Goal: Task Accomplishment & Management: Use online tool/utility

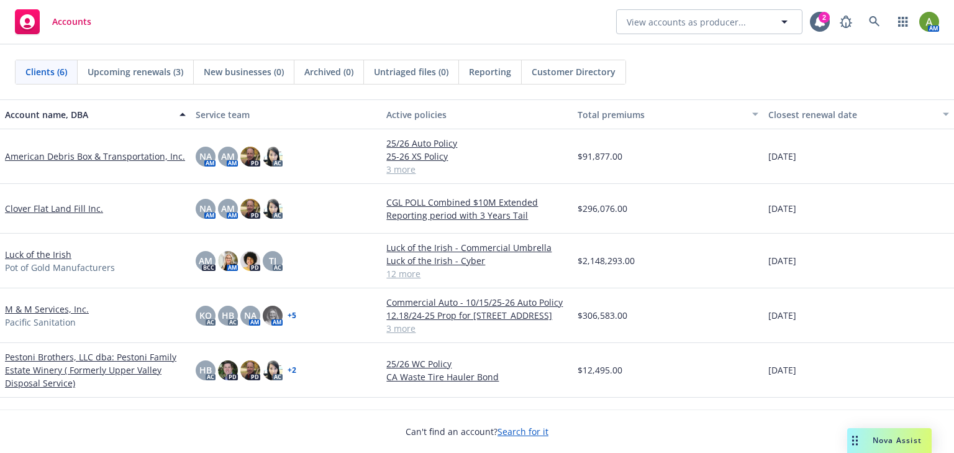
click at [38, 309] on link "M & M Services, Inc." at bounding box center [47, 308] width 84 height 13
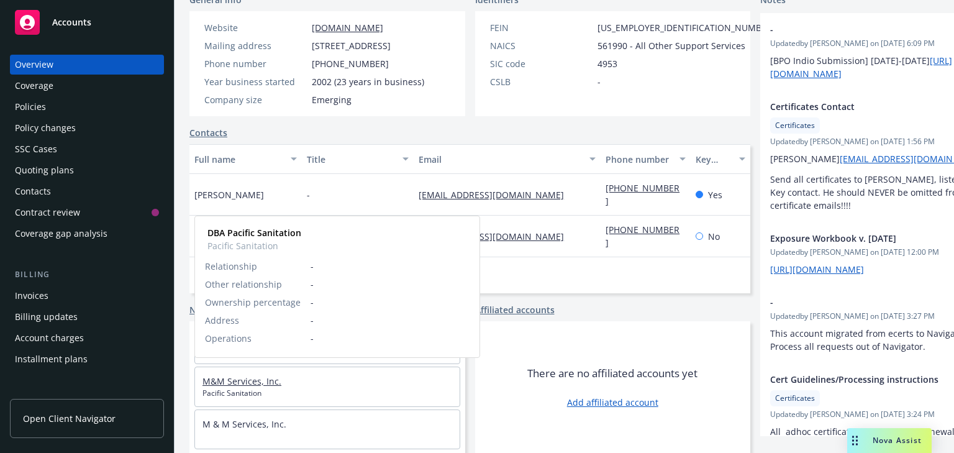
scroll to position [2, 0]
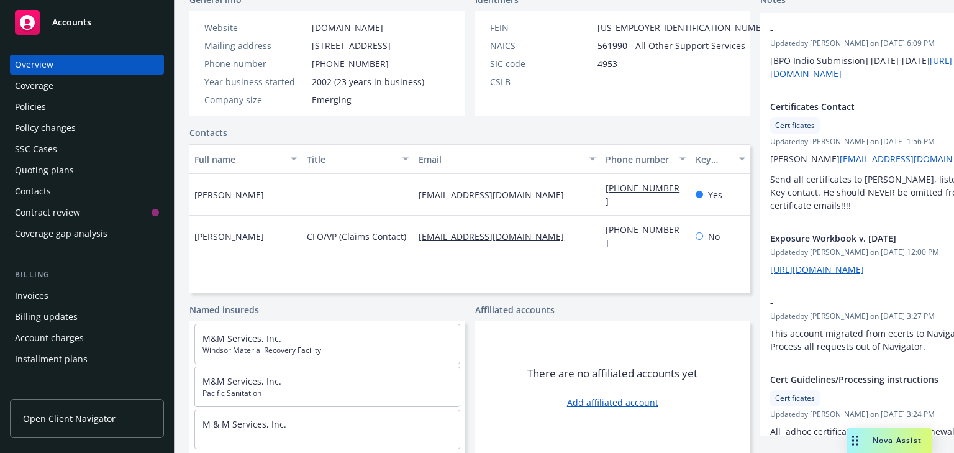
click at [24, 107] on div "Policies" at bounding box center [30, 107] width 31 height 20
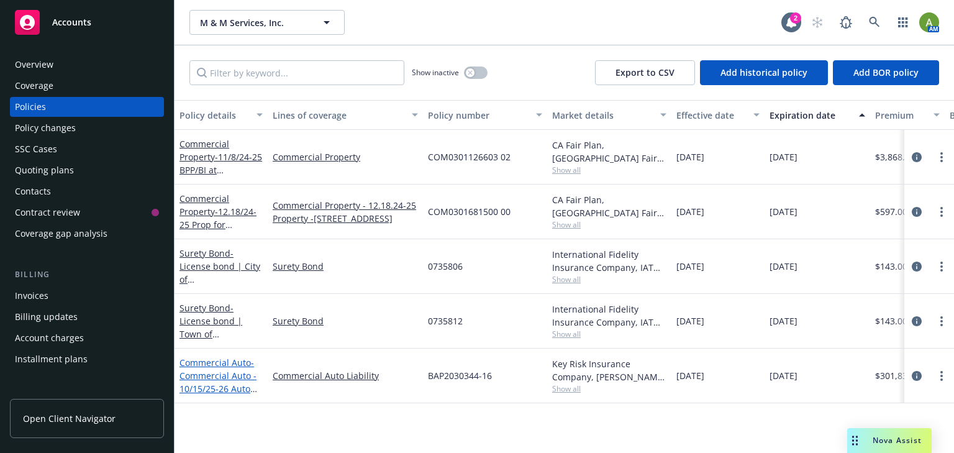
click at [210, 384] on span "- Commercial Auto - 10/15/25-26 Auto Policy" at bounding box center [218, 381] width 78 height 51
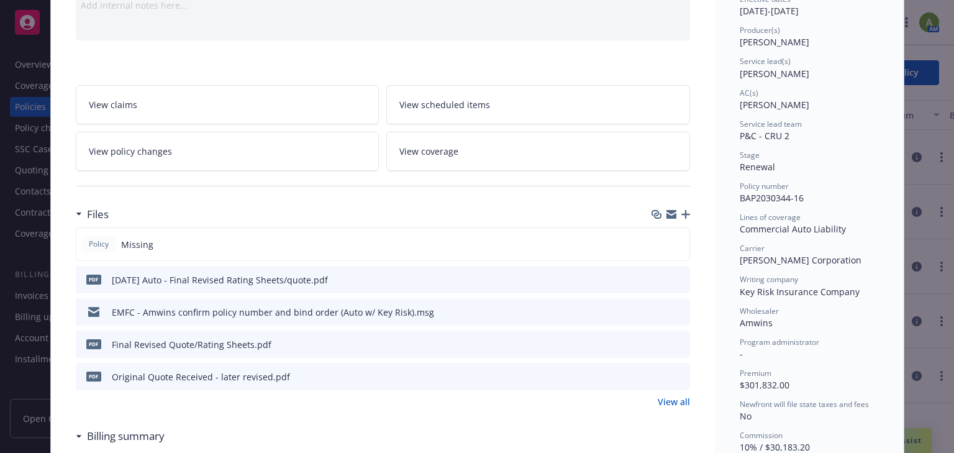
scroll to position [149, 0]
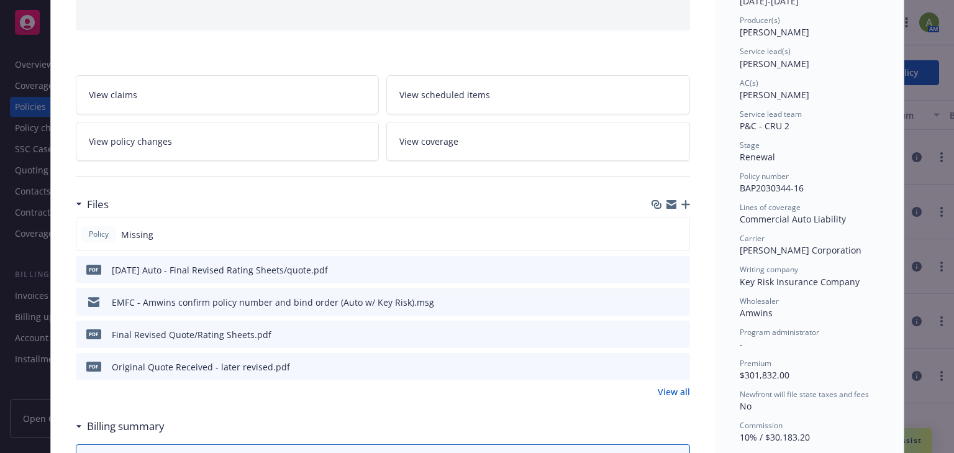
click at [99, 236] on span "Policy" at bounding box center [98, 233] width 25 height 11
click at [681, 202] on icon "button" at bounding box center [685, 204] width 9 height 9
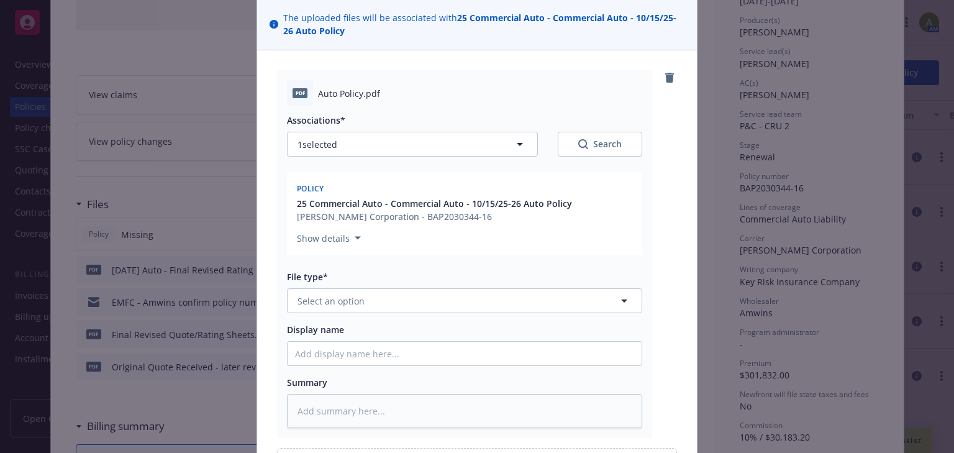
scroll to position [99, 0]
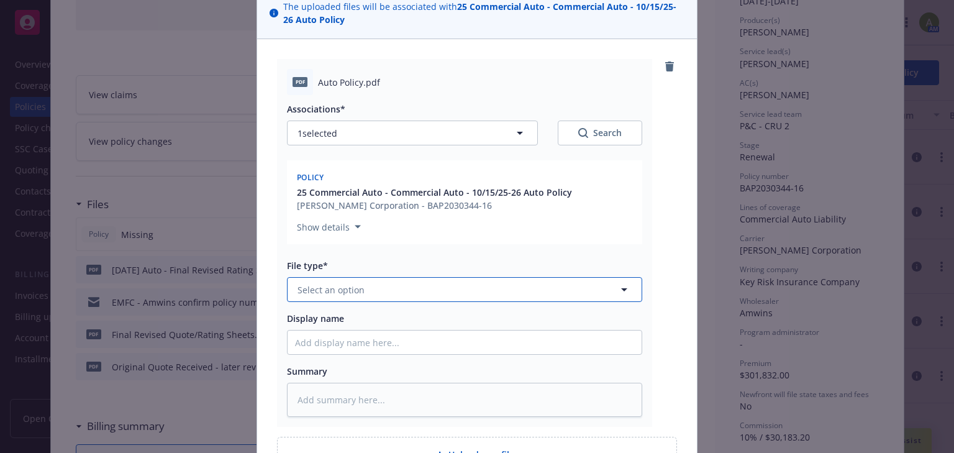
click at [617, 292] on icon "button" at bounding box center [624, 289] width 15 height 15
type input "poli"
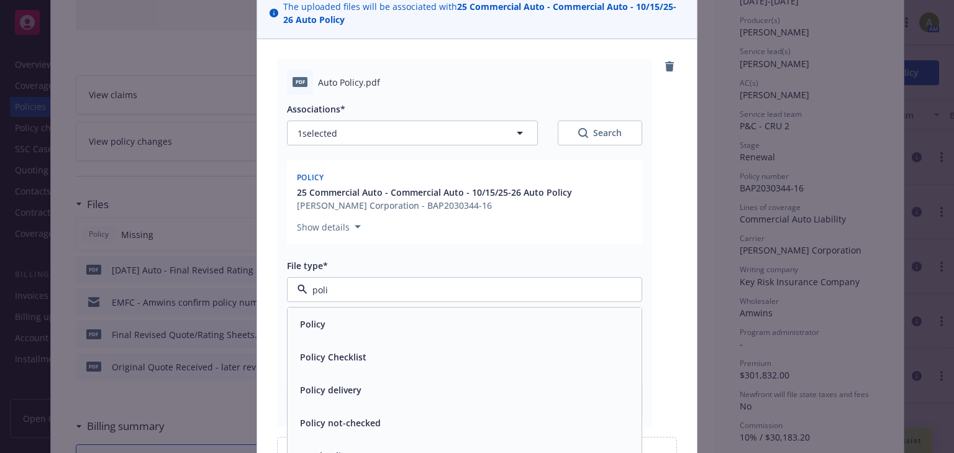
click at [345, 331] on div "Policy" at bounding box center [464, 324] width 339 height 18
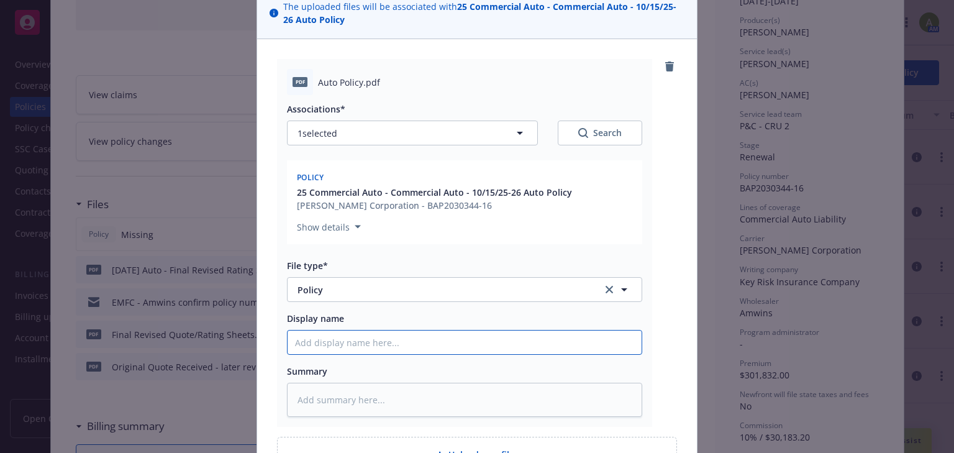
click at [314, 348] on input "Display name" at bounding box center [464, 342] width 354 height 24
type textarea "x"
type input "2"
type textarea "x"
type input "25"
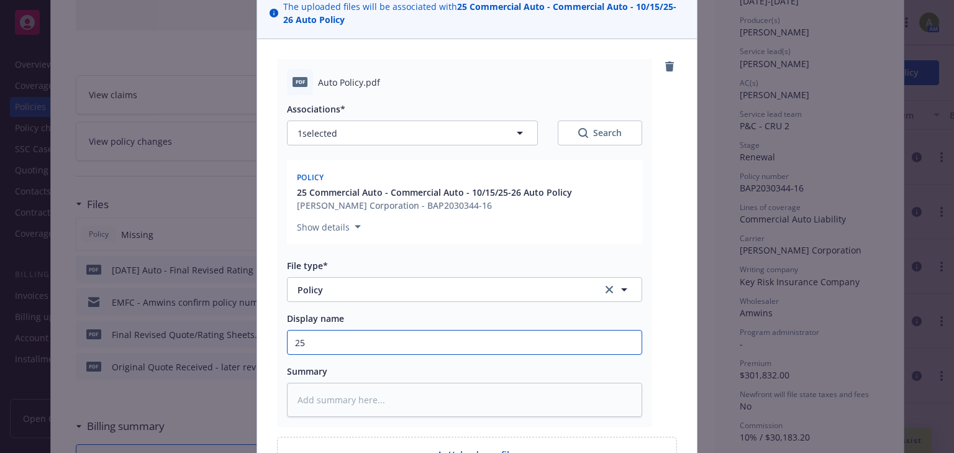
type textarea "x"
type input "25/"
type textarea "x"
type input "25/2"
type textarea "x"
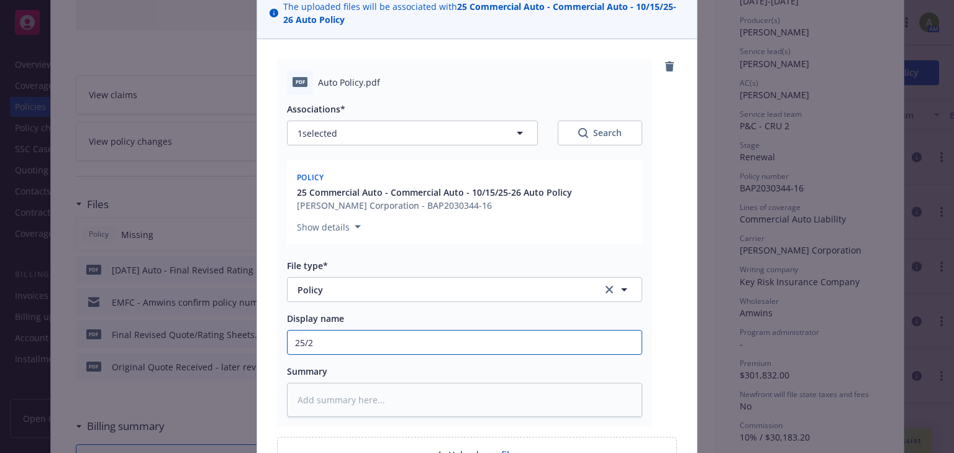
type input "25/26"
type textarea "x"
type input "25/26"
type textarea "x"
type input "25/26 C"
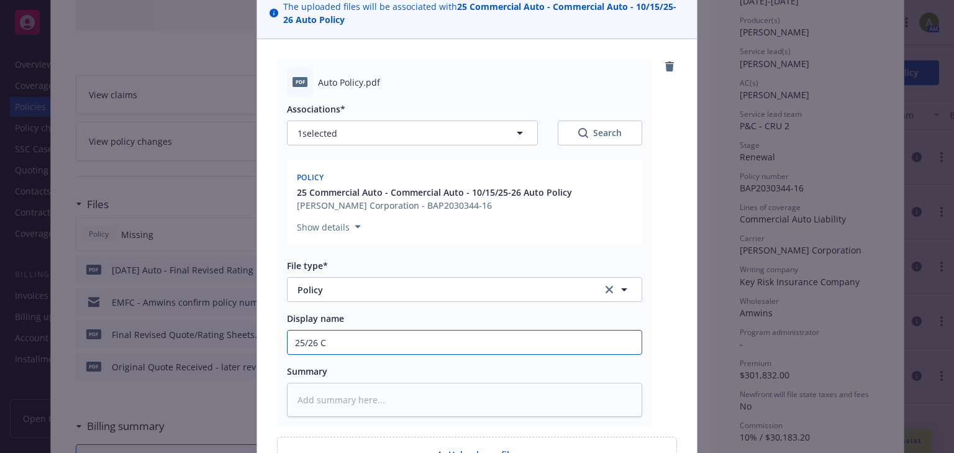
type textarea "x"
type input "25/26 Co"
type textarea "x"
type input "25/26 Com"
type textarea "x"
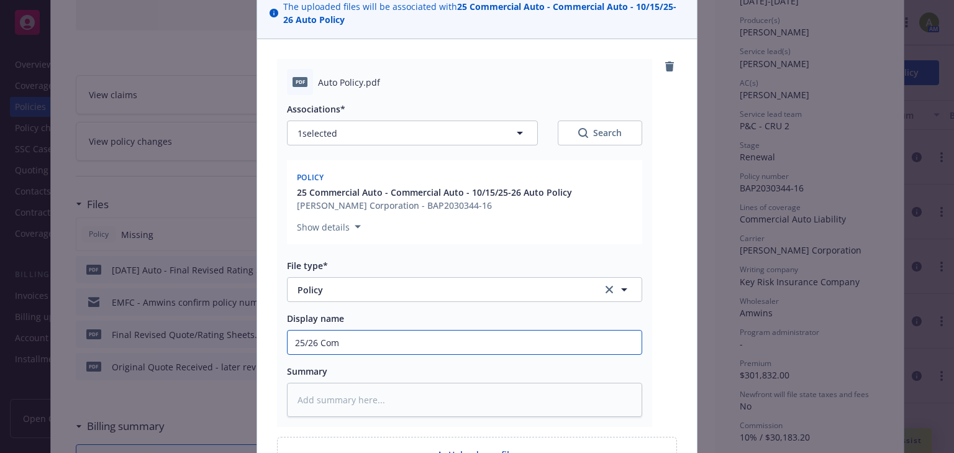
type input "25/26 Comm"
type textarea "x"
type input "25/26 Comme"
type textarea "x"
type input "25/26 Commer"
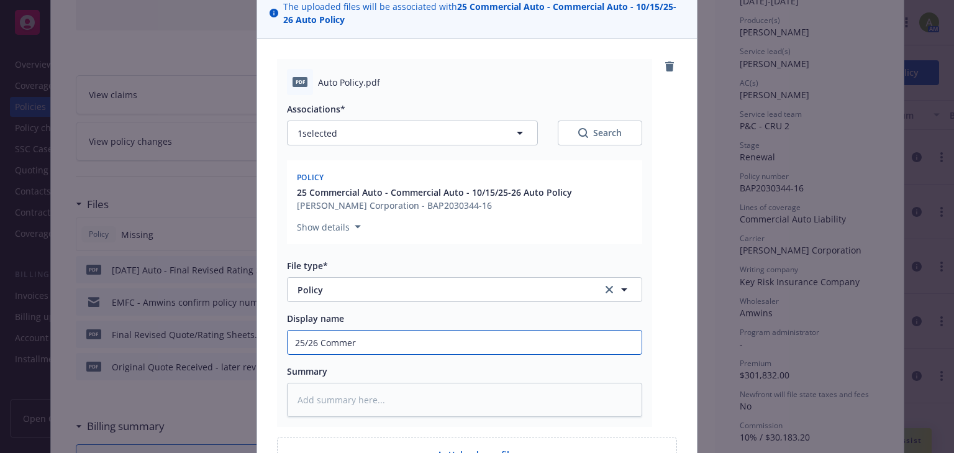
type textarea "x"
type input "25/26 Commerc"
type textarea "x"
type input "25/26 Commerci"
type textarea "x"
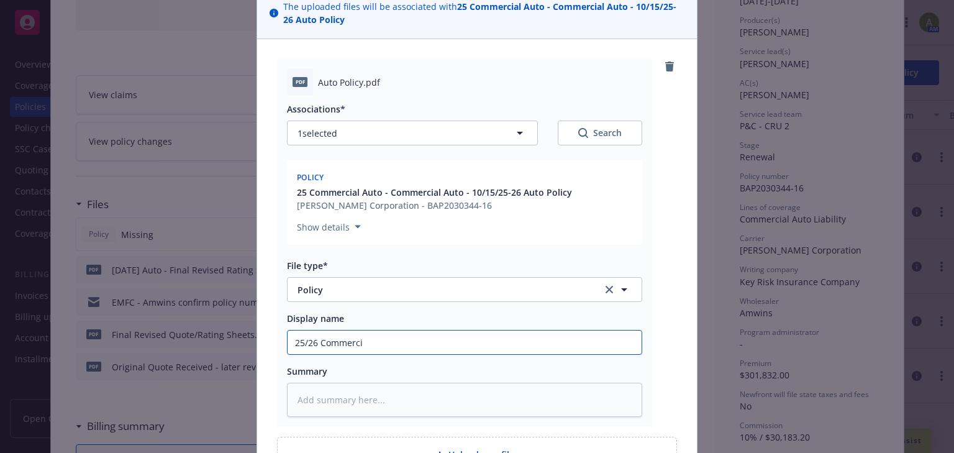
type input "25/26 Commercia"
type textarea "x"
type input "25/26 Commercial"
type textarea "x"
type input "25/26 Commercial"
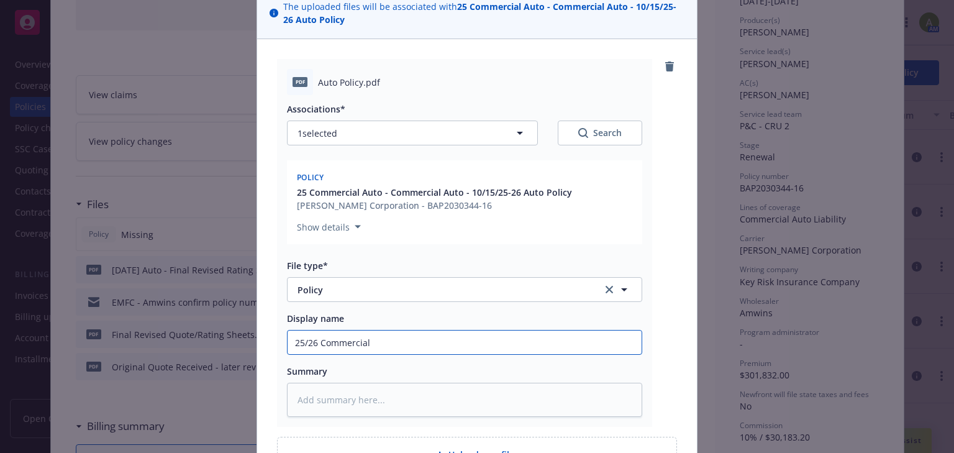
type textarea "x"
type input "25/26 Commercial AL"
type textarea "x"
type input "25/26 Commercial ALu"
type textarea "x"
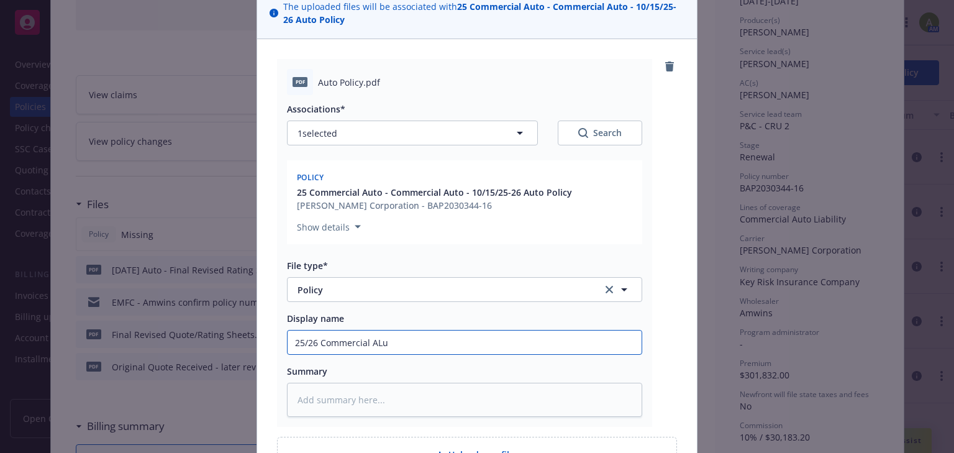
type input "25/26 Commercial ALut"
type textarea "x"
type input "25/26 Commercial ALuto"
type textarea "x"
type input "25/26 Commercial ALuto"
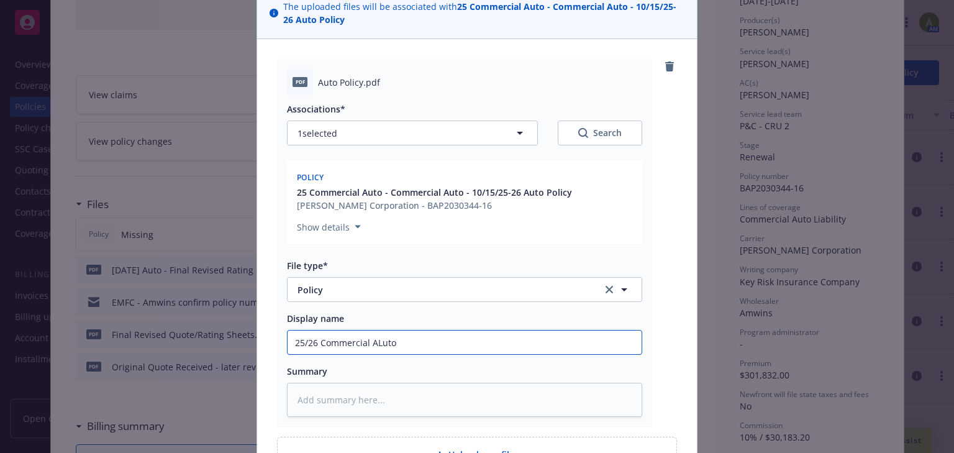
type textarea "x"
type input "25/26 Commercial ALuto"
type textarea "x"
type input "25/26 Commercial ALut"
type textarea "x"
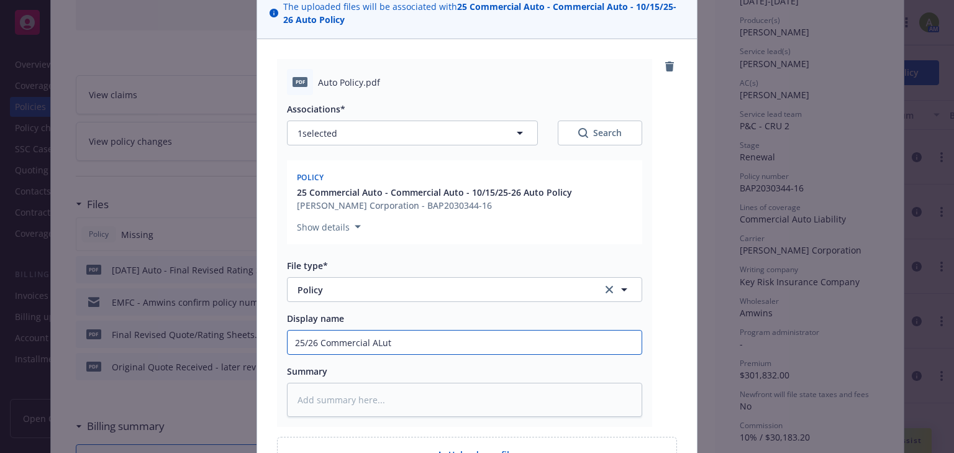
type input "25/26 Commercial ALu"
type textarea "x"
type input "25/26 Commercial AL"
type textarea "x"
type input "25/26 Commercial A"
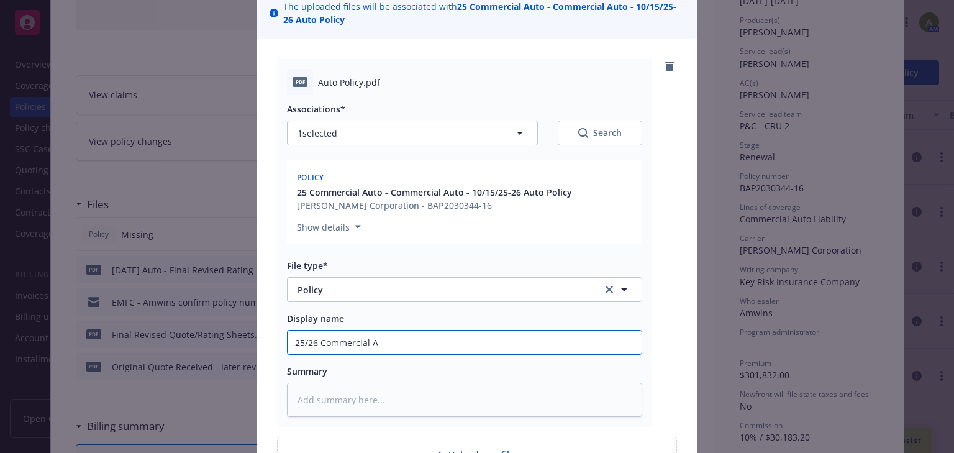
type textarea "x"
type input "25/26 Commercial Au"
type textarea "x"
type input "25/26 Commercial Auto"
type textarea "x"
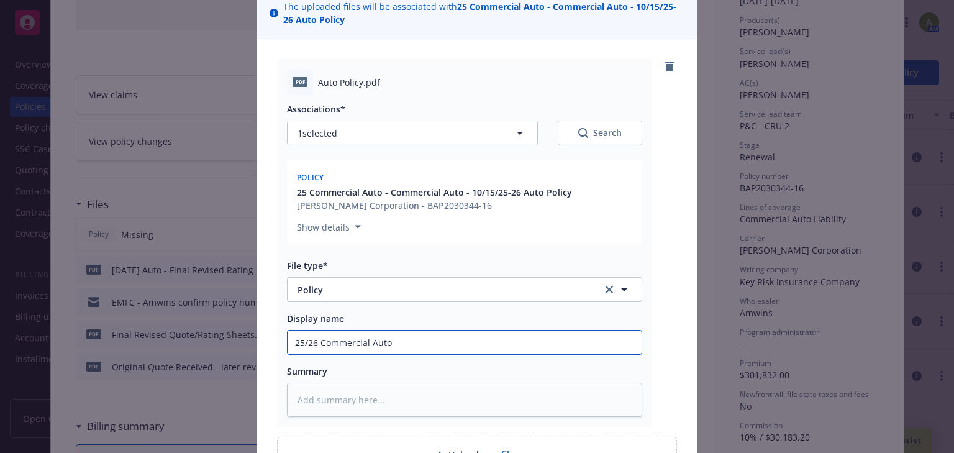
type input "25/26 Commercial Auto"
type textarea "x"
type input "25/26 Commercial Auto P"
type textarea "x"
type input "25/26 Commercial Auto Po"
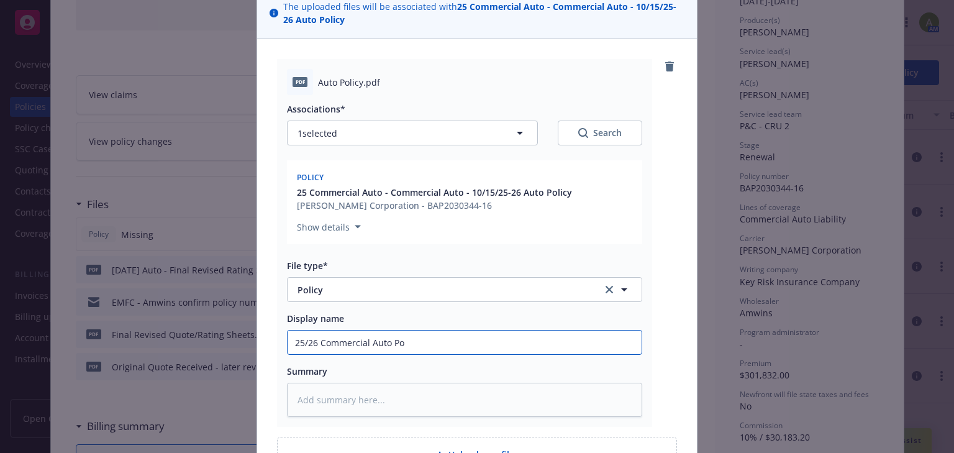
type textarea "x"
type input "25/26 Commercial Auto Pol"
type textarea "x"
type input "25/26 Commercial Auto Poli"
type textarea "x"
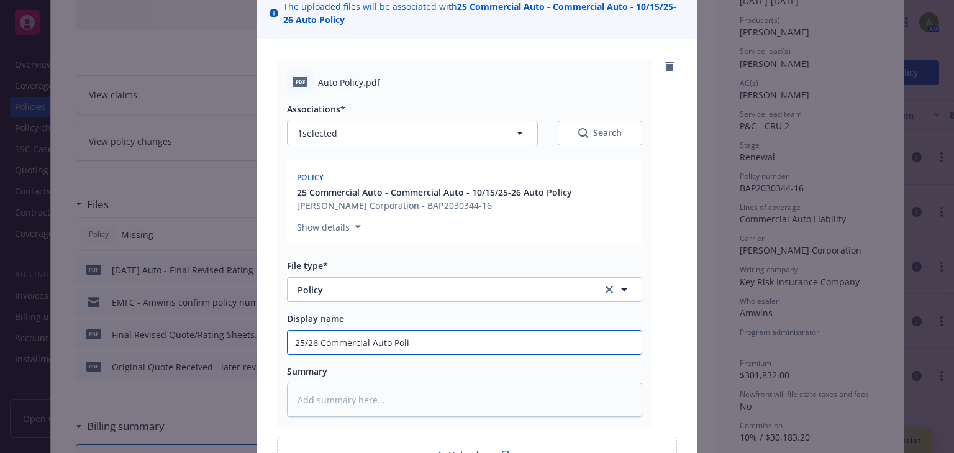
type input "25/26 Commercial Auto Polic"
type textarea "x"
type input "25/26 Commercial Auto Policy"
type textarea "x"
type input "25/26 Commercial Auto Policy"
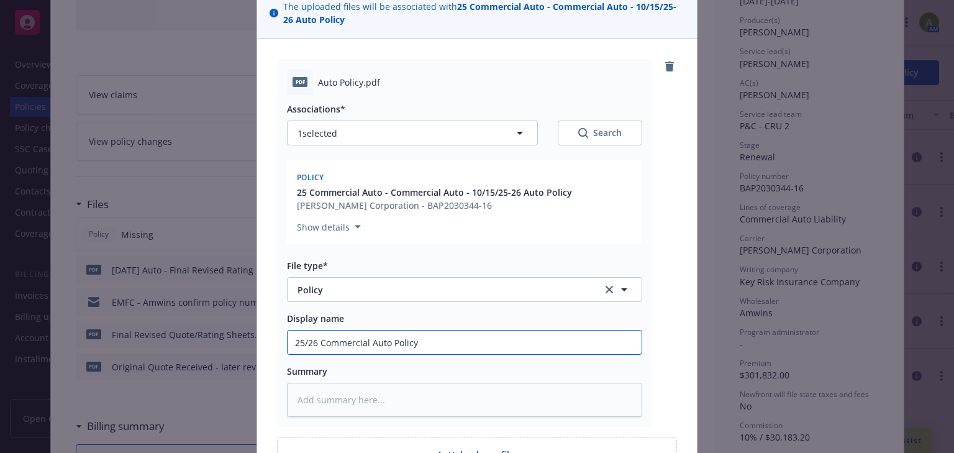
type textarea "x"
type input "25/26 Commercial Auto Policy ("
type textarea "x"
type input "25/26 Commercial Auto Policy (K"
type textarea "x"
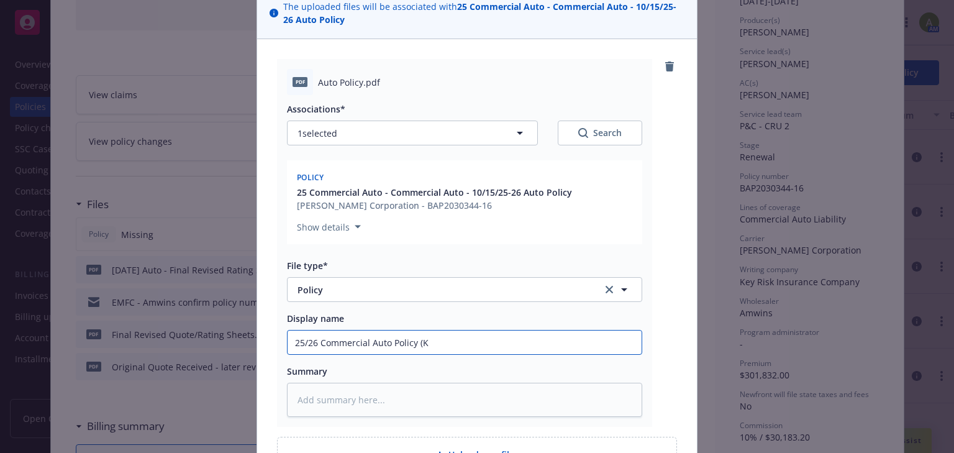
type input "25/26 Commercial Auto Policy (Ke"
type textarea "x"
type input "25/26 Commercial Auto Policy (Key"
type textarea "x"
type input "25/26 Commercial Auto Policy (Key"
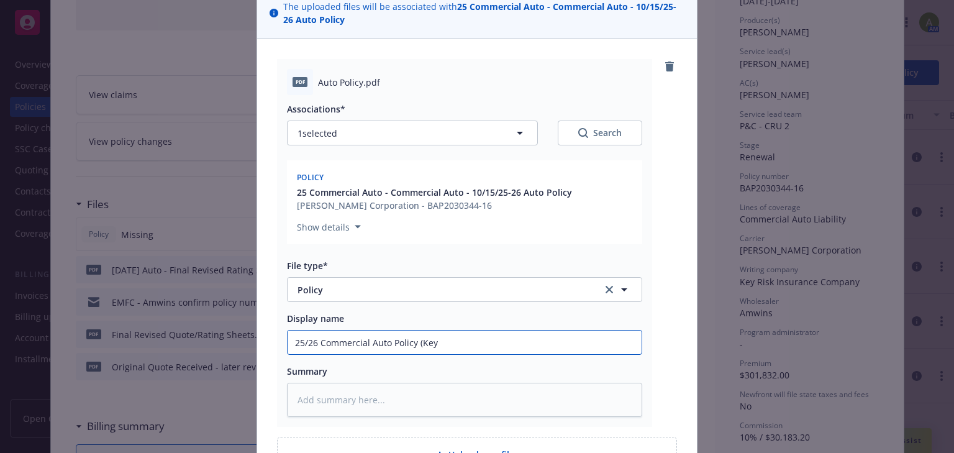
type textarea "x"
type input "25/26 Commercial Auto Policy (Key R"
type textarea "x"
type input "25/26 Commercial Auto Policy (Key Ri"
type textarea "x"
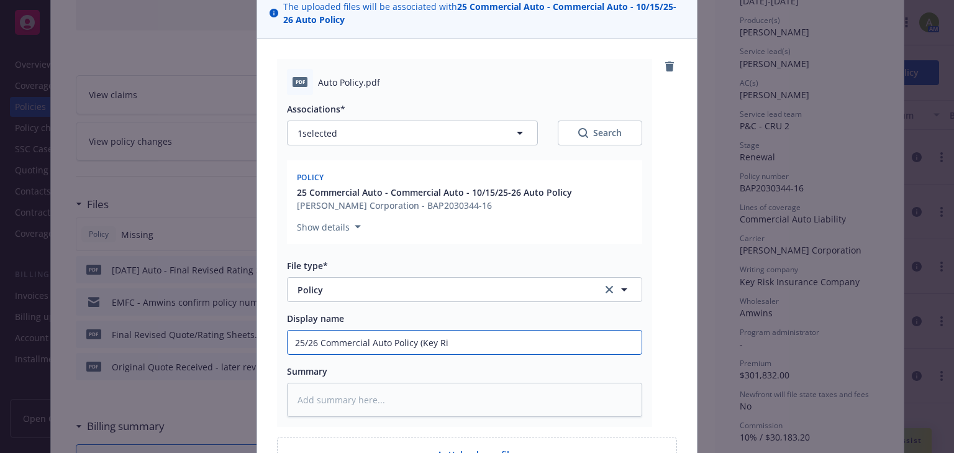
type input "25/26 Commercial Auto Policy (Key Ris"
type textarea "x"
type input "25/26 Commercial Auto Policy (Key Risk"
type textarea "x"
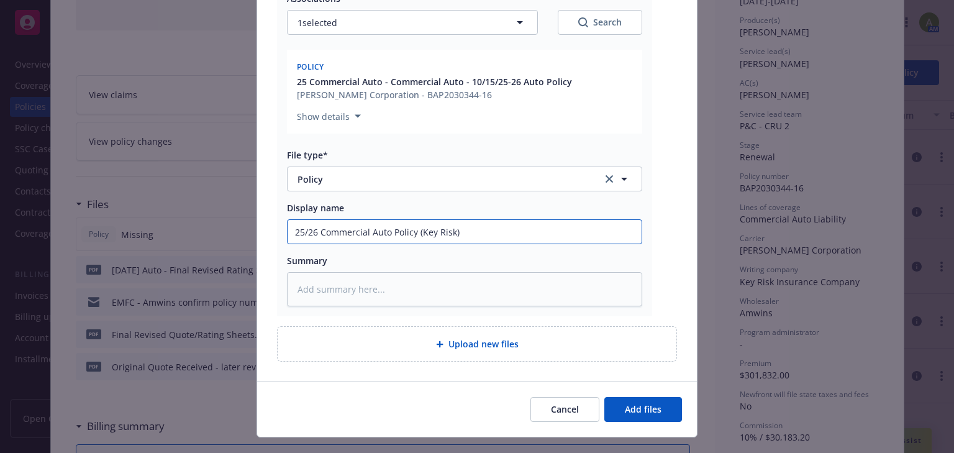
scroll to position [233, 0]
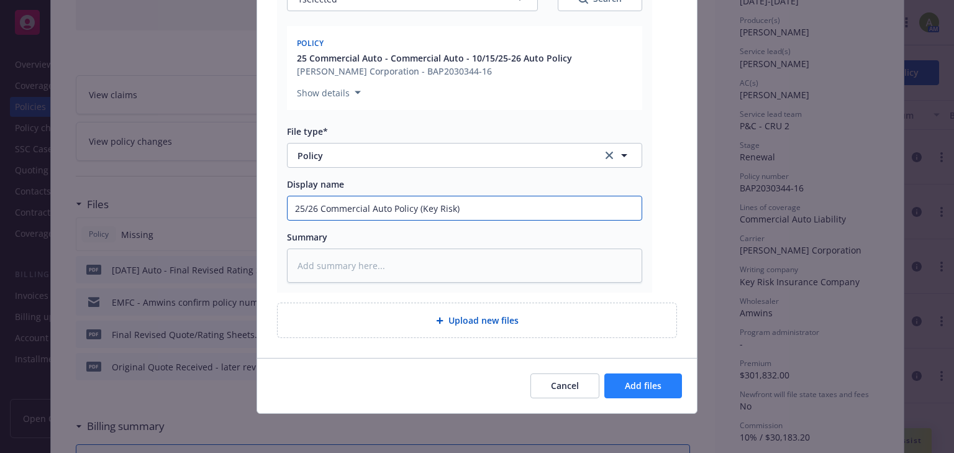
type input "25/26 Commercial Auto Policy (Key Risk)"
click at [630, 380] on span "Add files" at bounding box center [643, 385] width 37 height 12
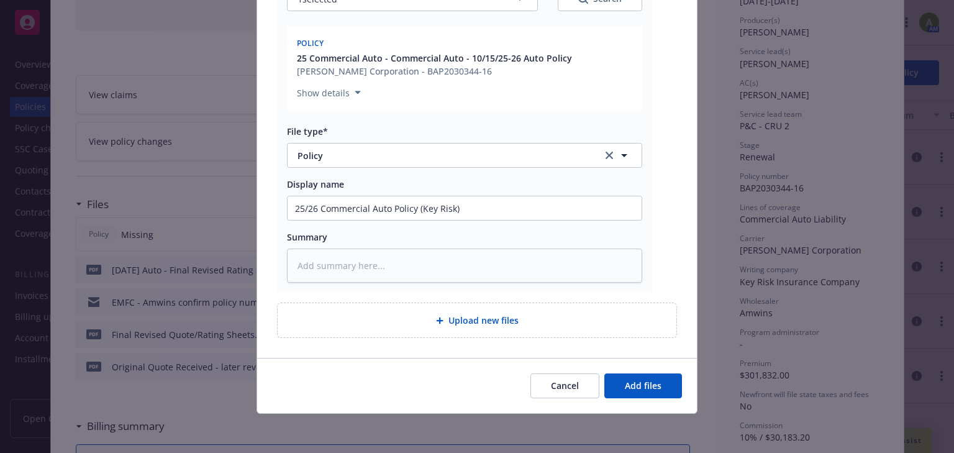
scroll to position [188, 0]
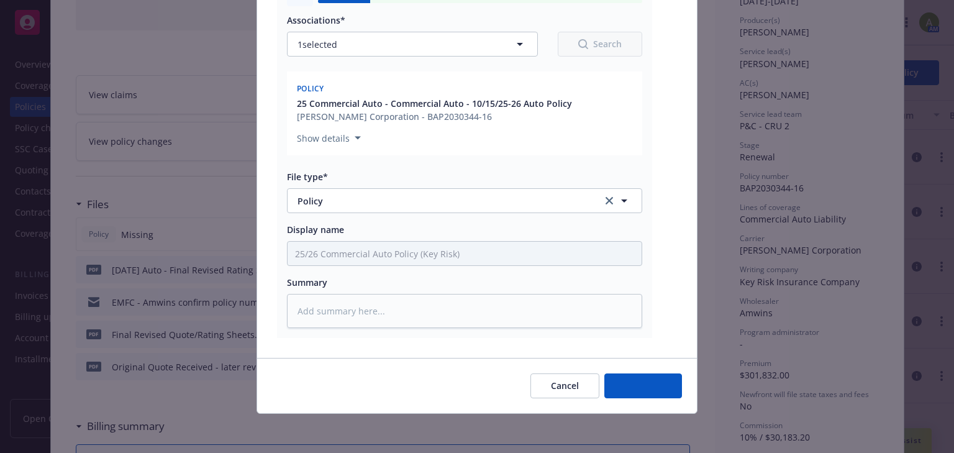
type textarea "x"
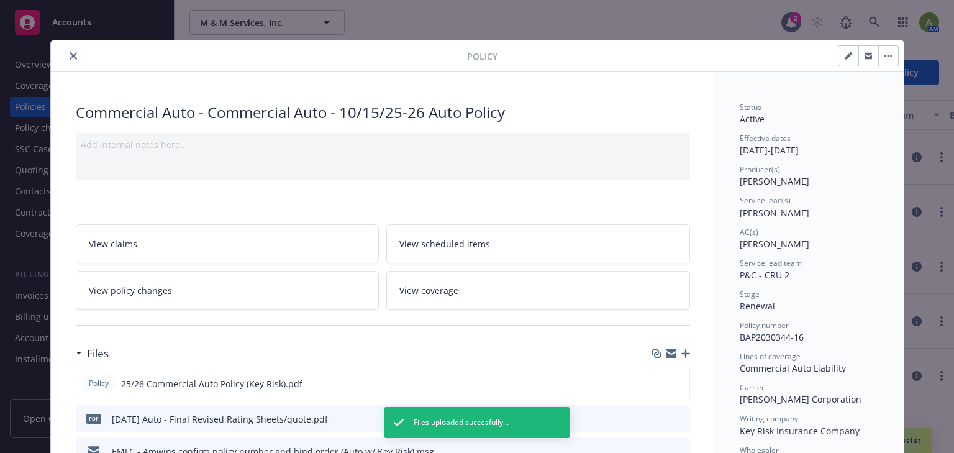
scroll to position [0, 0]
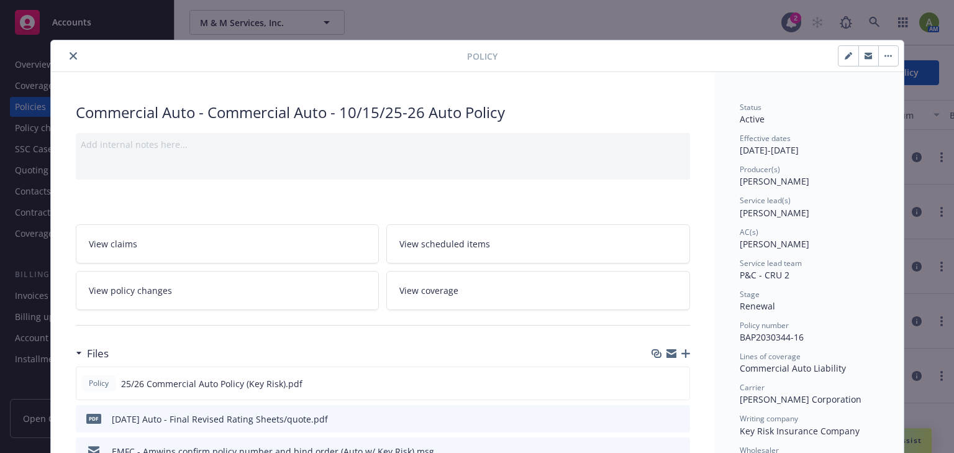
click at [841, 60] on button "button" at bounding box center [848, 56] width 20 height 20
select select "RENEWAL"
select select "12"
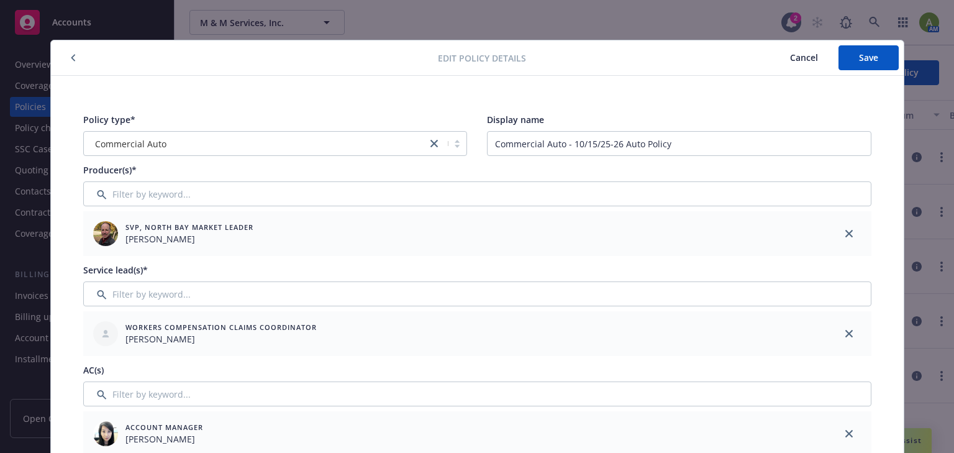
click at [810, 57] on span "Cancel" at bounding box center [804, 58] width 28 height 12
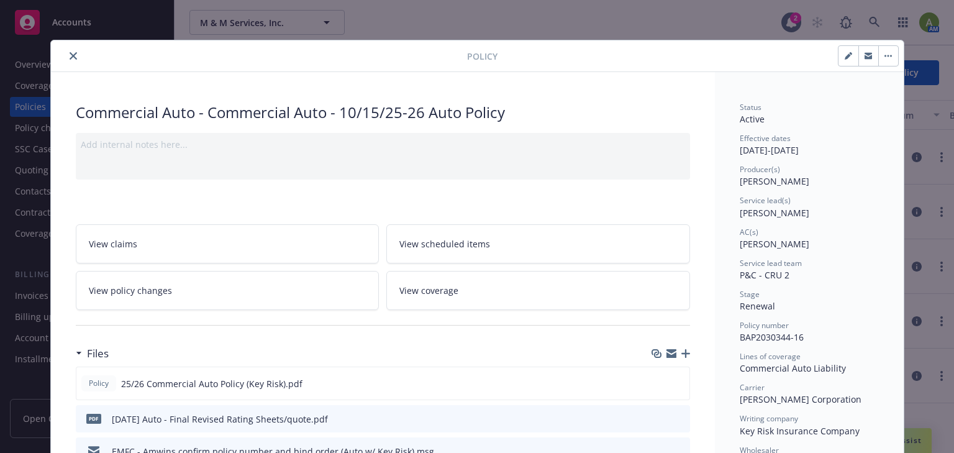
click at [885, 58] on button "button" at bounding box center [888, 56] width 20 height 20
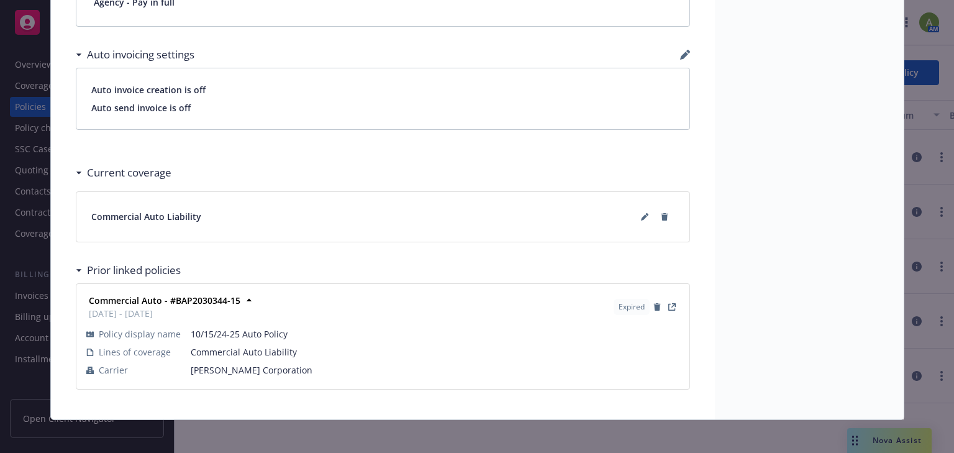
scroll to position [967, 0]
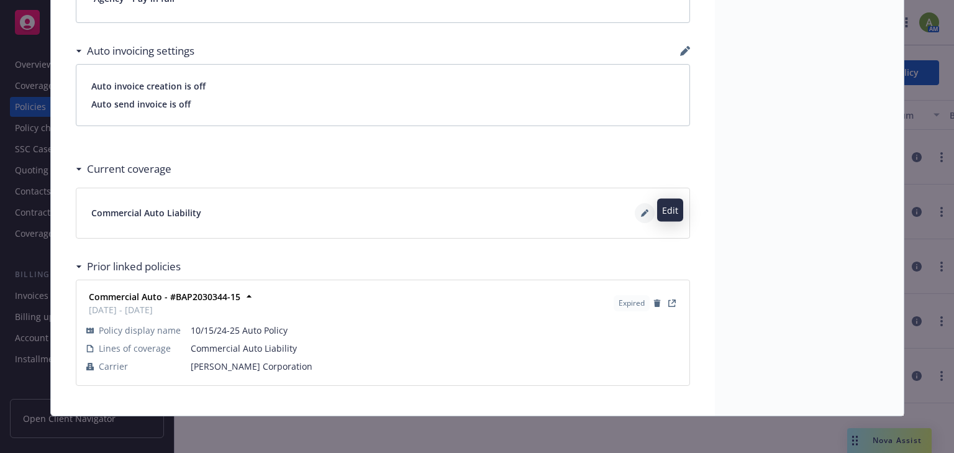
click at [641, 209] on icon at bounding box center [644, 212] width 7 height 7
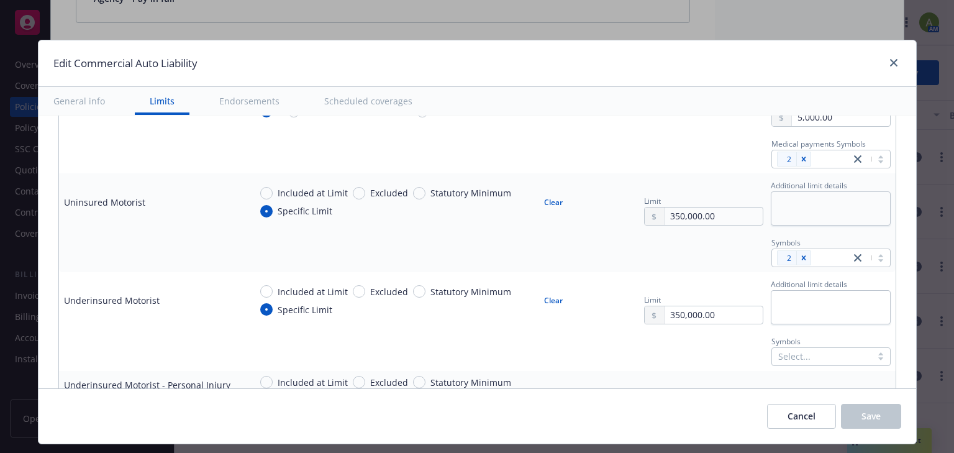
scroll to position [745, 0]
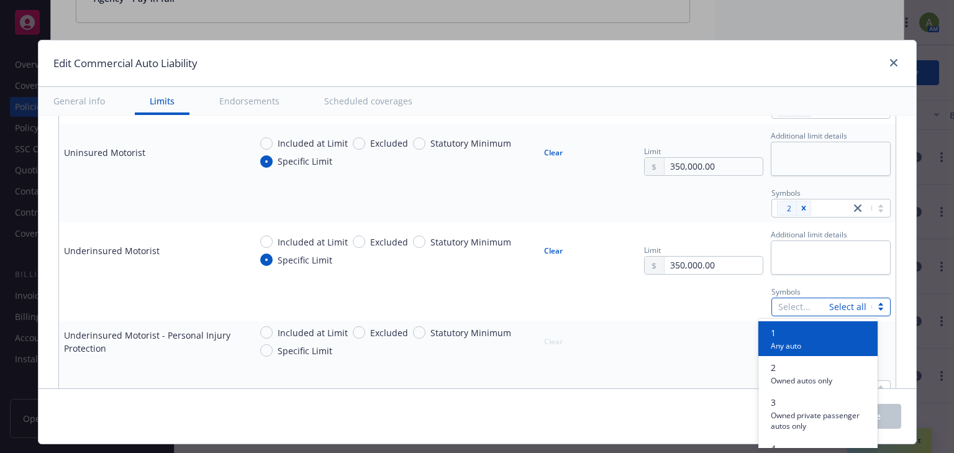
click at [810, 305] on div at bounding box center [800, 306] width 45 height 15
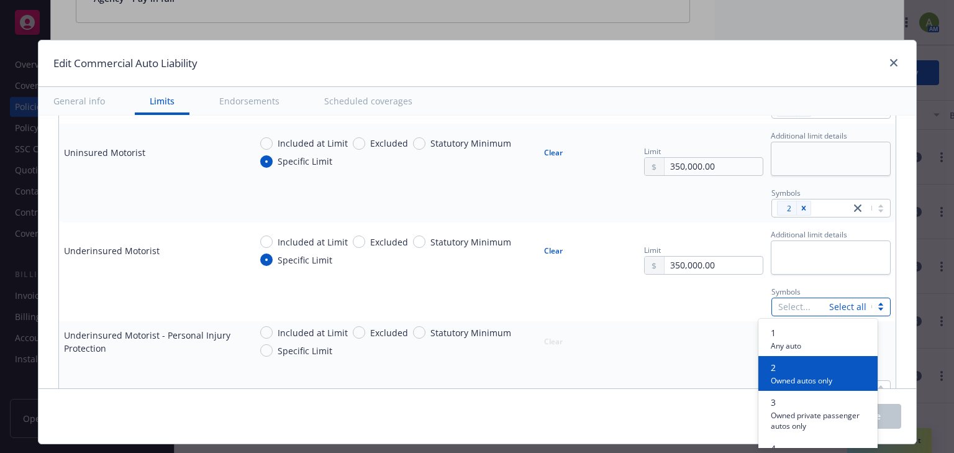
click at [779, 365] on span "2" at bounding box center [801, 367] width 61 height 13
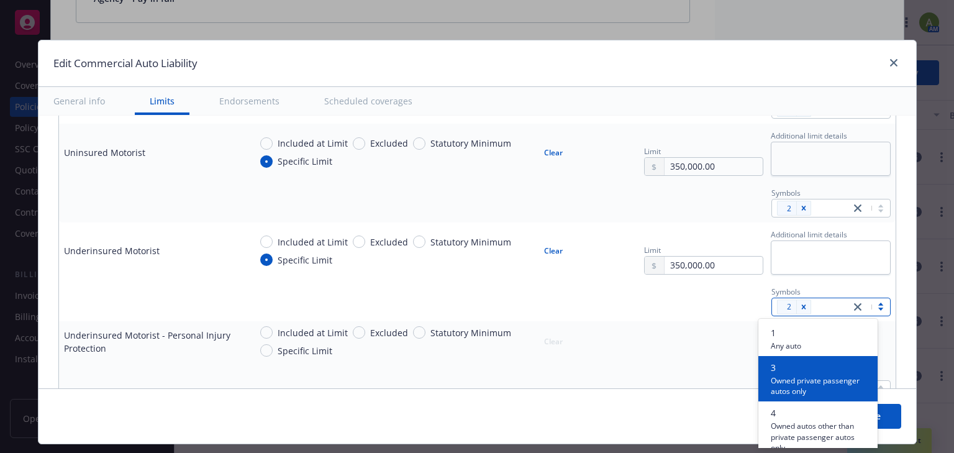
click at [447, 295] on div "Symbols option 2, selected. option 3 focused, 2 of 10. 10 results available. Us…" at bounding box center [570, 300] width 640 height 32
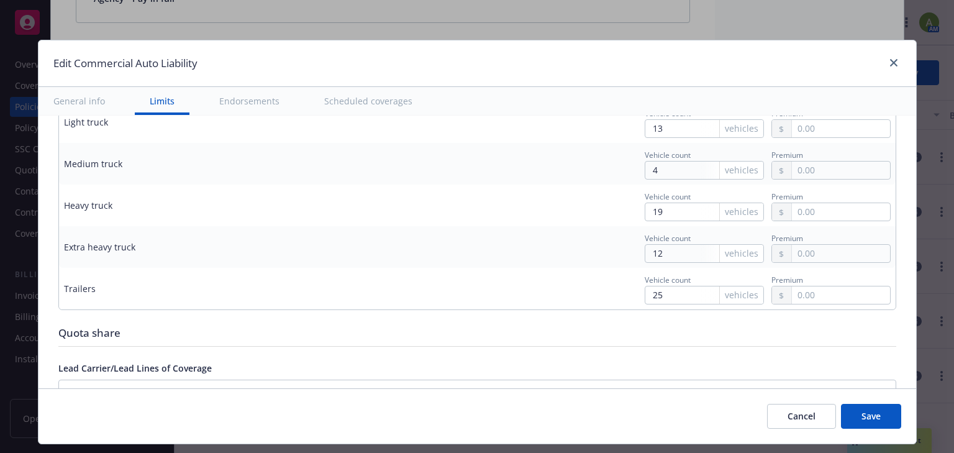
scroll to position [1987, 0]
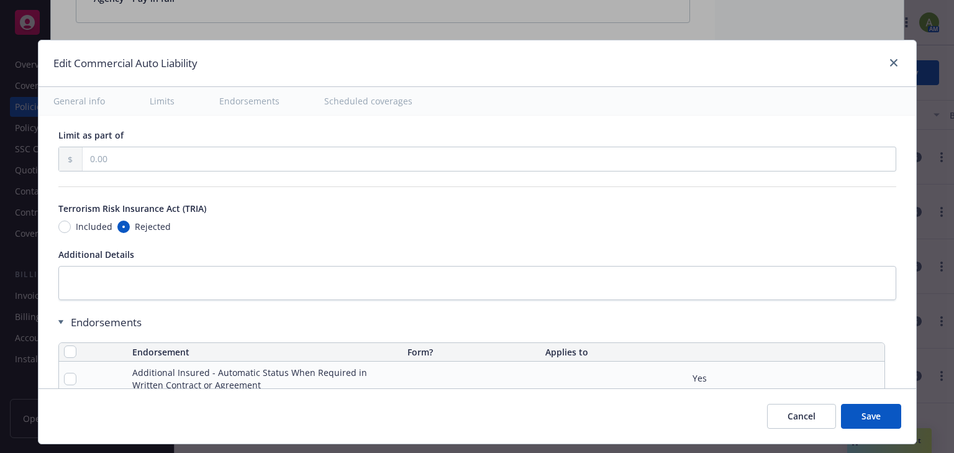
type textarea "x"
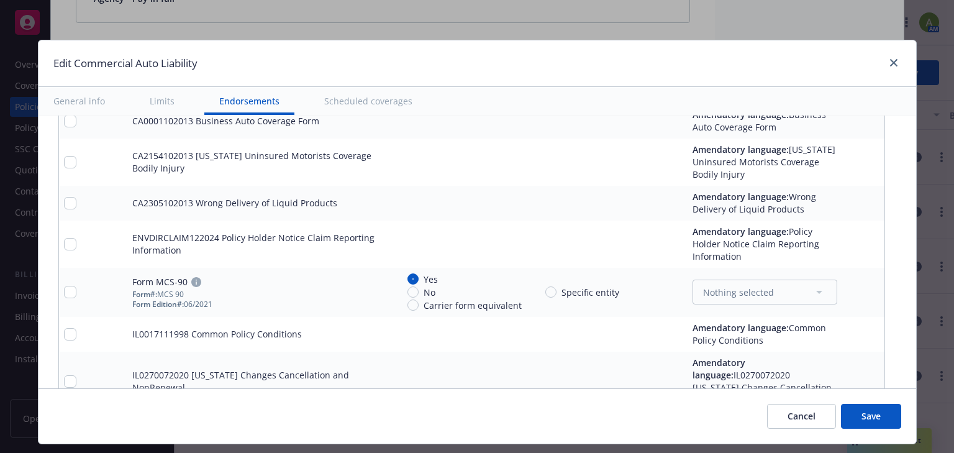
scroll to position [2931, 0]
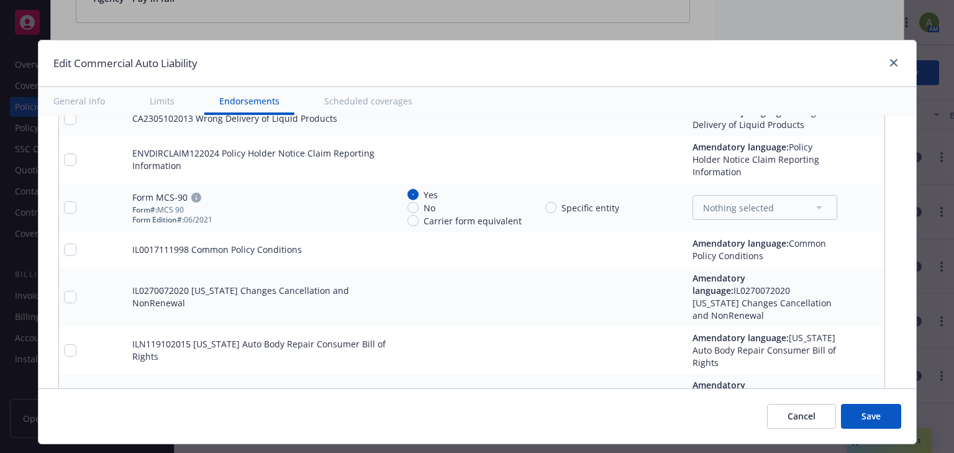
click at [847, 206] on icon "pencil" at bounding box center [849, 209] width 6 height 6
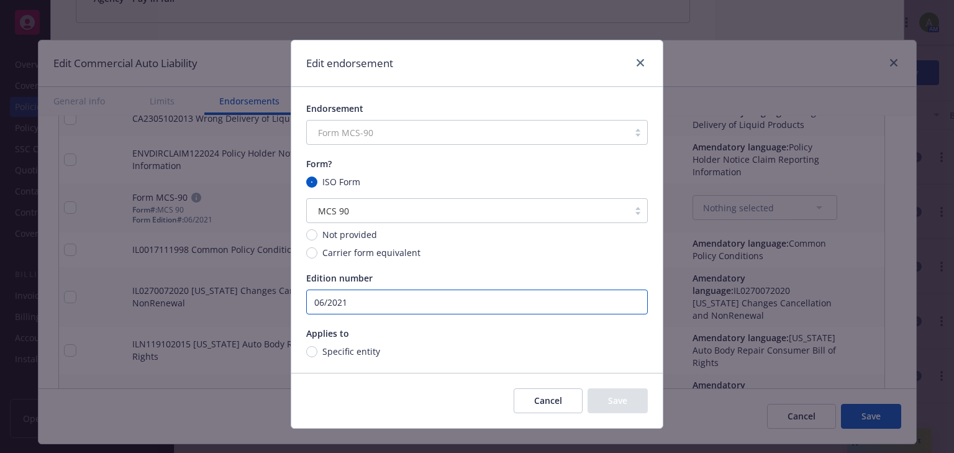
click at [358, 302] on input "06/2021" at bounding box center [476, 301] width 341 height 25
type input "06/202"
type textarea "x"
type input "06/2024"
click at [627, 400] on button "Save" at bounding box center [617, 400] width 60 height 25
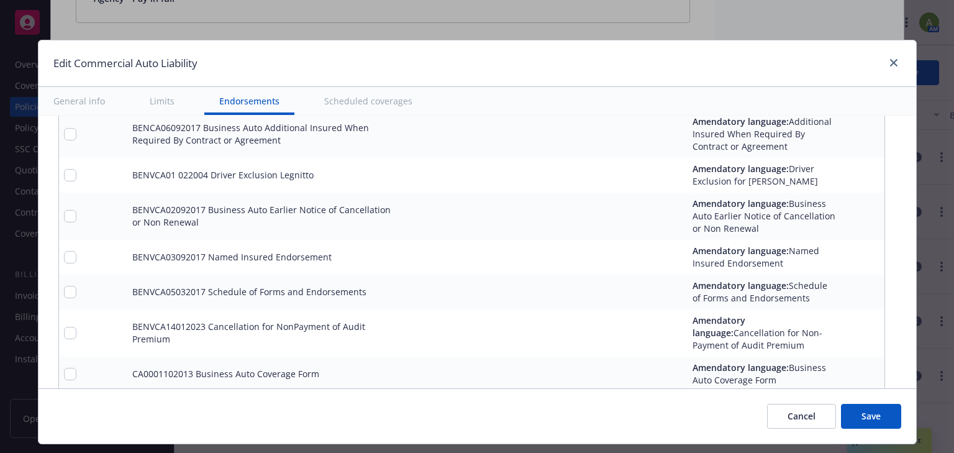
scroll to position [2434, 0]
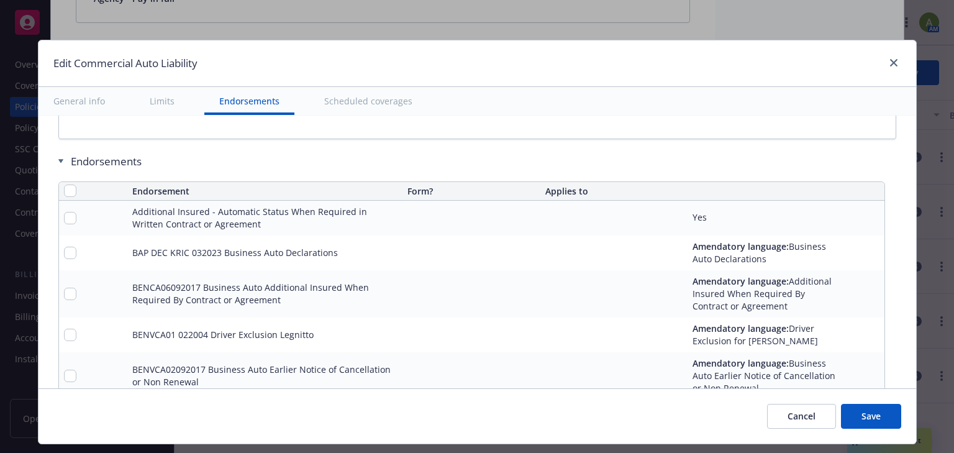
click at [850, 214] on icon "pencil" at bounding box center [851, 215] width 3 height 3
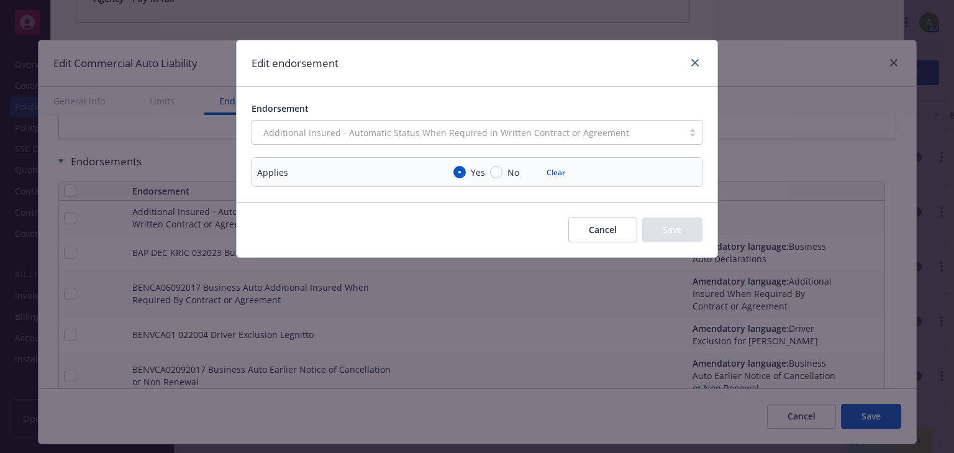
click at [256, 127] on div "Additional Insured - Automatic Status When Required in Written Contract or Agre…" at bounding box center [476, 132] width 451 height 25
click at [260, 131] on div "Additional Insured - Automatic Status When Required in Written Contract or Agre…" at bounding box center [476, 132] width 451 height 25
click at [698, 58] on link "close" at bounding box center [694, 62] width 15 height 15
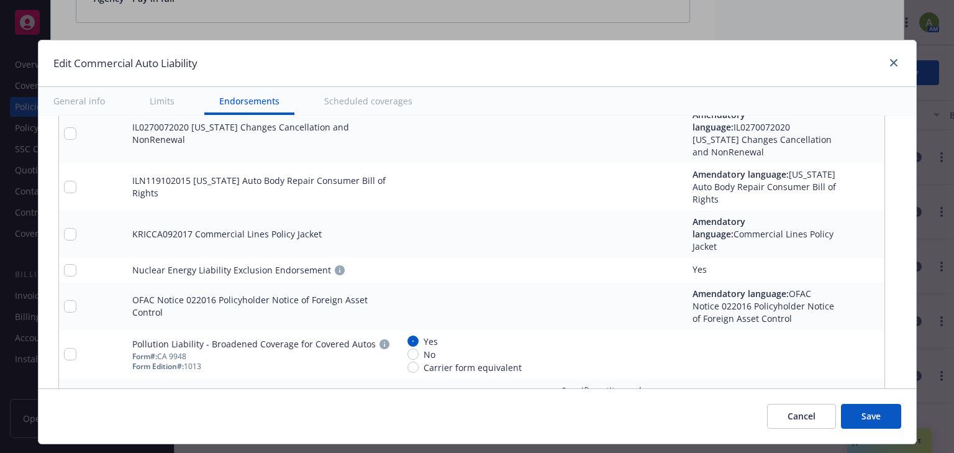
scroll to position [3080, 0]
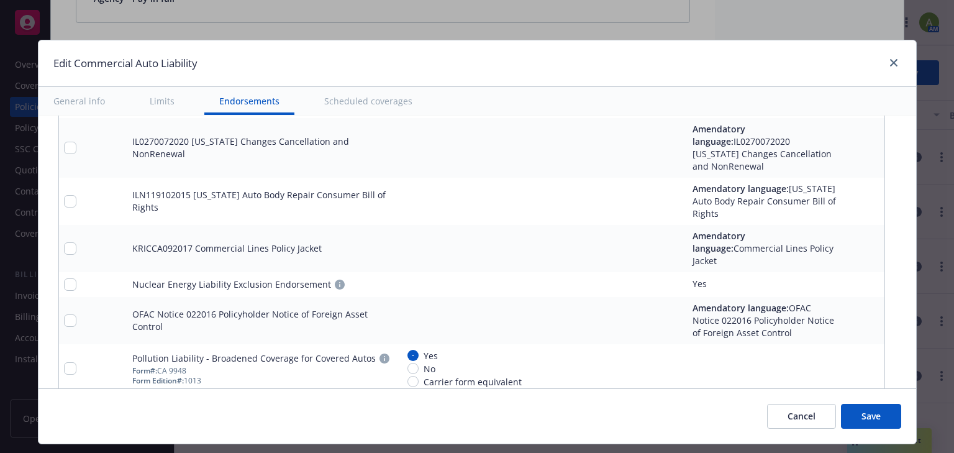
click at [846, 282] on icon "pencil" at bounding box center [849, 285] width 6 height 6
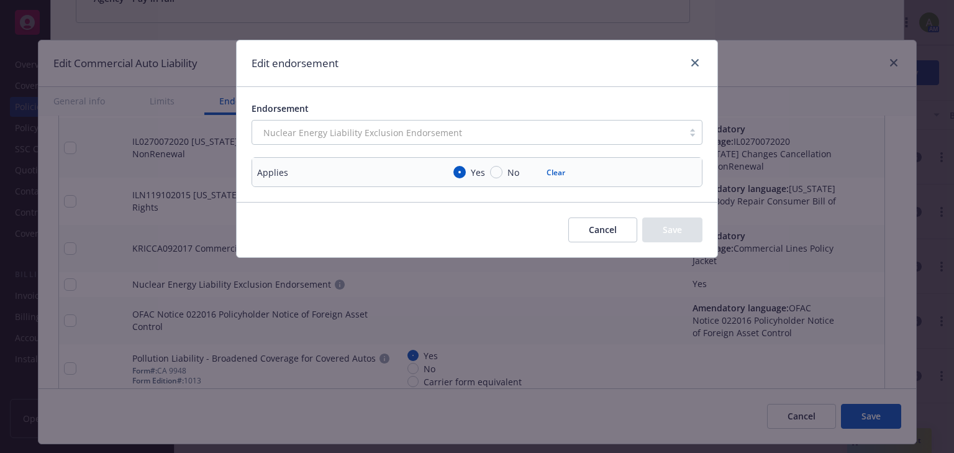
click at [386, 130] on div "Nuclear Energy Liability Exclusion Endorsement" at bounding box center [476, 132] width 451 height 25
click at [430, 127] on div "Nuclear Energy Liability Exclusion Endorsement" at bounding box center [476, 132] width 451 height 25
click at [693, 64] on icon "close" at bounding box center [694, 62] width 7 height 7
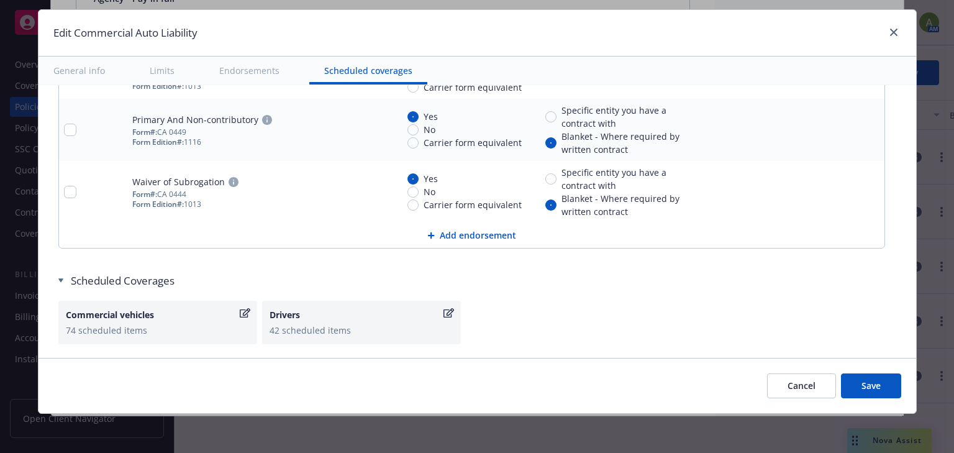
scroll to position [0, 0]
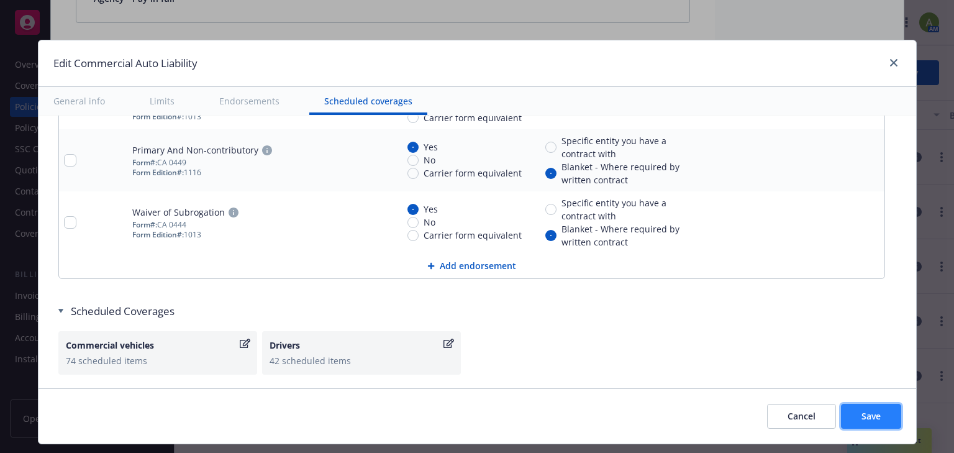
click at [877, 415] on button "Save" at bounding box center [871, 416] width 60 height 25
type textarea "x"
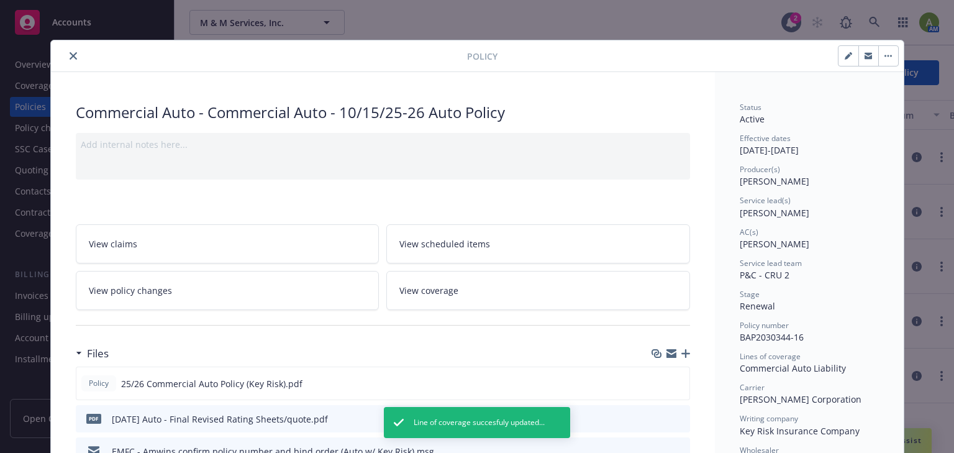
click at [70, 53] on icon "close" at bounding box center [73, 55] width 7 height 7
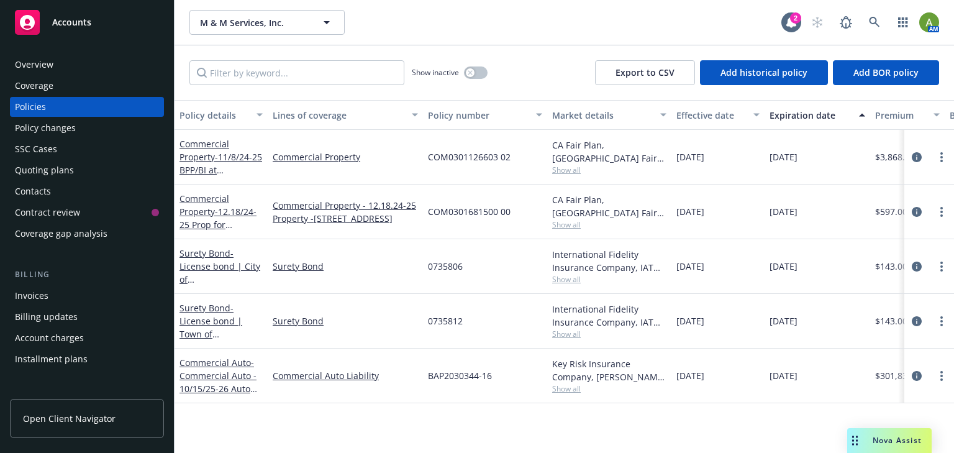
click at [56, 174] on div "Quoting plans" at bounding box center [44, 170] width 59 height 20
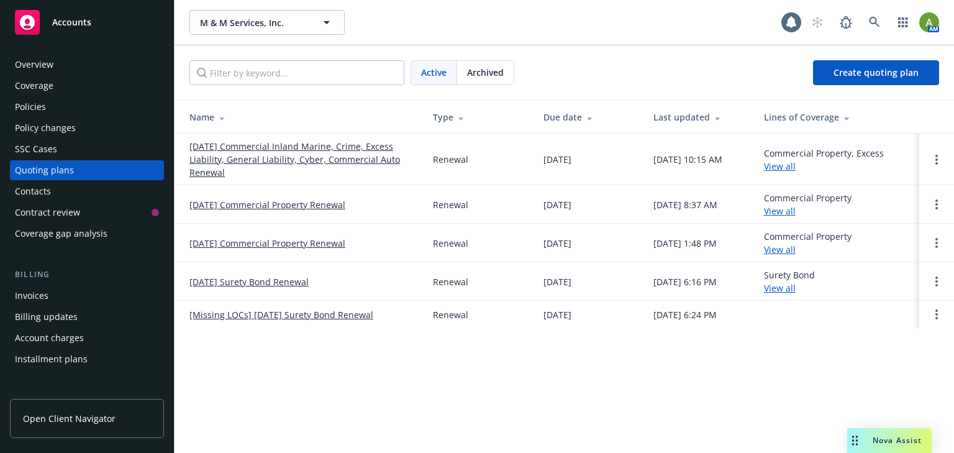
click at [336, 155] on link "10/15/25 Commercial Inland Marine, Crime, Excess Liability, General Liability, …" at bounding box center [301, 159] width 224 height 39
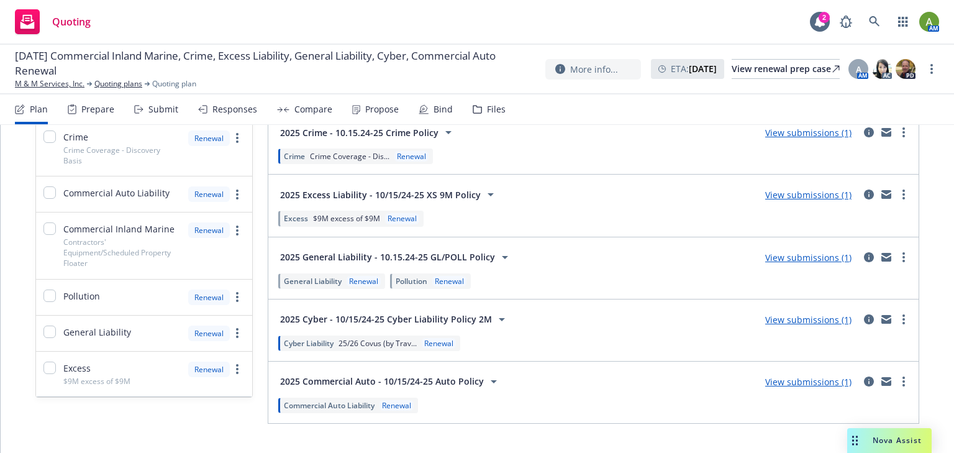
scroll to position [294, 0]
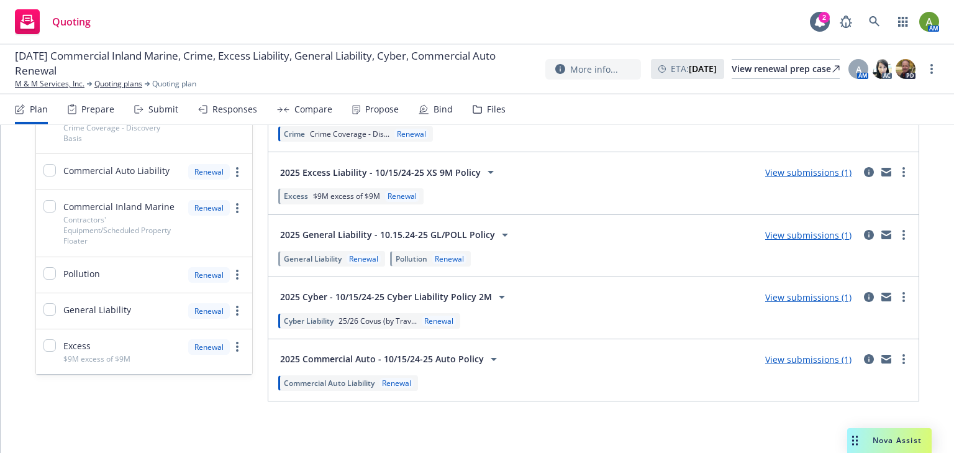
click at [788, 294] on link "View submissions (1)" at bounding box center [808, 297] width 86 height 12
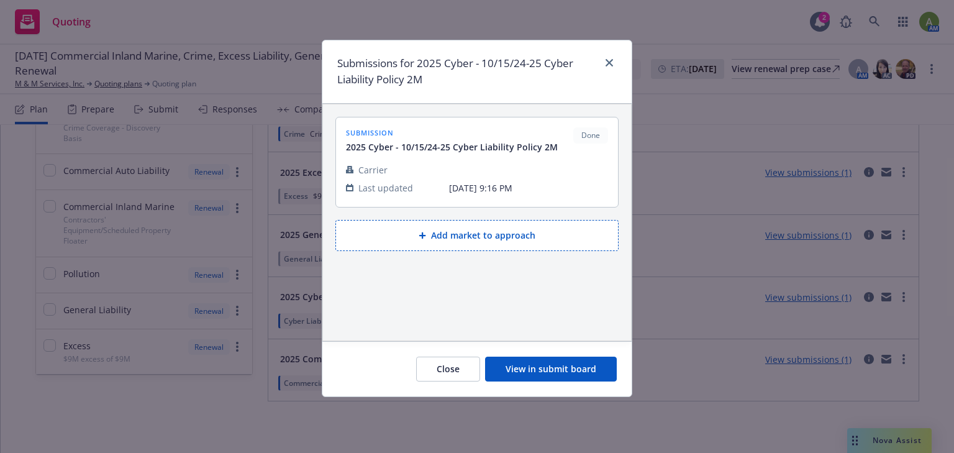
click at [575, 371] on button "View in submit board" at bounding box center [551, 368] width 132 height 25
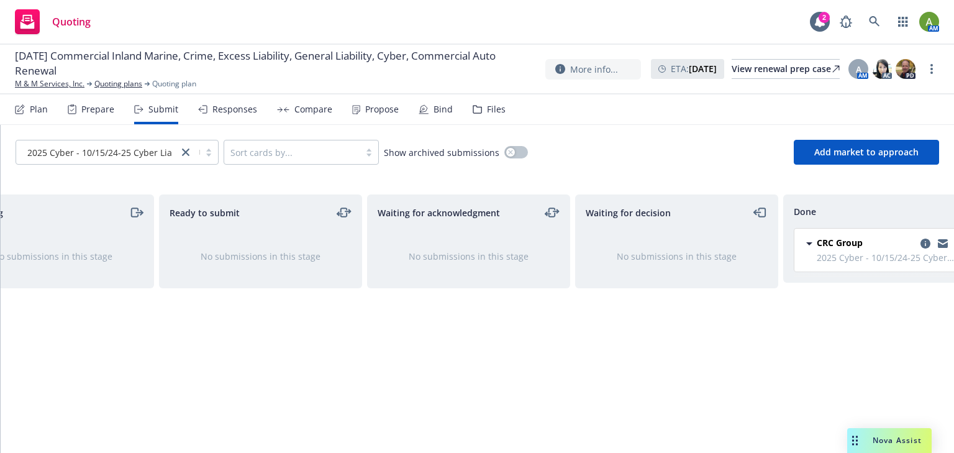
scroll to position [0, 112]
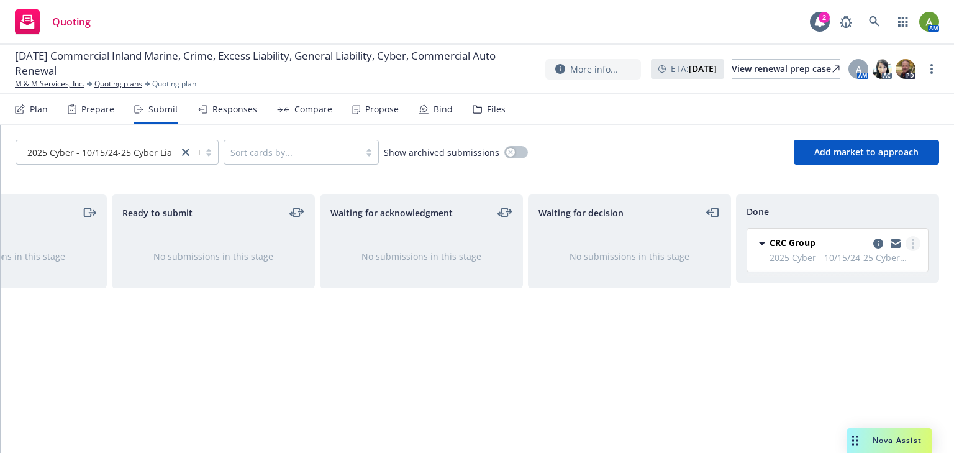
click at [913, 243] on circle "more" at bounding box center [912, 243] width 2 height 2
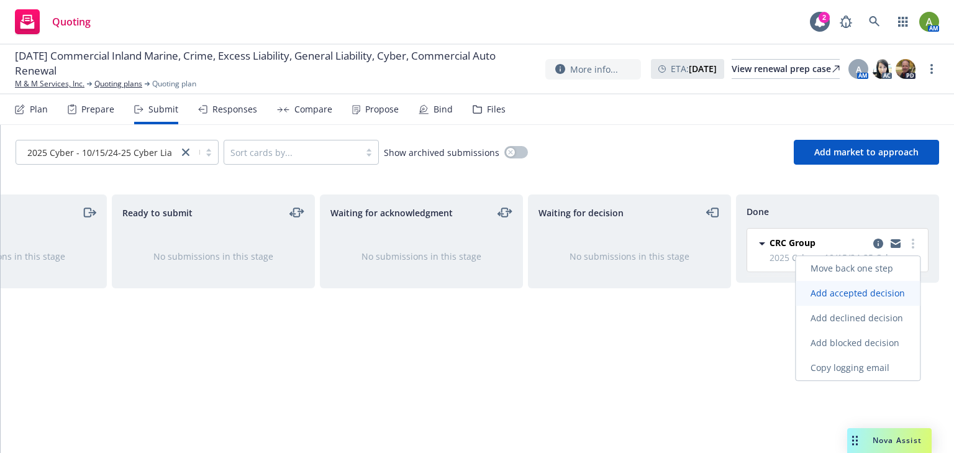
click at [891, 297] on span "Add accepted decision" at bounding box center [857, 293] width 124 height 12
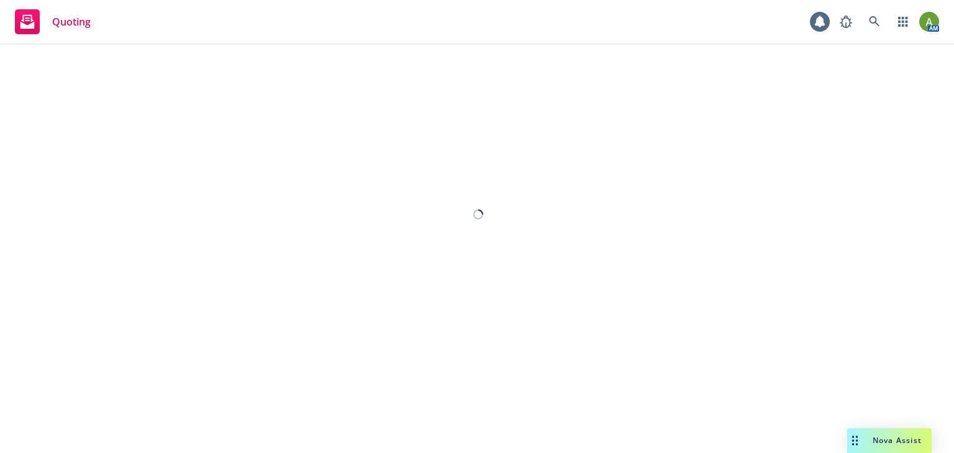
select select "12"
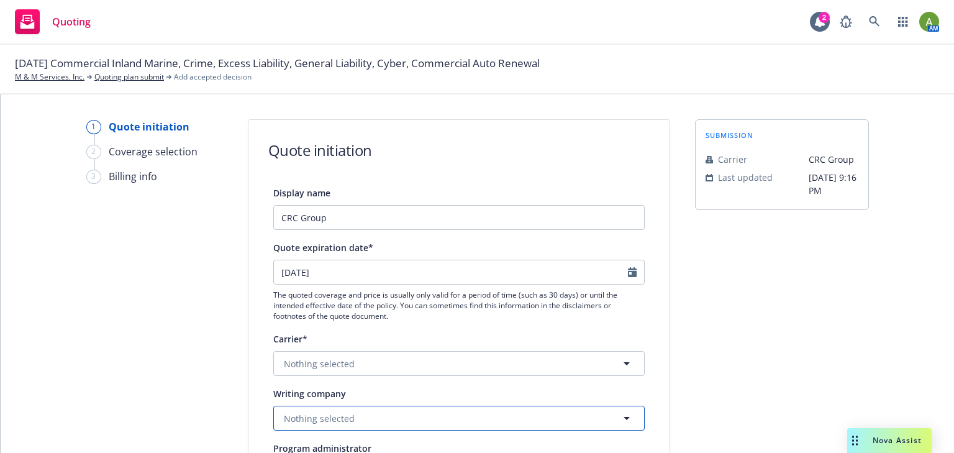
click at [322, 423] on span "Nothing selected" at bounding box center [319, 418] width 71 height 13
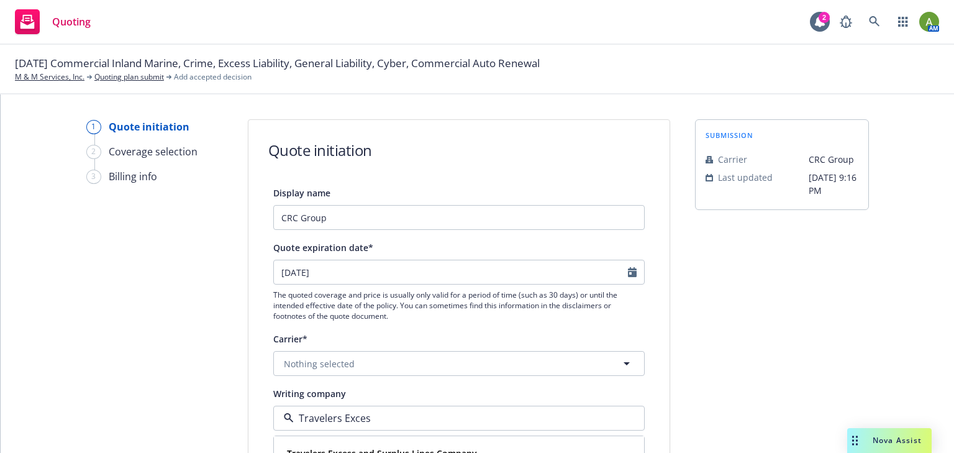
type input "Travelers Excess"
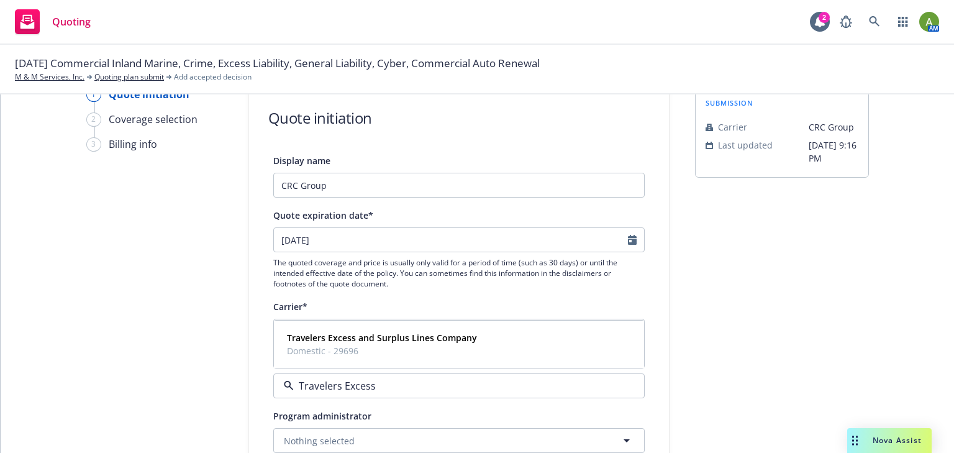
scroll to position [50, 0]
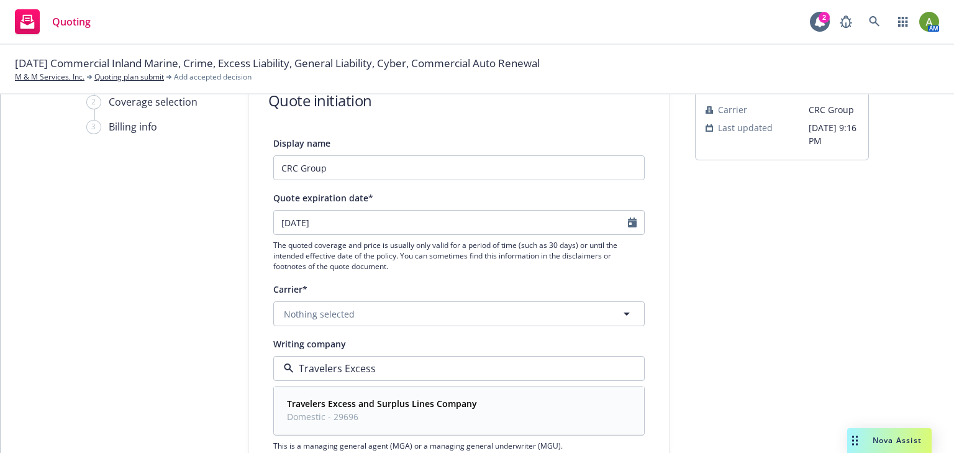
click at [390, 399] on strong "Travelers Excess and Surplus Lines Company" at bounding box center [382, 403] width 190 height 12
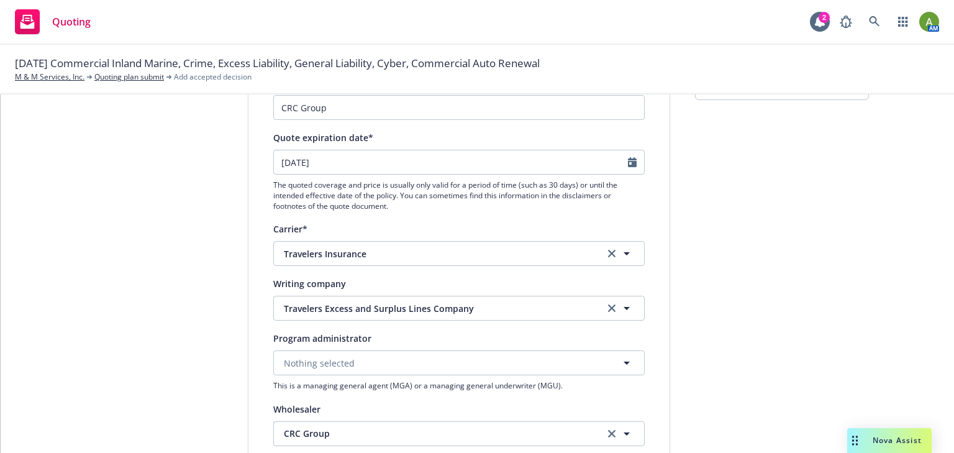
scroll to position [0, 0]
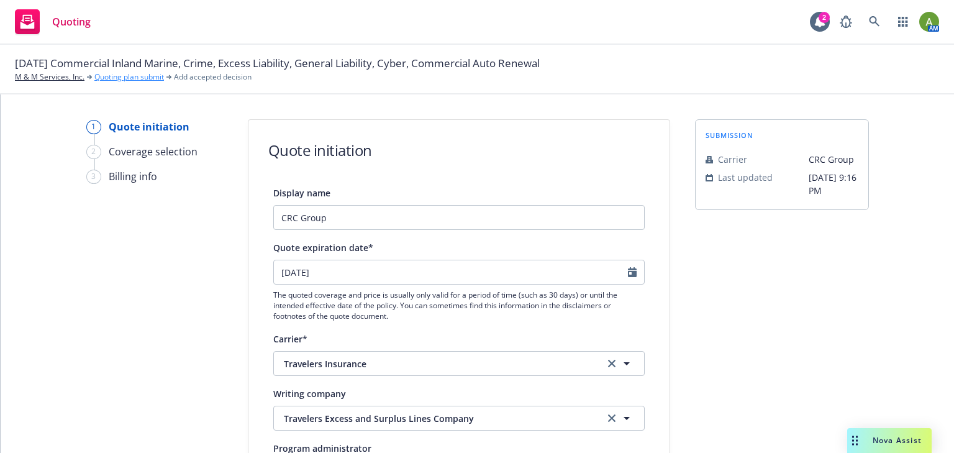
click at [121, 77] on link "Quoting plan submit" at bounding box center [129, 76] width 70 height 11
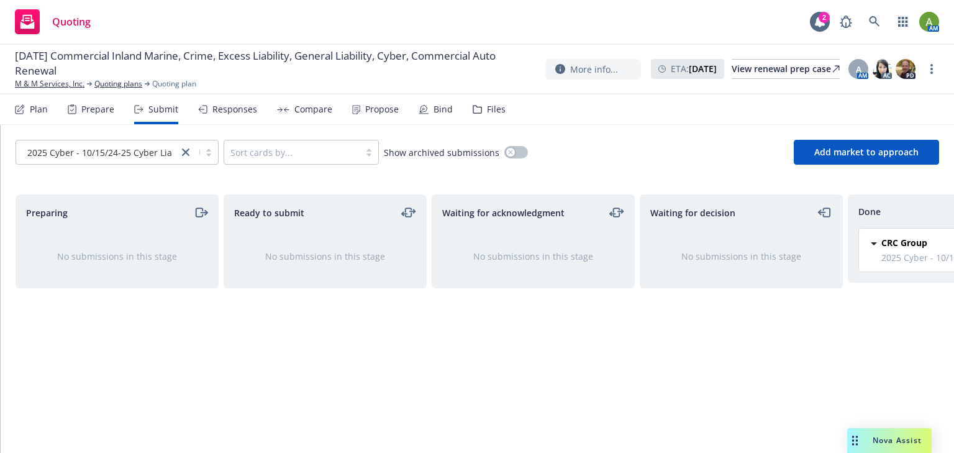
click at [429, 109] on div "Bind" at bounding box center [435, 109] width 34 height 30
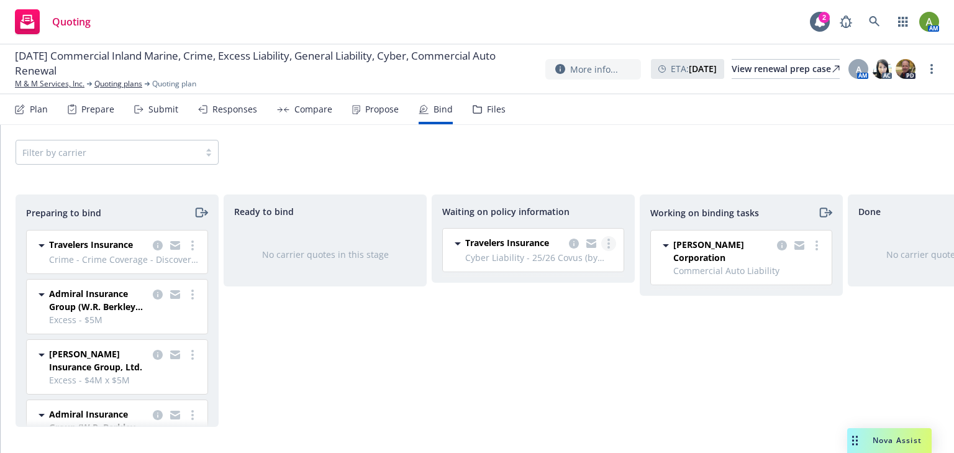
click at [608, 243] on circle "more" at bounding box center [608, 243] width 2 height 2
click at [568, 266] on span "Create policies" at bounding box center [548, 268] width 91 height 12
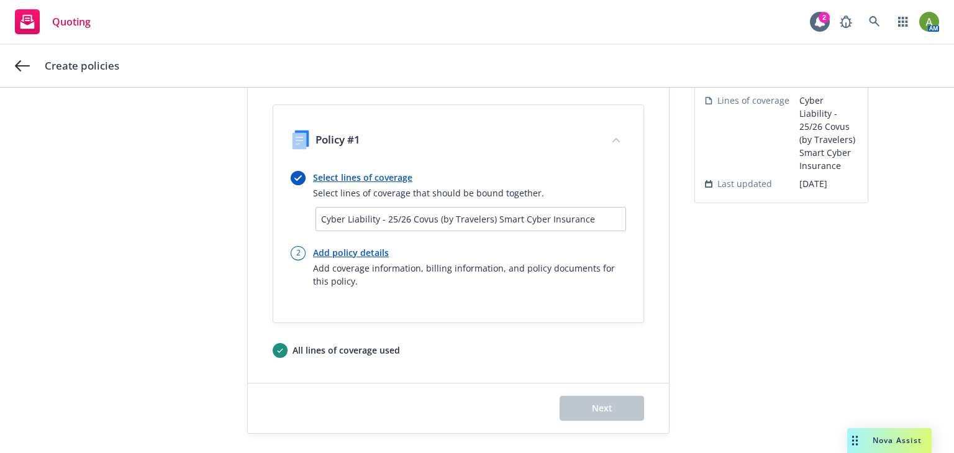
scroll to position [69, 0]
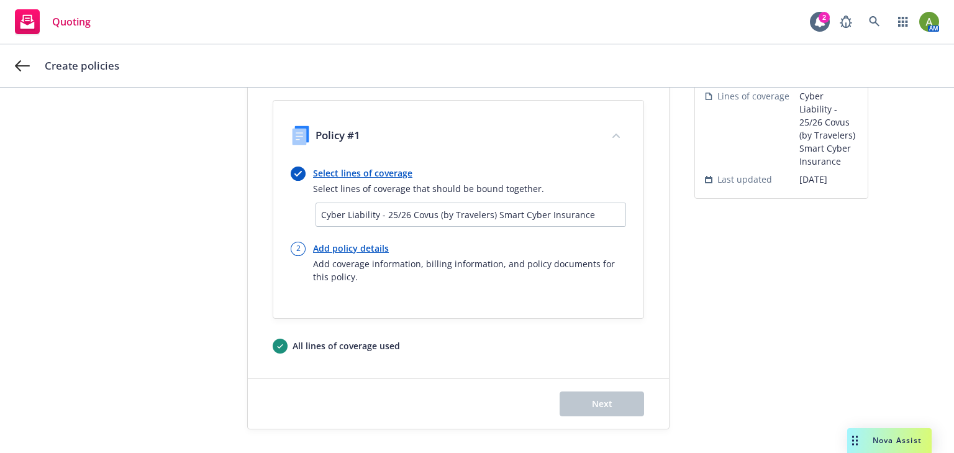
click at [344, 246] on link "Add policy details" at bounding box center [469, 248] width 313 height 13
select select "12"
select select "CA"
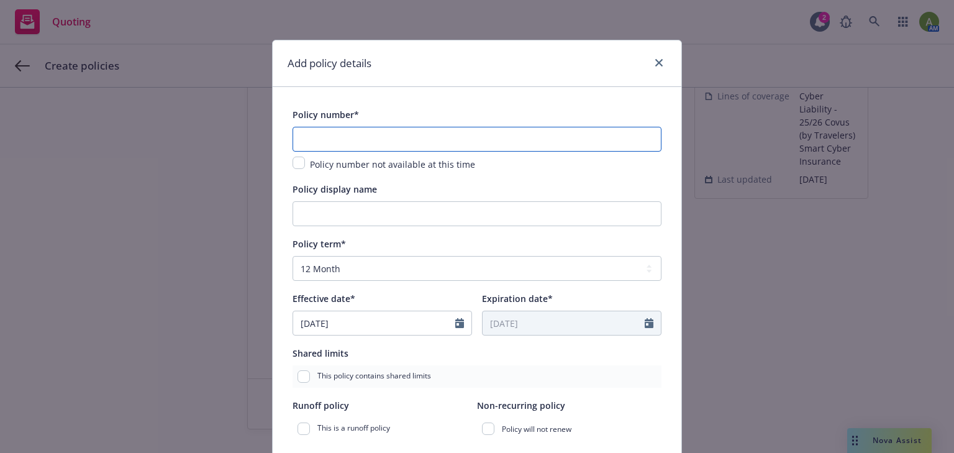
click at [330, 134] on input "text" at bounding box center [476, 139] width 369 height 25
type input "CYB-108097405-01"
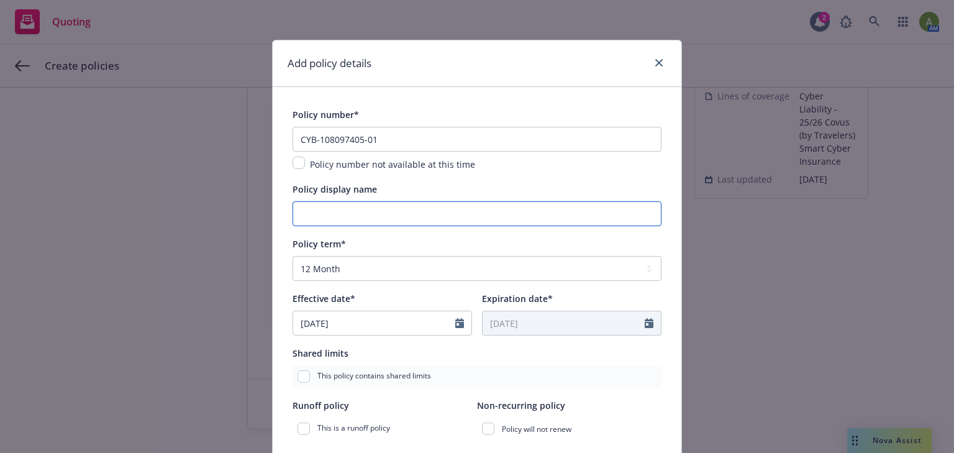
click at [326, 211] on input "Policy display name" at bounding box center [476, 213] width 369 height 25
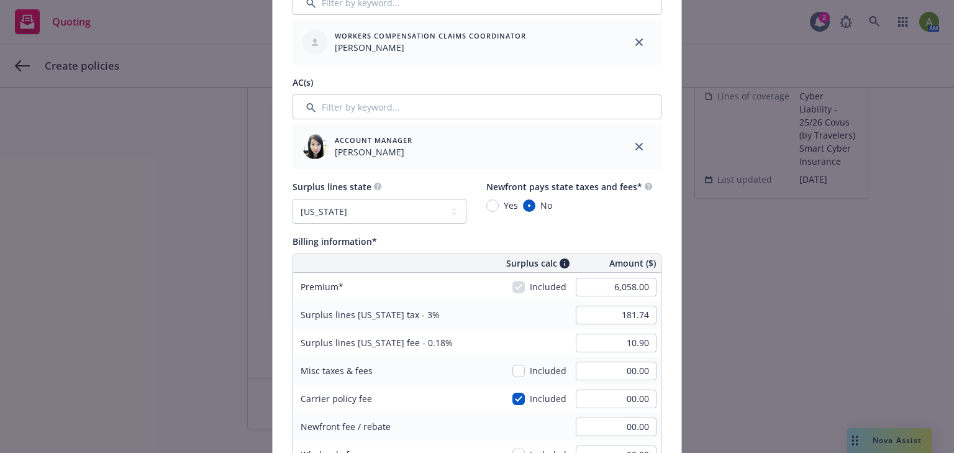
scroll to position [596, 0]
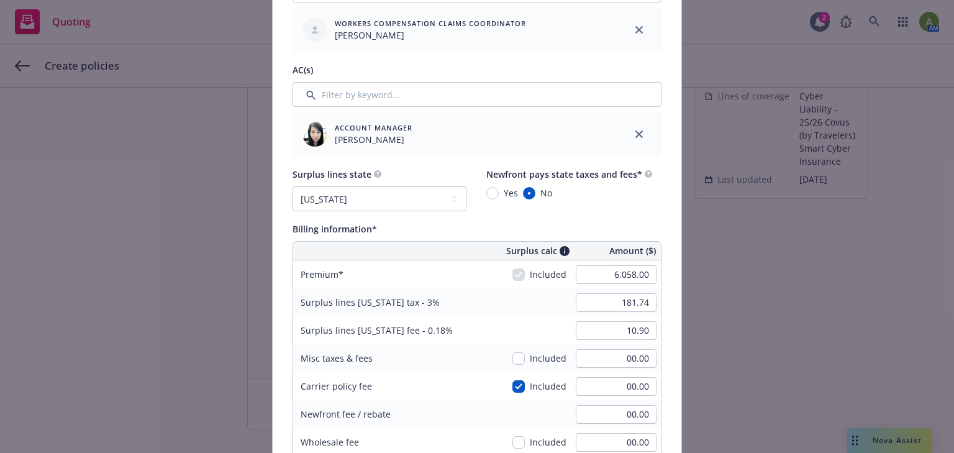
type input "Cyber - 10/15/25-26 Cyber Liability Policy $2M"
type input "5,998.00"
type input "179.94"
type input "10.80"
type input "1199.6"
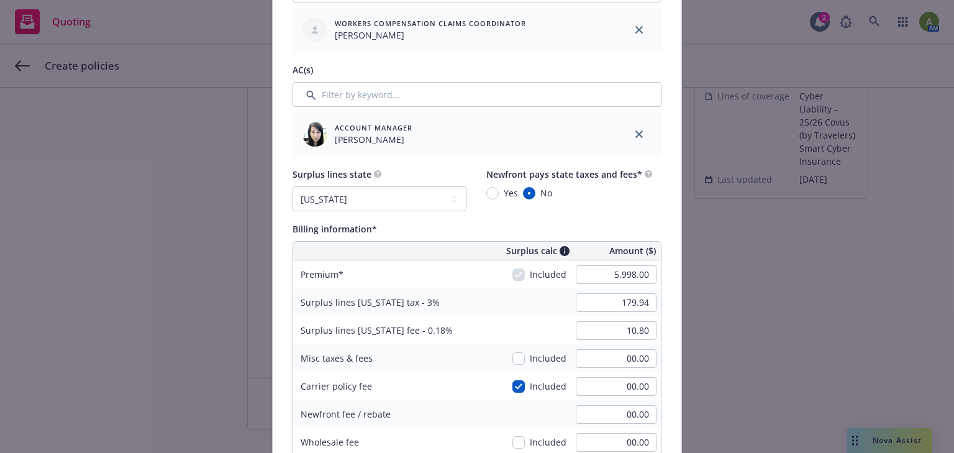
click at [441, 284] on div "Premium" at bounding box center [386, 274] width 186 height 28
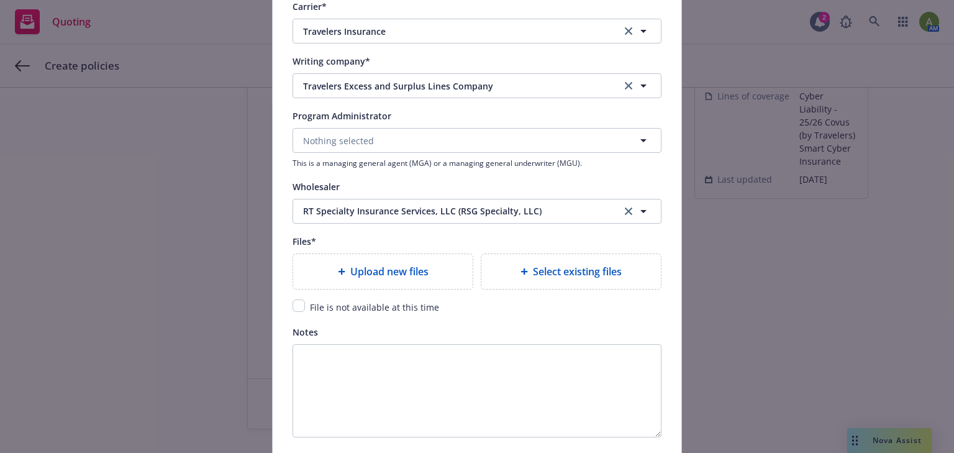
scroll to position [1341, 0]
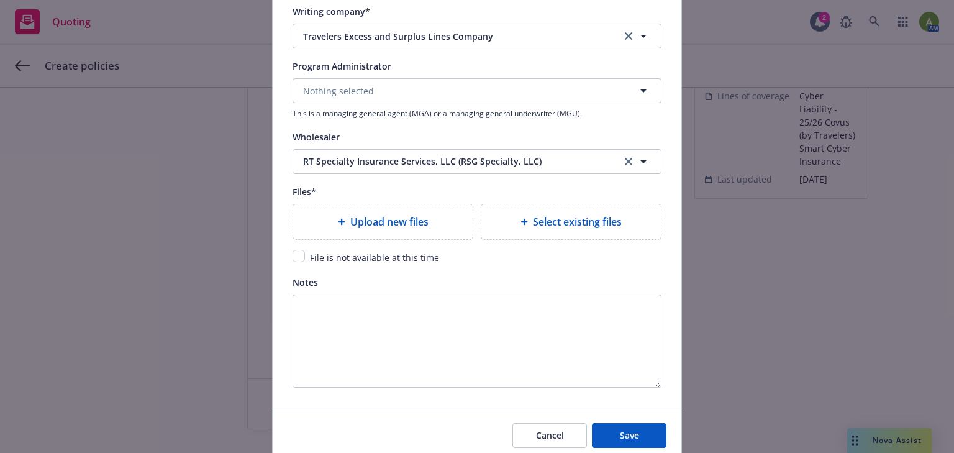
click at [338, 222] on icon at bounding box center [341, 221] width 7 height 7
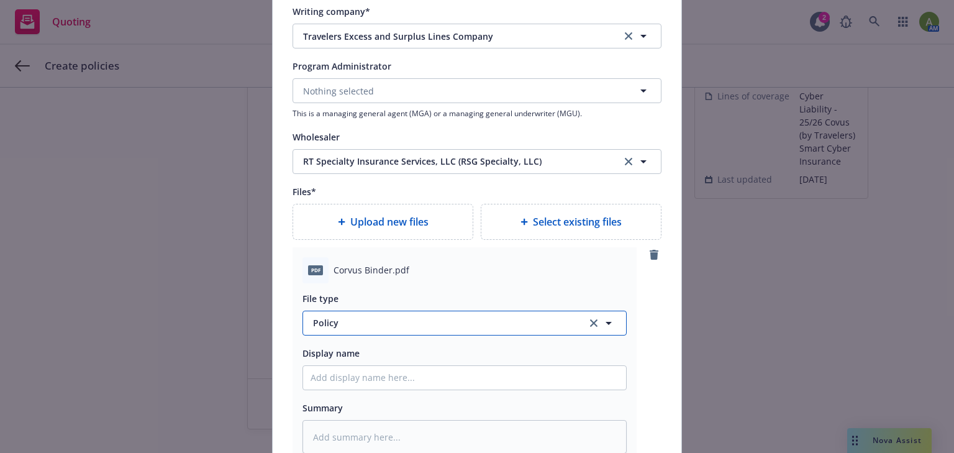
click at [391, 327] on span "Policy" at bounding box center [443, 322] width 260 height 13
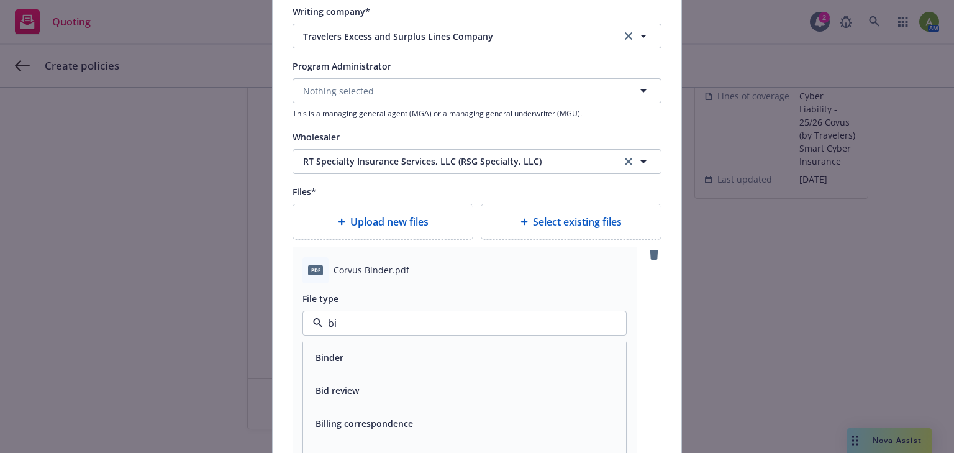
type input "bin"
click at [335, 351] on span "Binder" at bounding box center [329, 357] width 28 height 13
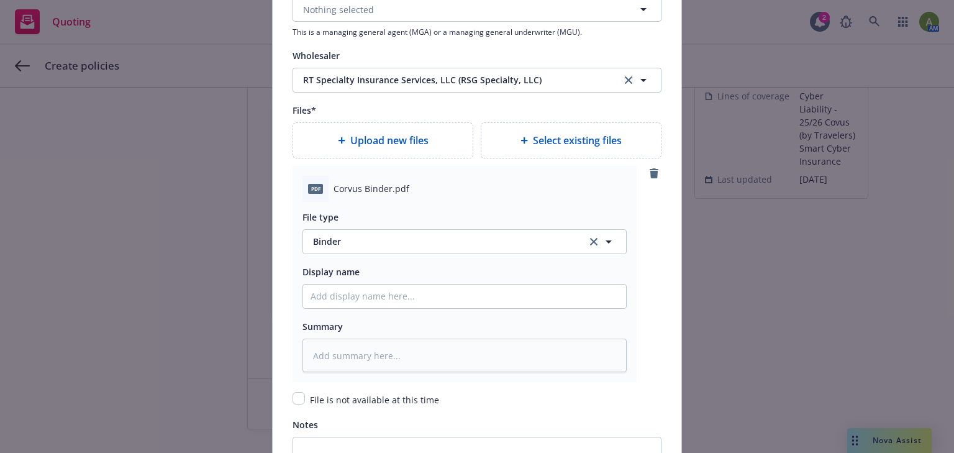
scroll to position [1440, 0]
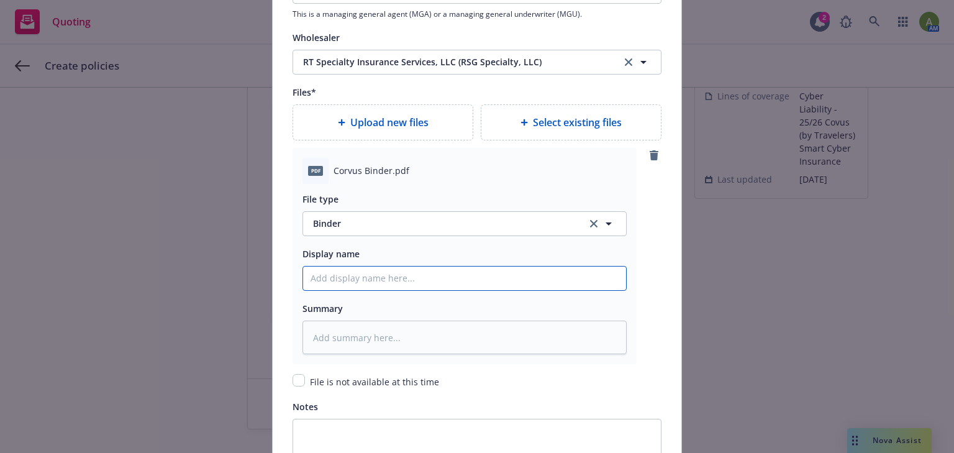
click at [373, 282] on input "Policy display name" at bounding box center [464, 278] width 323 height 24
type textarea "x"
type input "2"
type textarea "x"
type input "25"
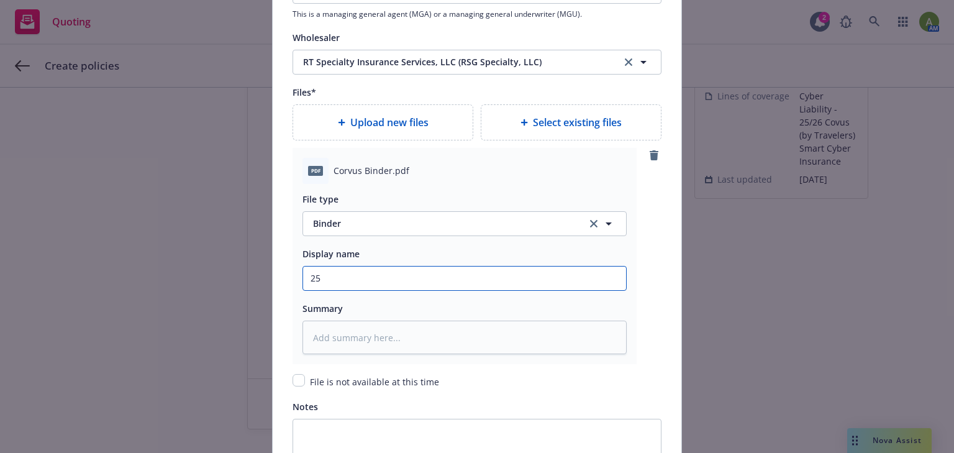
type textarea "x"
type input "25/"
type textarea "x"
type input "25/2"
type textarea "x"
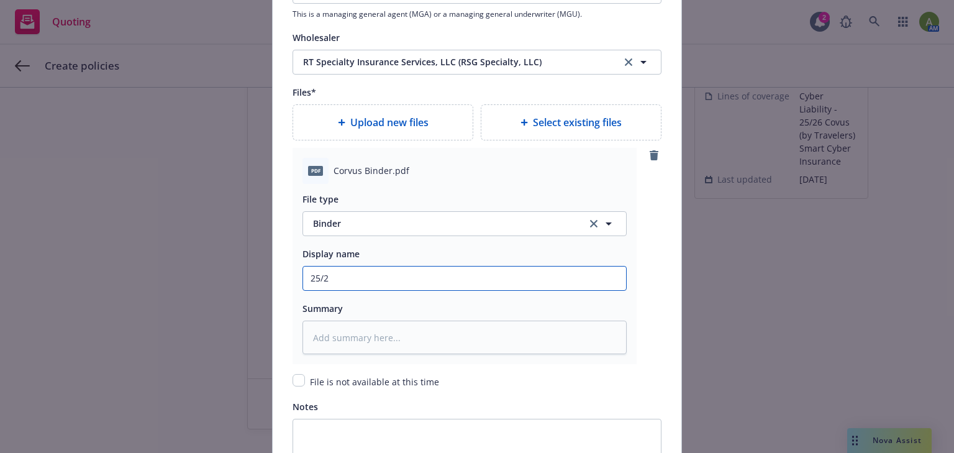
type input "25/26"
type textarea "x"
type input "25/26"
type textarea "x"
type input "25/26 C"
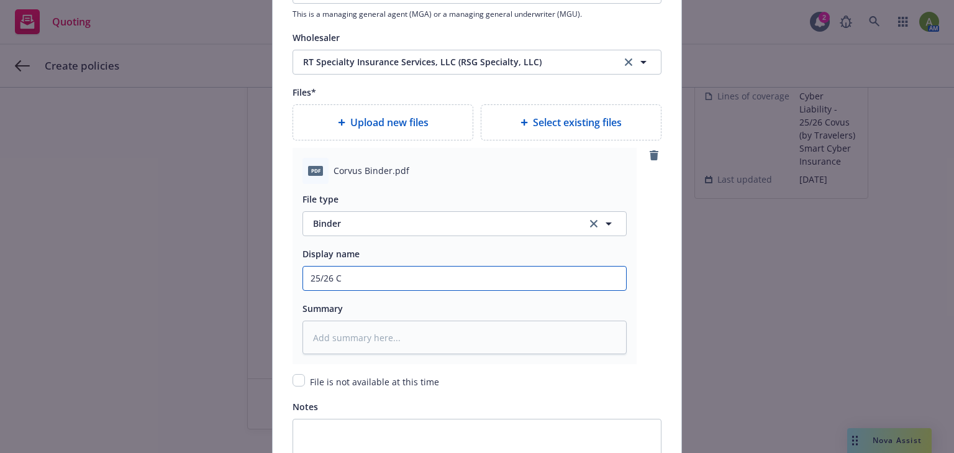
type textarea "x"
type input "25/26 Cy"
type textarea "x"
type input "25/26 Cyb"
type textarea "x"
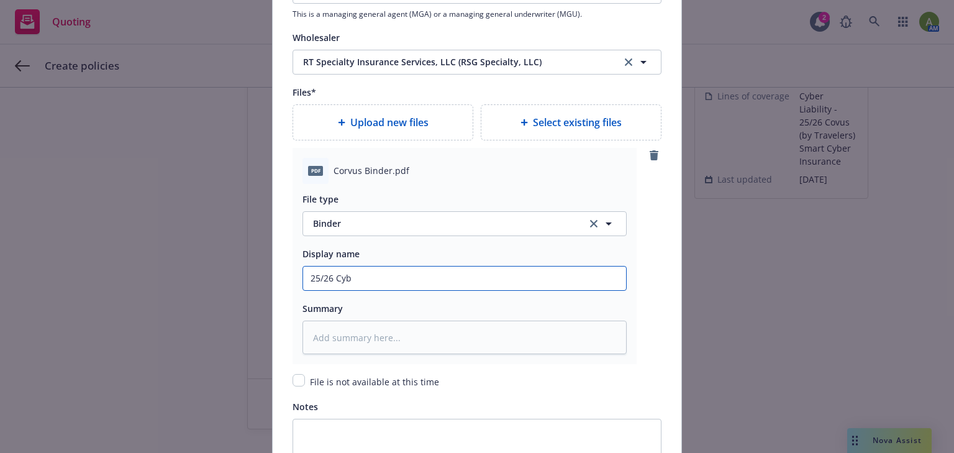
type input "25/26 Cybe"
type textarea "x"
type input "25/26 Cyber"
type textarea "x"
type input "25/26 Cyber"
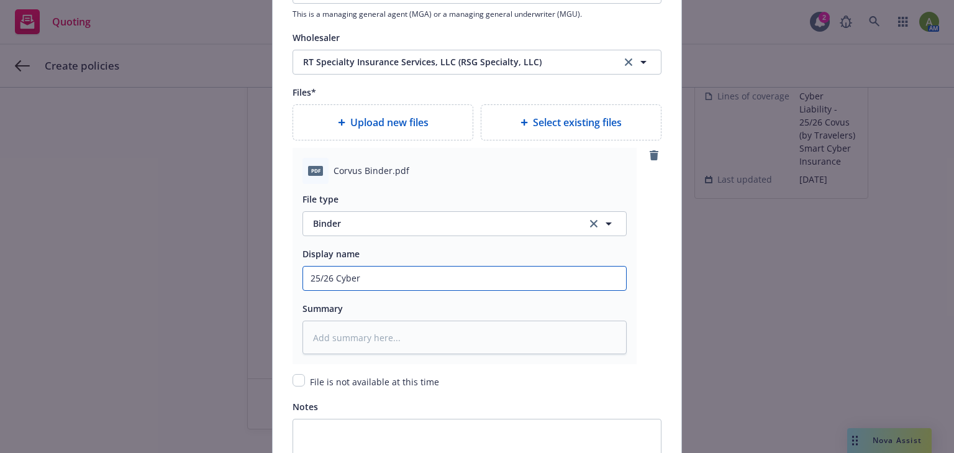
type textarea "x"
type input "25/26 Cyber T"
type textarea "x"
type input "25/26 Cyber Tr"
type textarea "x"
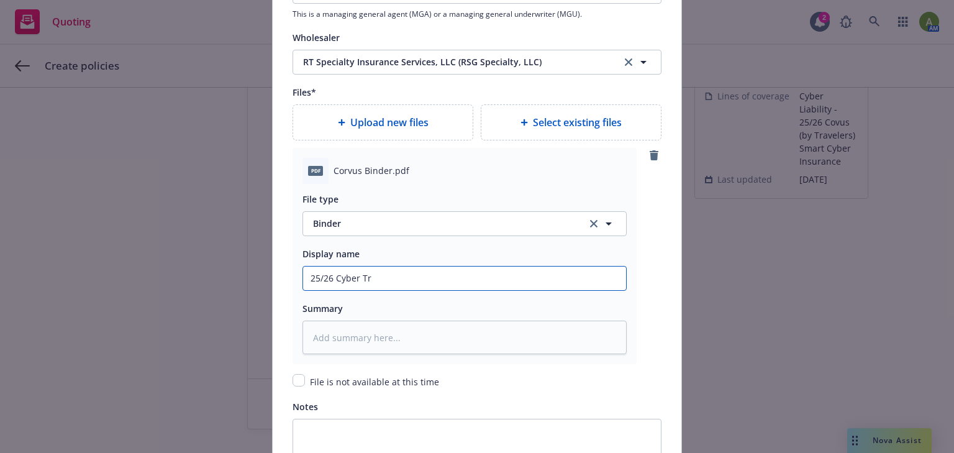
type input "25/26 Cyber Tra"
type textarea "x"
type input "25/26 Cyber Trav"
type textarea "x"
type input "25/26 Cyber Trave"
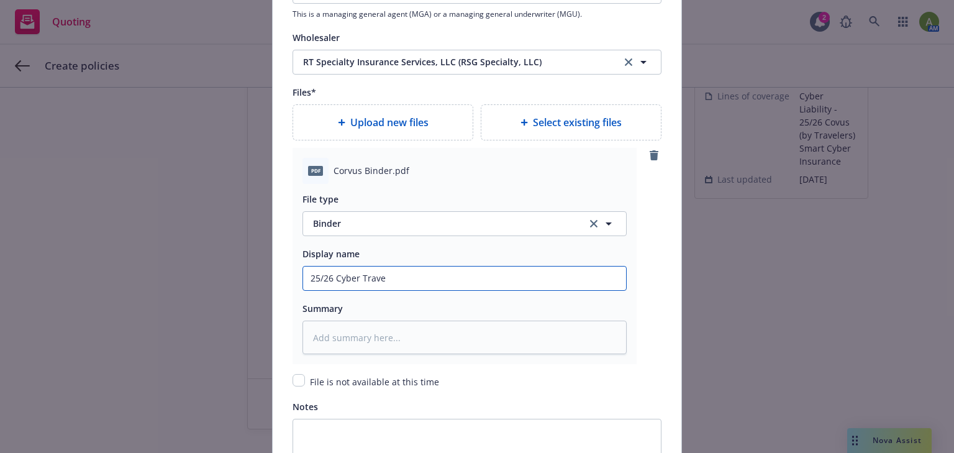
type textarea "x"
type input "25/26 Cyber Travel"
type textarea "x"
type input "25/26 Cyber Travele"
type textarea "x"
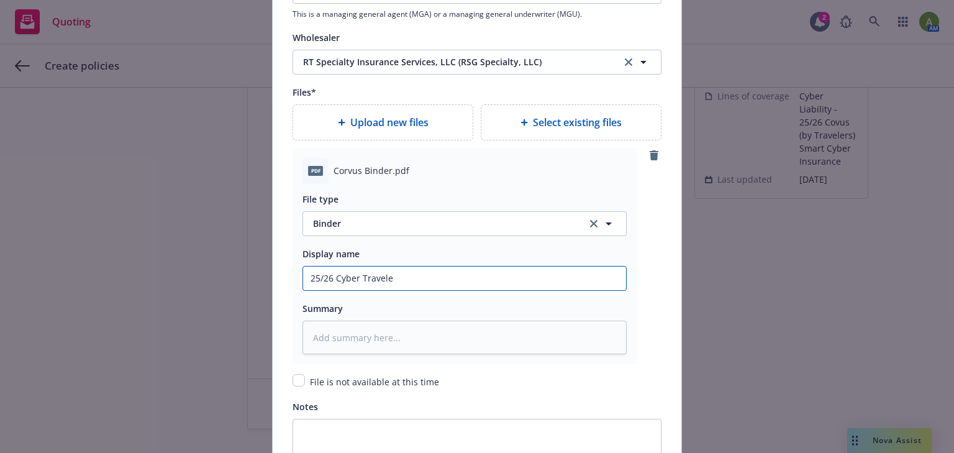
type input "25/26 Cyber Traveler"
type textarea "x"
type input "25/26 Cyber Travelers"
type textarea "x"
type input "25/26 Cyber Travelers"
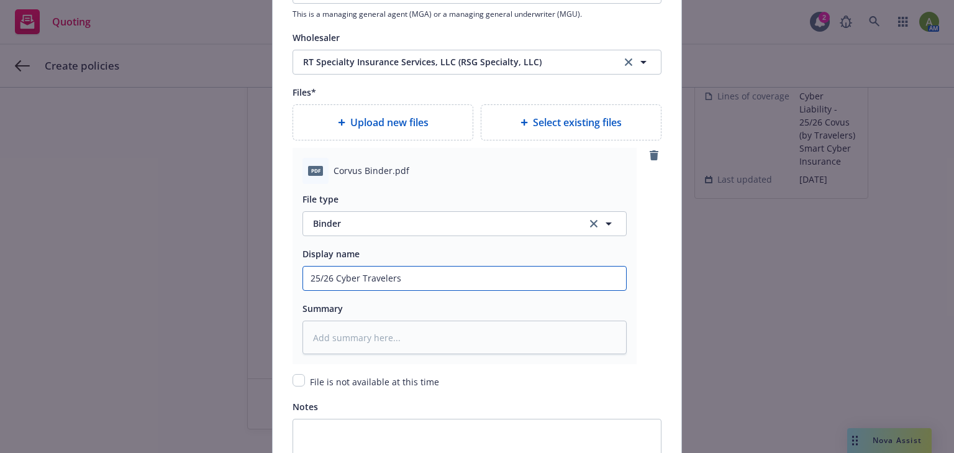
type textarea "x"
type input "25/26 Cyber Travelers ("
type textarea "x"
type input "25/26 Cyber Travelers (C"
type textarea "x"
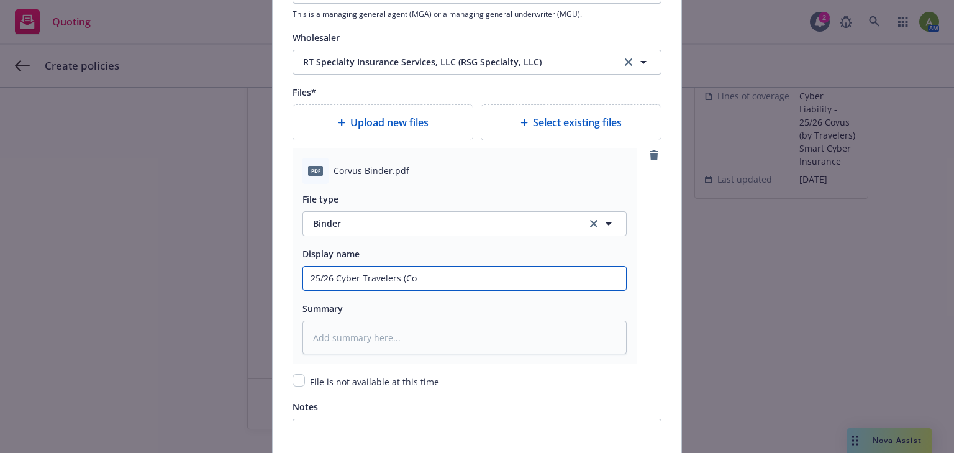
type input "25/26 Cyber Travelers (Cor"
type textarea "x"
type input "25/26 Cyber Travelers (Corv"
type textarea "x"
type input "25/26 Cyber Travelers (Corvu"
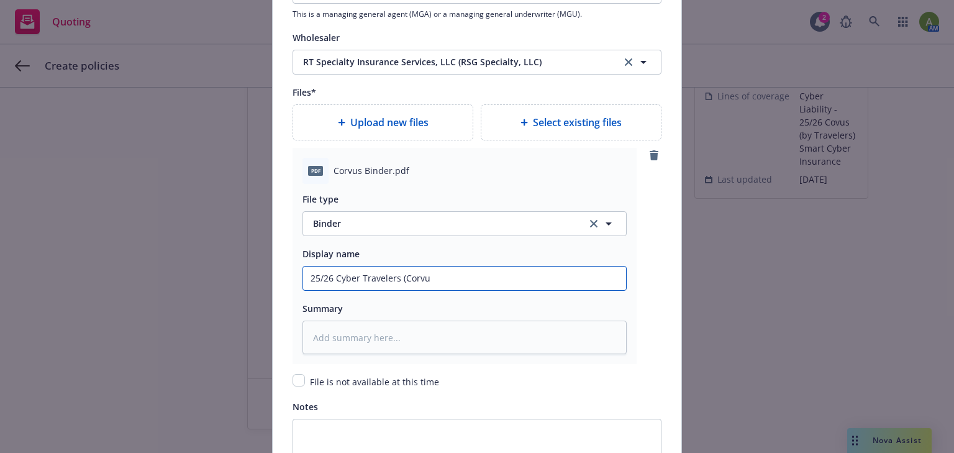
type textarea "x"
type input "25/26 Cyber Travelers (Corvus"
type textarea "x"
type input "25/26 Cyber Travelers (Corvus)"
type textarea "x"
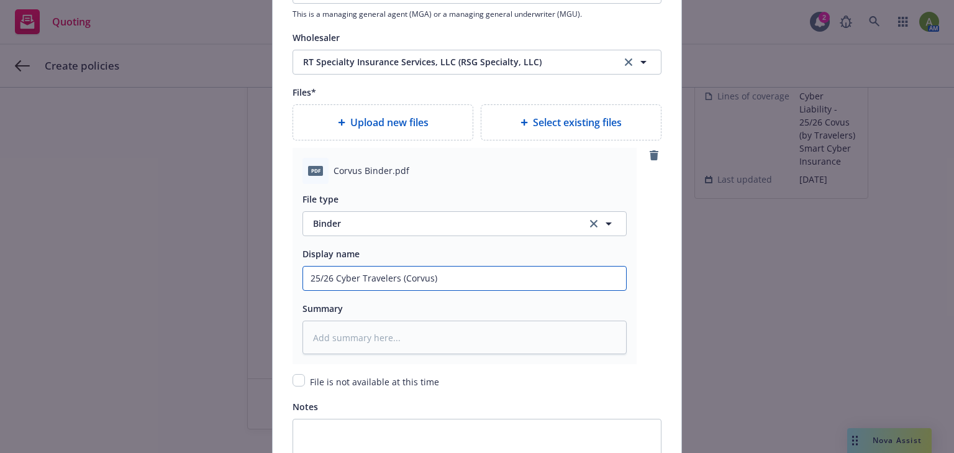
type input "25/26 Cyber Travelers (Corvus)"
type textarea "x"
type input "25/26 Cyber Travelers (Corvus) B"
type textarea "x"
type input "25/26 Cyber Travelers (Corvus) BI"
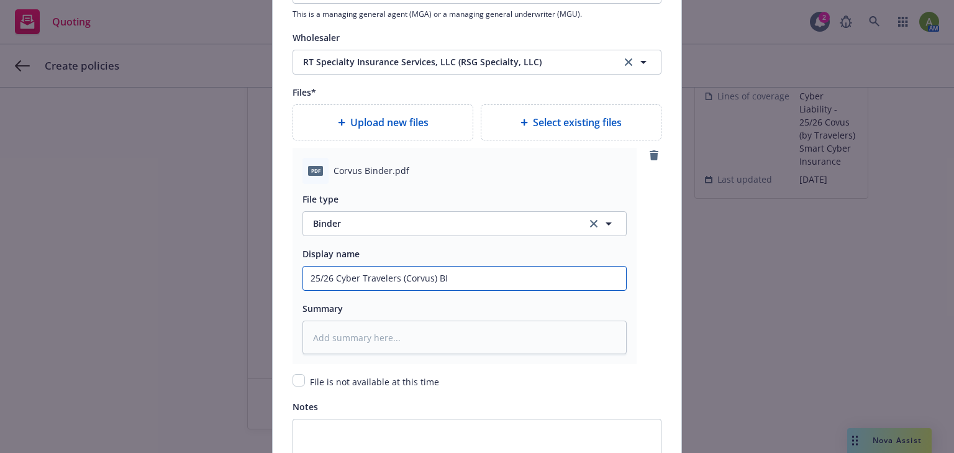
type textarea "x"
type input "25/26 Cyber Travelers (Corvus) BIn"
type textarea "x"
type input "25/26 Cyber Travelers (Corvus) BInd"
type textarea "x"
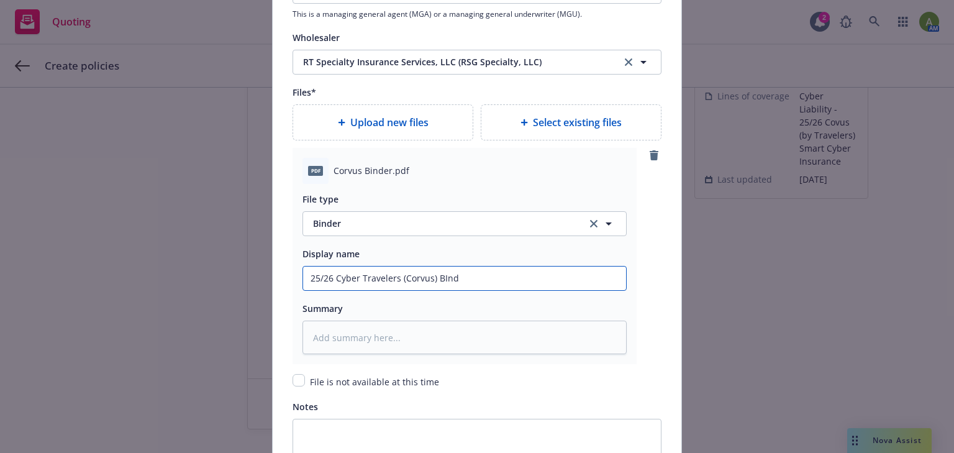
type input "25/26 Cyber Travelers (Corvus) BInde"
type textarea "x"
type input "25/26 Cyber Travelers (Corvus) BInder"
type textarea "x"
type input "25/26 Cyber Travelers (Corvus) BInde"
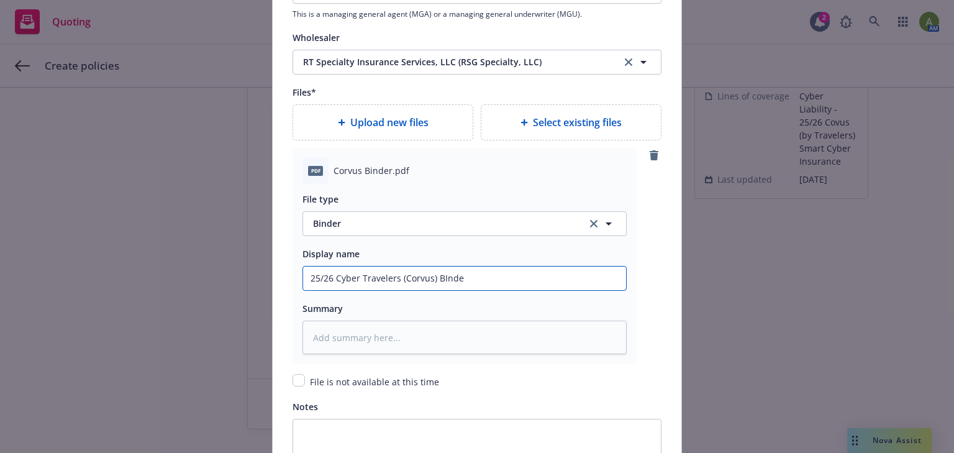
type textarea "x"
type input "25/26 Cyber Travelers (Corvus) BInd"
type textarea "x"
type input "25/26 Cyber Travelers (Corvus) BIn"
type textarea "x"
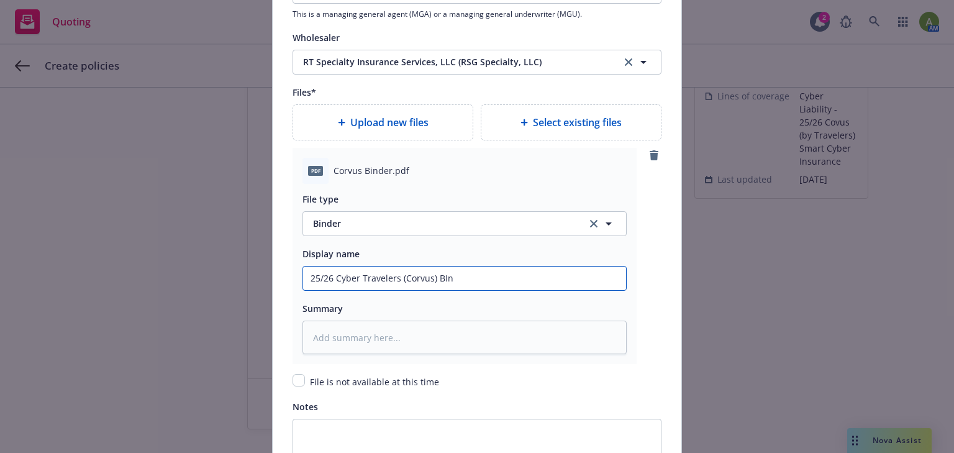
type input "25/26 Cyber Travelers (Corvus) BI"
type textarea "x"
type input "25/26 Cyber Travelers (Corvus) B"
type textarea "x"
type input "25/26 Cyber Travelers (Corvus) Bi"
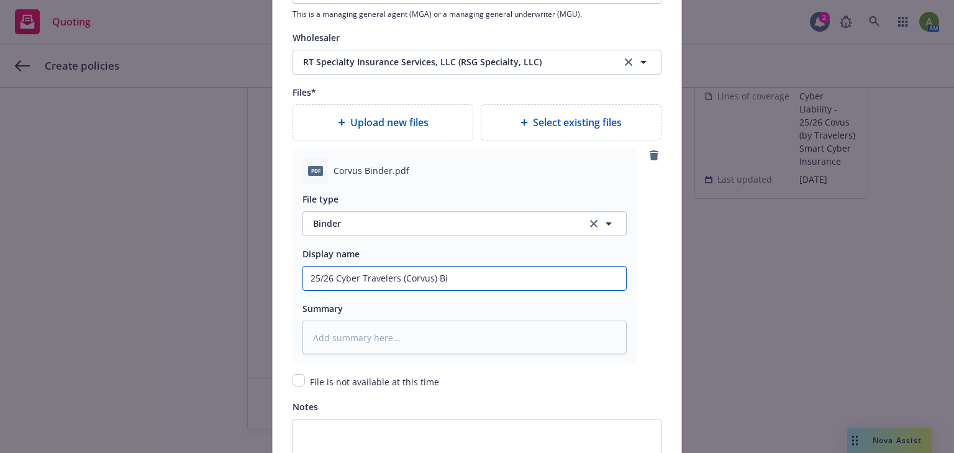
type textarea "x"
type input "25/26 Cyber Travelers (Corvus) Bin"
type textarea "x"
type input "25/26 Cyber Travelers (Corvus) Bind"
type textarea "x"
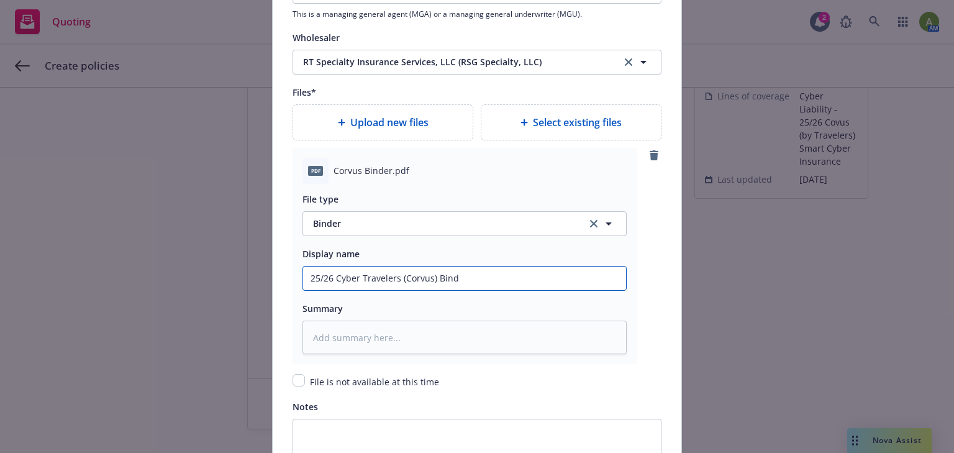
type input "25/26 Cyber Travelers (Corvus) Binde"
type textarea "x"
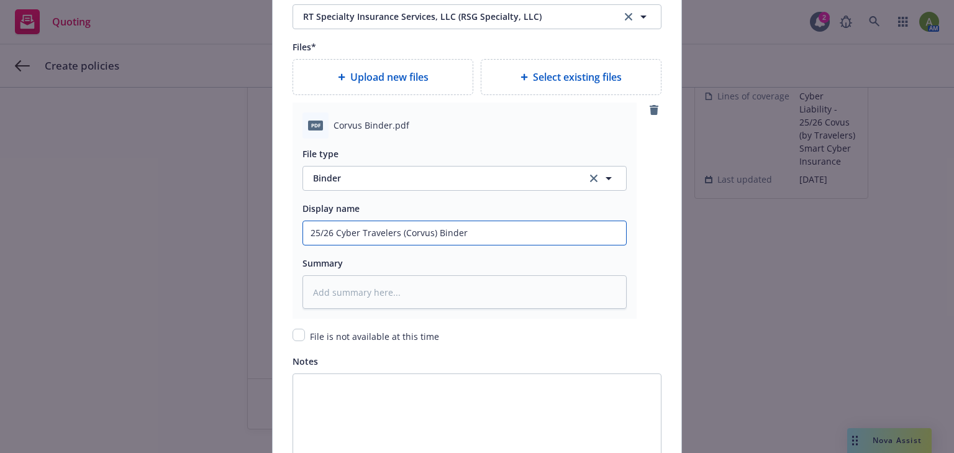
scroll to position [1416, 0]
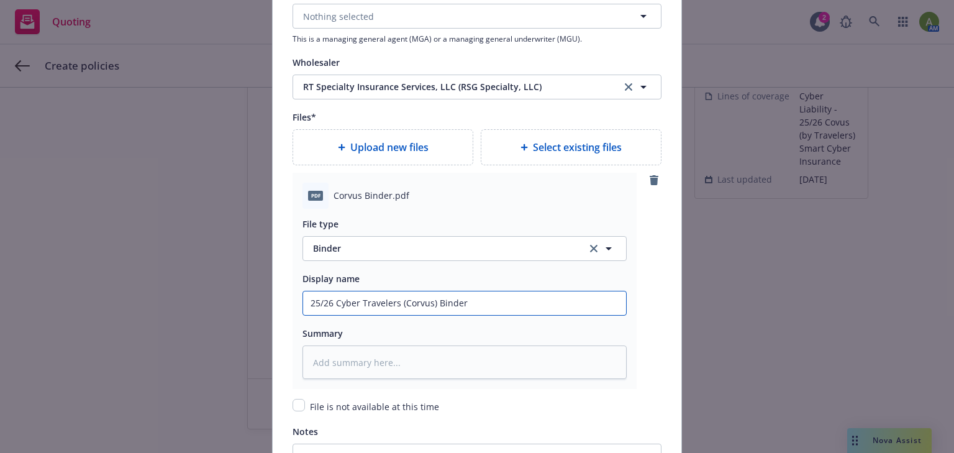
type input "25/26 Cyber Travelers (Corvus) Binder"
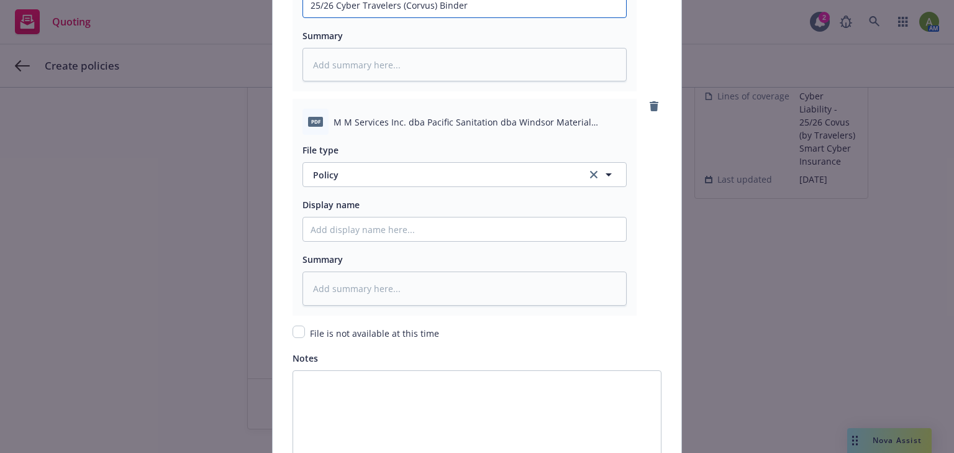
scroll to position [1714, 0]
click at [351, 230] on input "Policy display name" at bounding box center [464, 229] width 323 height 24
type textarea "x"
type input "2"
type textarea "x"
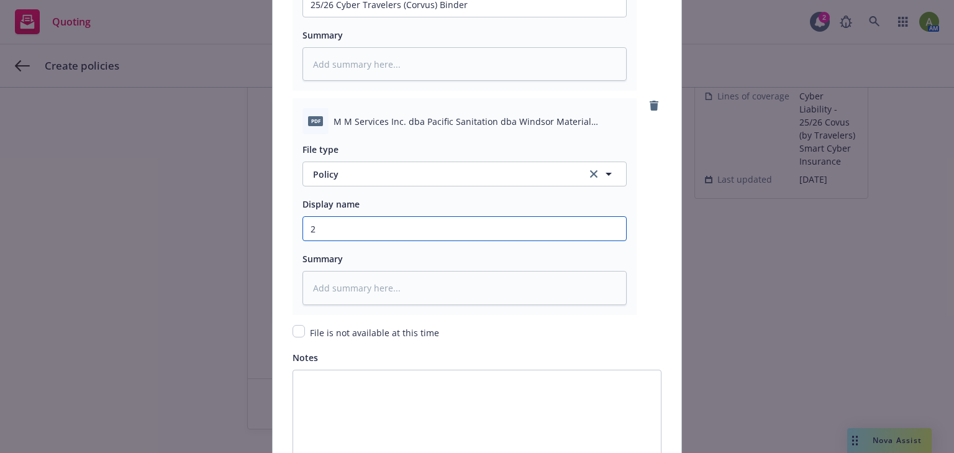
type input "25"
type textarea "x"
type input "25/"
type textarea "x"
type input "25/2"
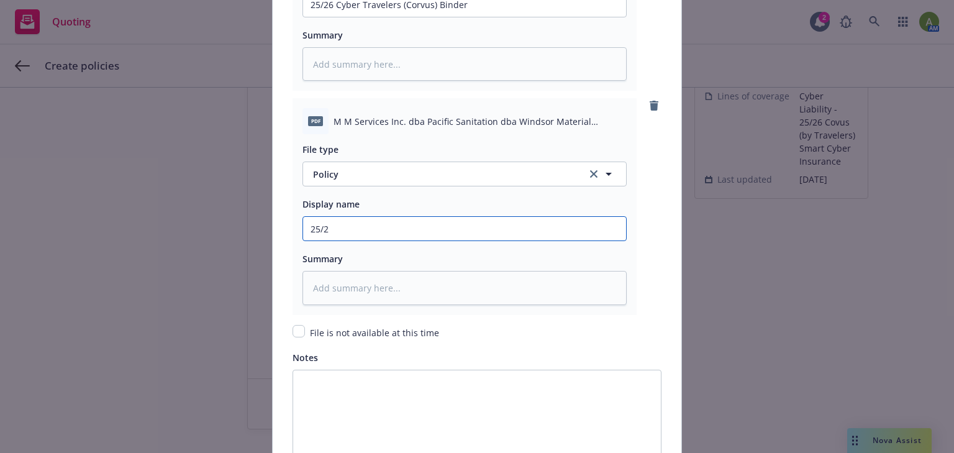
type textarea "x"
type input "25/26"
type textarea "x"
type input "25/26"
type textarea "x"
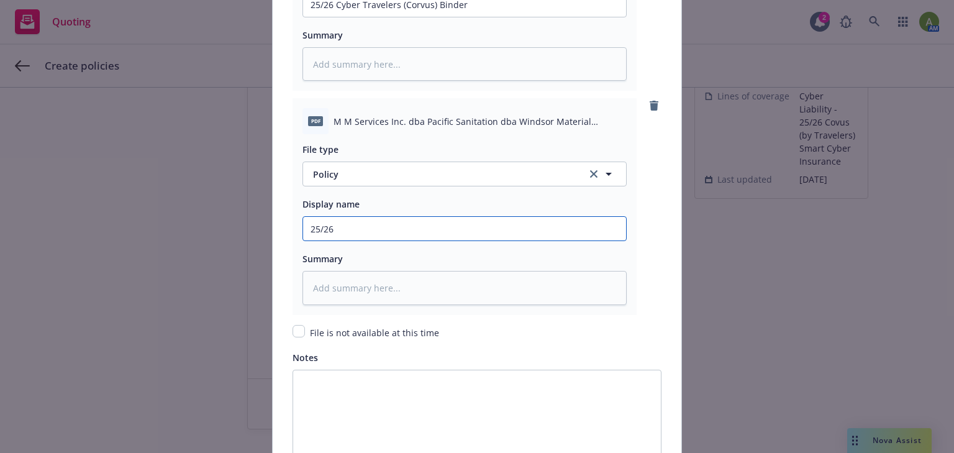
type input "25/26 C"
type textarea "x"
type input "25/26 Cl"
type textarea "x"
type input "25/26 Cly"
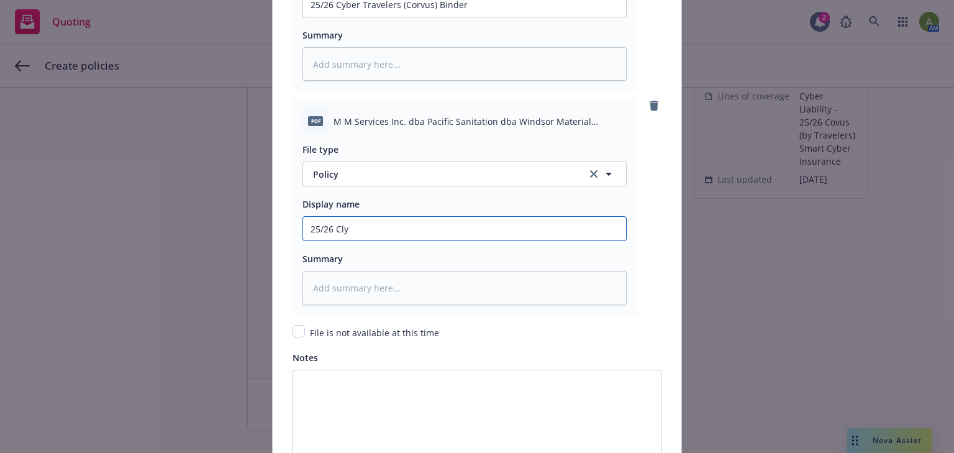
type textarea "x"
type input "25/26 Cl"
type textarea "x"
type input "25/26 C"
type textarea "x"
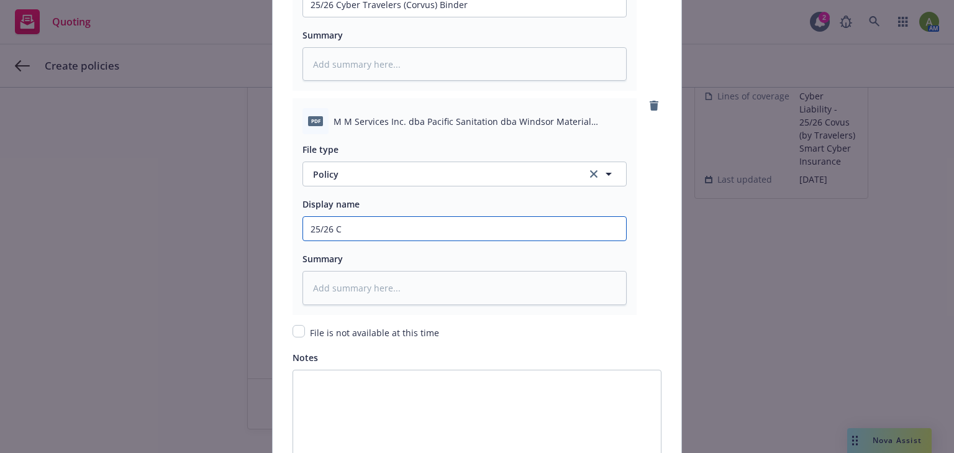
type input "25/26 Cy"
type textarea "x"
type input "25/26 Cyb"
type textarea "x"
type input "25/26 Cybe"
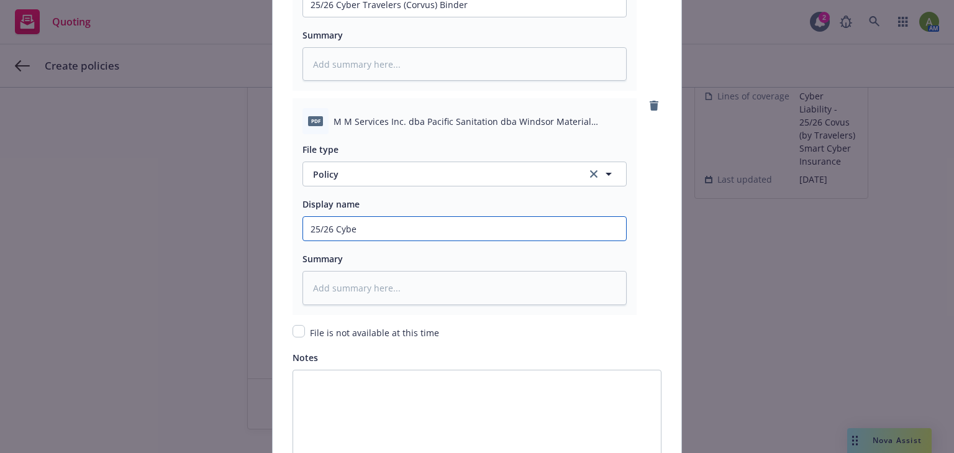
type textarea "x"
type input "25/26 Cyber"
type textarea "x"
type input "25/26 Cyber"
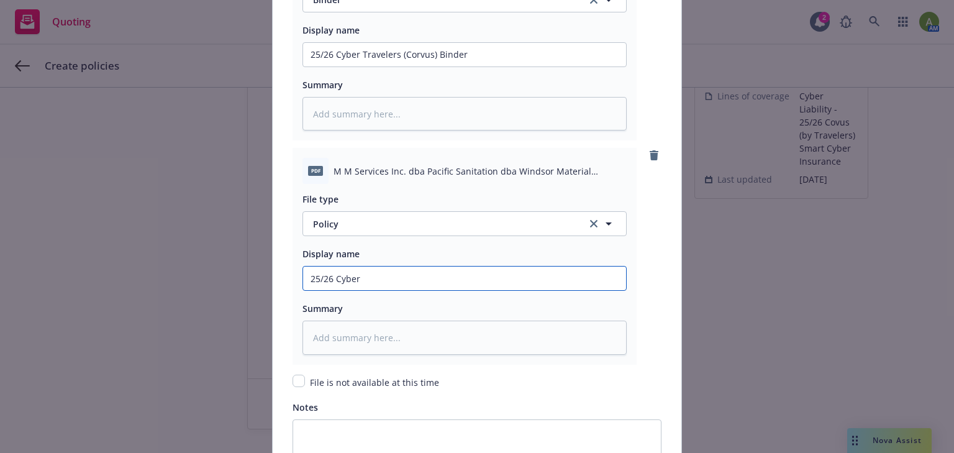
type textarea "x"
type input "25/26 Cyber T"
type textarea "x"
type input "25/26 Cyber Tr"
type textarea "x"
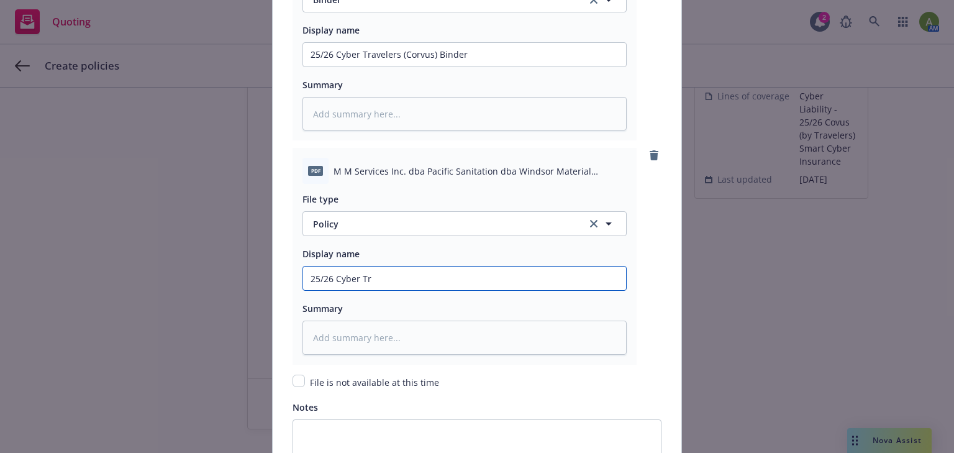
type input "25/26 Cyber Tra"
type textarea "x"
type input "25/26 Cyber Trav"
type textarea "x"
type input "25/26 Cyber Trave"
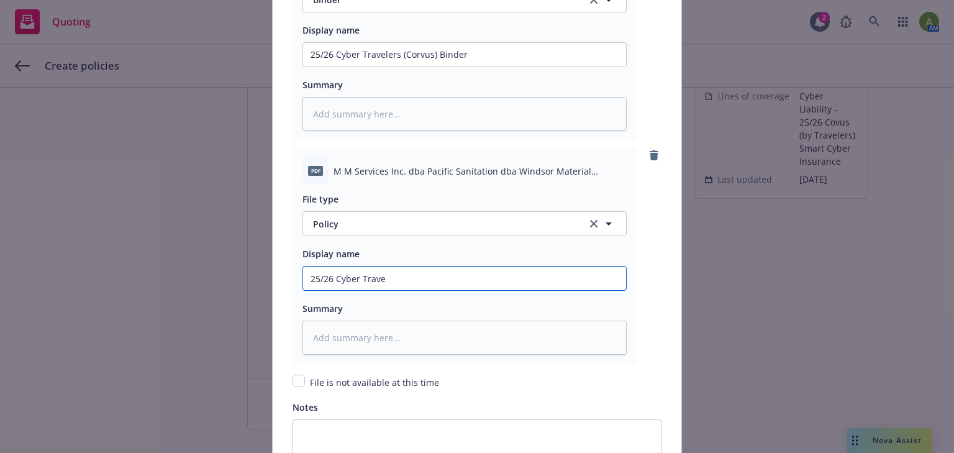
type textarea "x"
type input "25/26 Cyber Travele"
type textarea "x"
type input "25/26 Cyber Traveler"
type textarea "x"
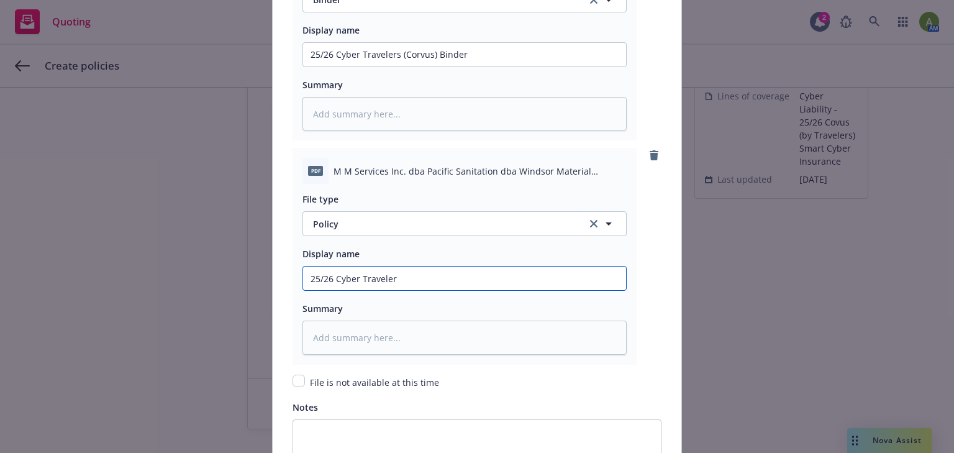
type input "25/26 Cyber Travelers"
type textarea "x"
type input "25/26 Cyber Travelers"
type textarea "x"
type input "25/26 Cyber Travelers ("
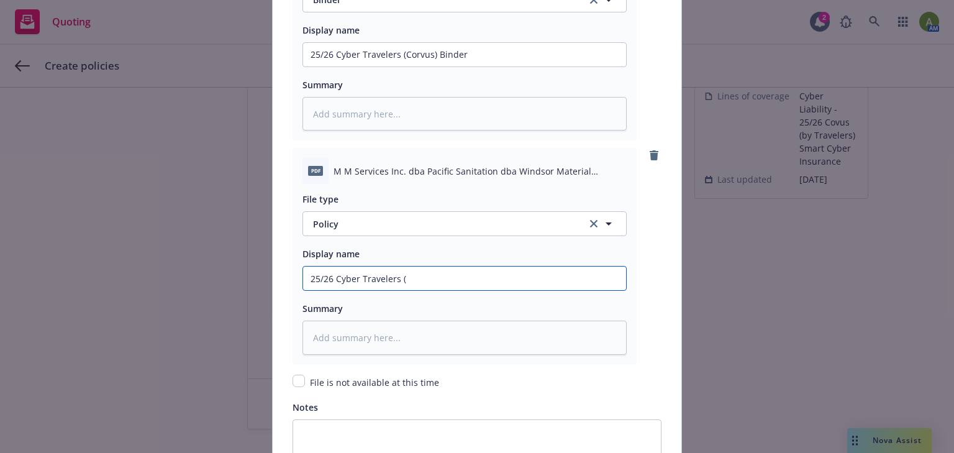
type textarea "x"
type input "25/26 Cyber Travelers (C"
type textarea "x"
type input "25/26 Cyber Travelers (Co"
type textarea "x"
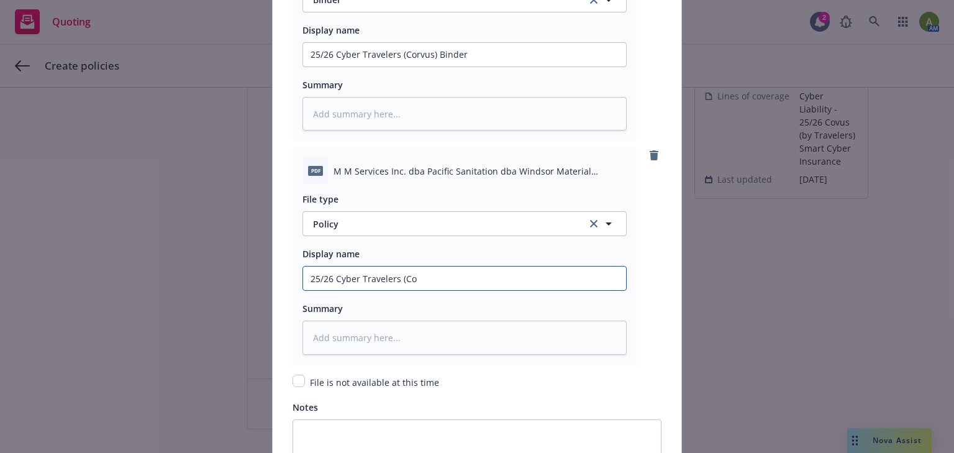
type input "25/26 Cyber Travelers (Cor"
type textarea "x"
type input "25/26 Cyber Travelers (Corb"
type textarea "x"
type input "25/26 Cyber Travelers (Corbu"
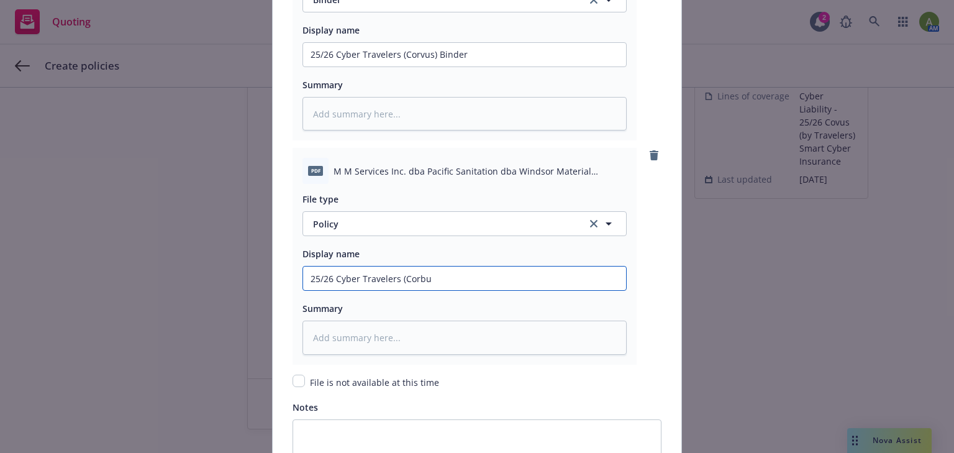
type textarea "x"
type input "25/26 Cyber Travelers (Corb"
type textarea "x"
type input "25/26 Cyber Travelers (Cor"
type textarea "x"
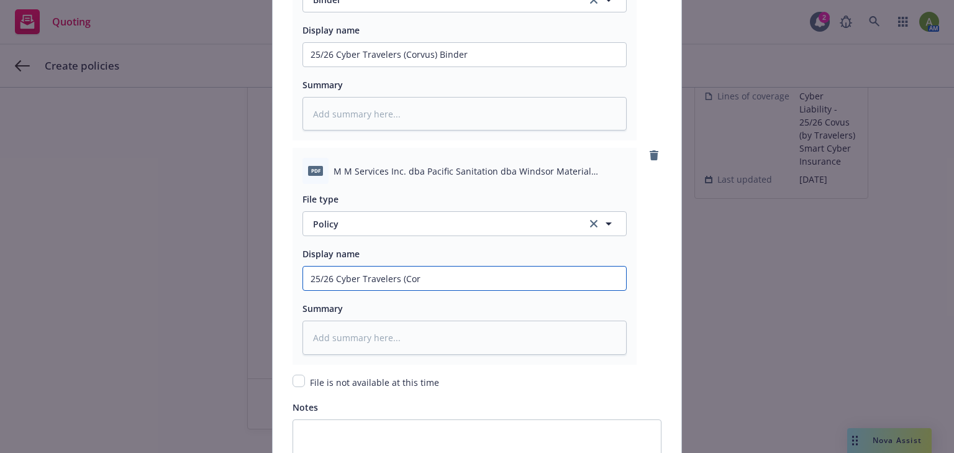
type input "25/26 Cyber Travelers (Corv"
type textarea "x"
type input "25/26 Cyber Travelers (Corvu"
type textarea "x"
type input "25/26 Cyber Travelers (Corvus"
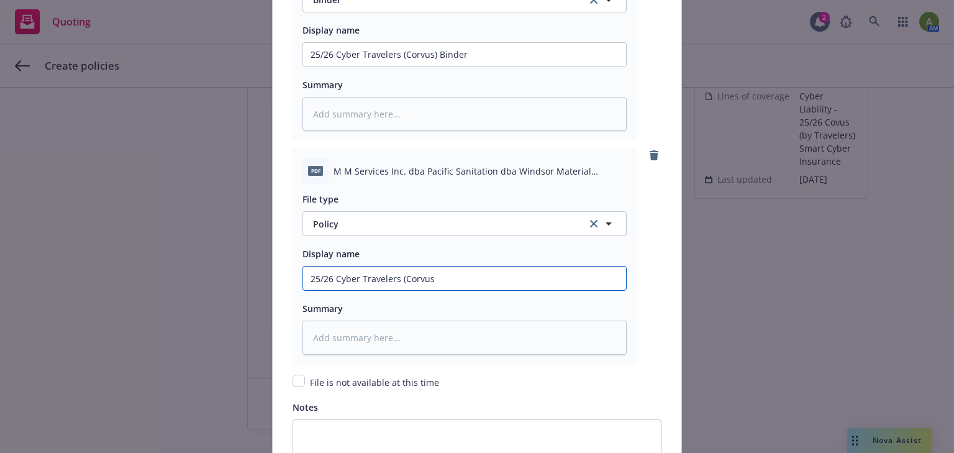
type textarea "x"
type input "25/26 Cyber Travelers (Corvus)"
type textarea "x"
type input "25/26 Cyber Travelers (Corvus)"
type textarea "x"
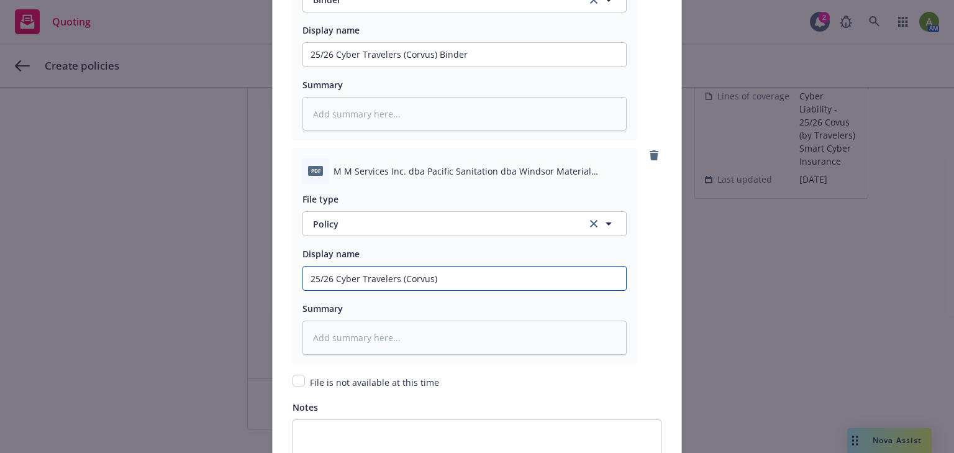
type input "25/26 Cyber Travelers (Corvus) P"
type textarea "x"
type input "25/26 Cyber Travelers (Corvus) Po"
type textarea "x"
type input "25/26 Cyber Travelers (Corvus) Pol"
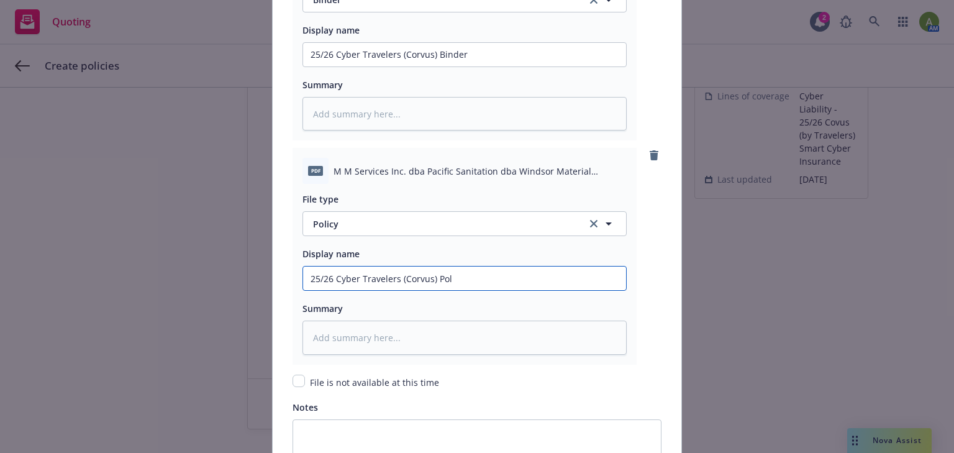
type textarea "x"
type input "25/26 Cyber Travelers (Corvus) Poli"
type textarea "x"
type input "25/26 Cyber Travelers (Corvus) Polic"
type textarea "x"
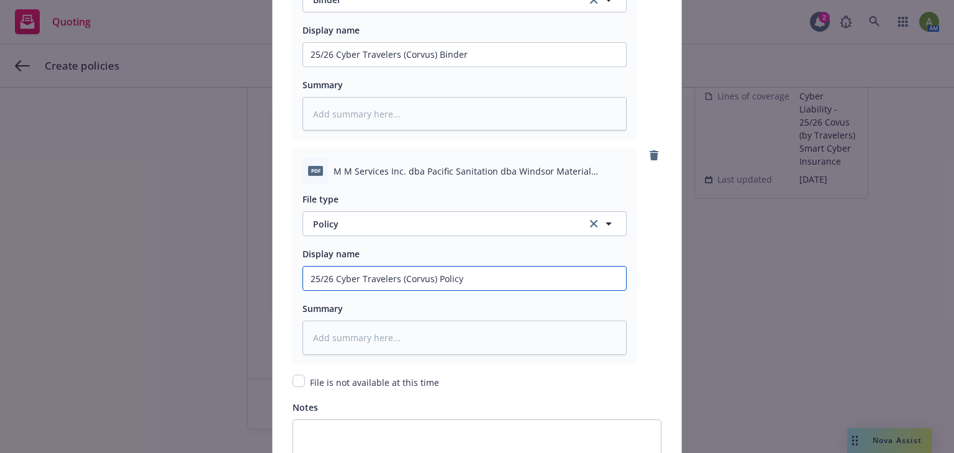
type input "25/26 Cyber Travelers (Corvus) Policy"
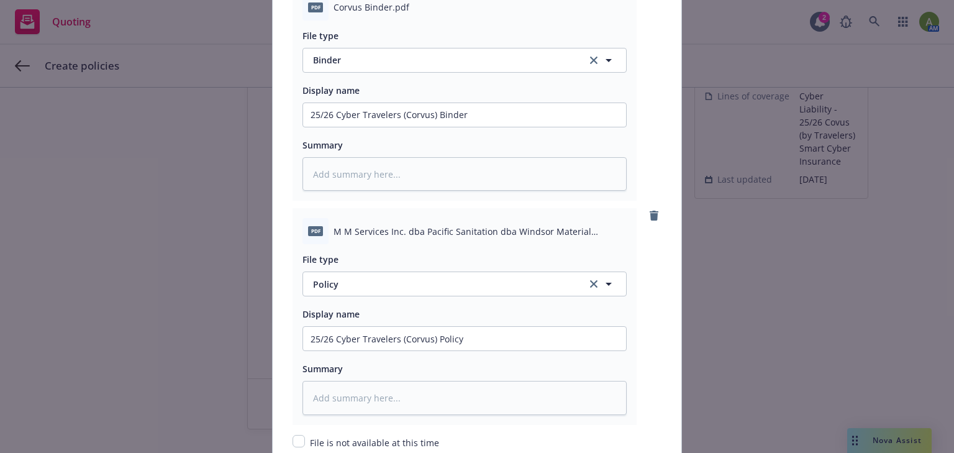
scroll to position [1440, 0]
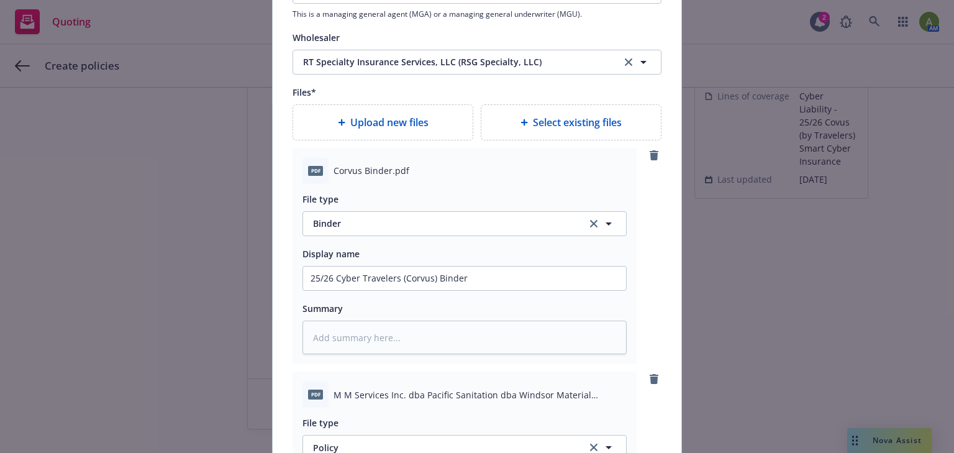
type textarea "x"
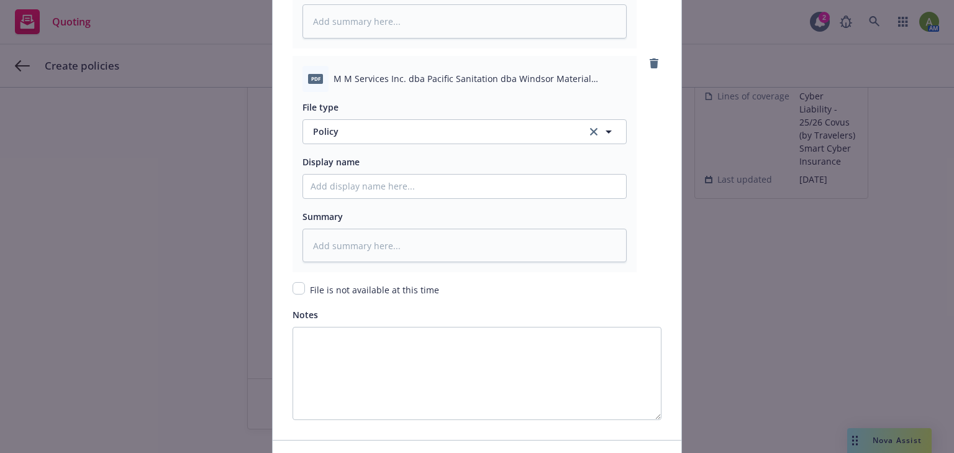
scroll to position [2037, 0]
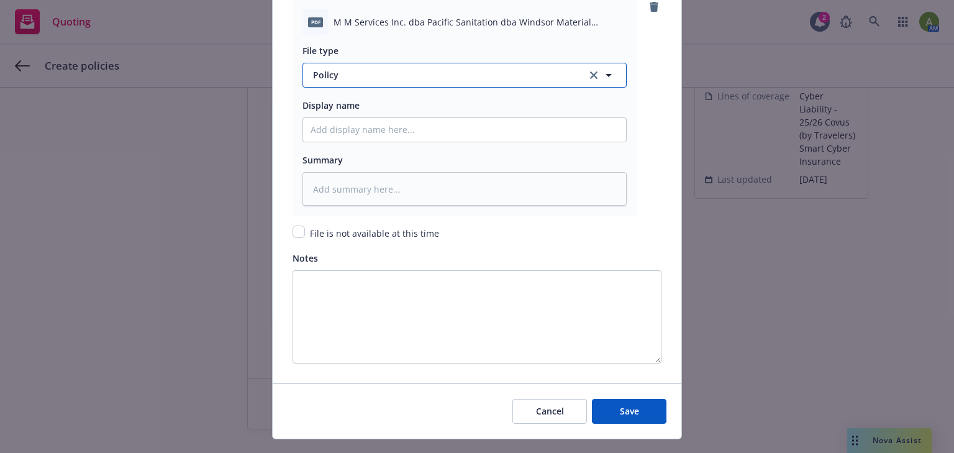
click at [444, 76] on span "Policy" at bounding box center [443, 74] width 260 height 13
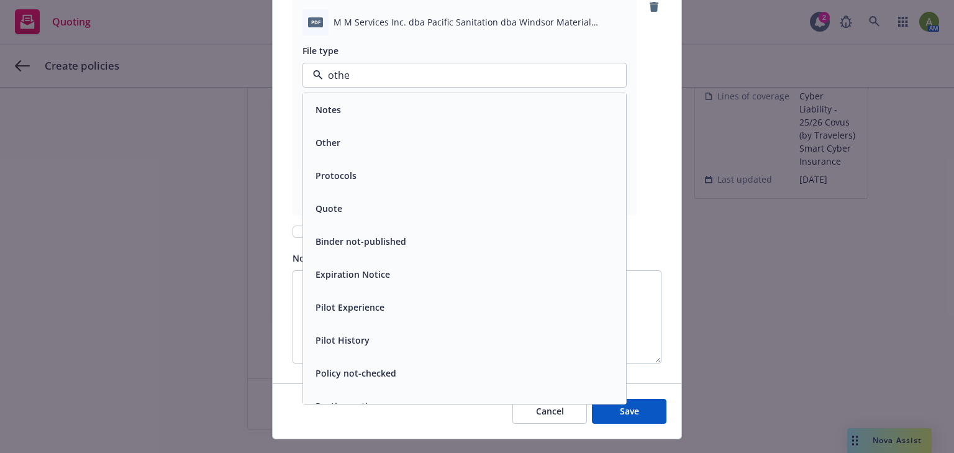
type input "other"
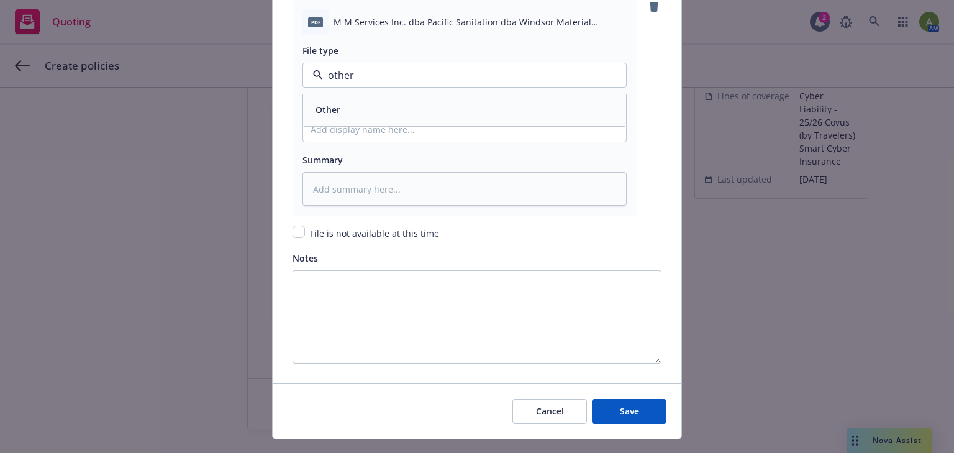
click at [399, 102] on div "Other" at bounding box center [464, 110] width 308 height 18
type textarea "x"
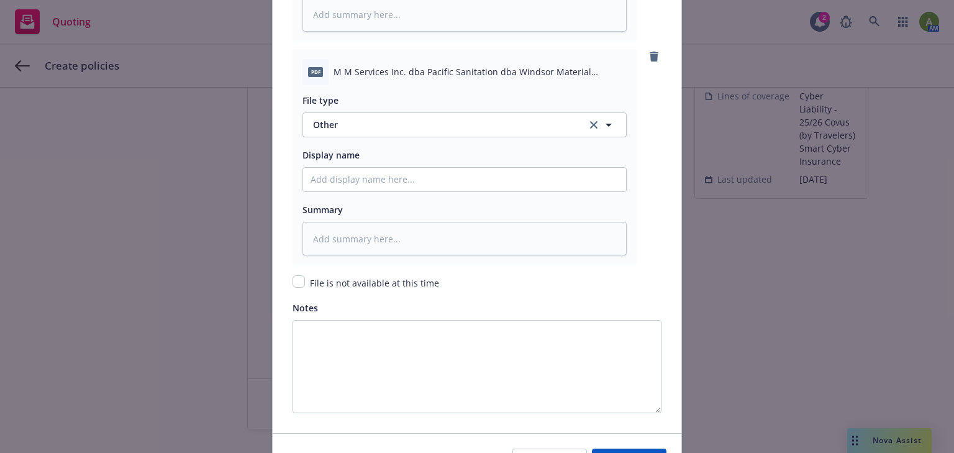
scroll to position [1937, 0]
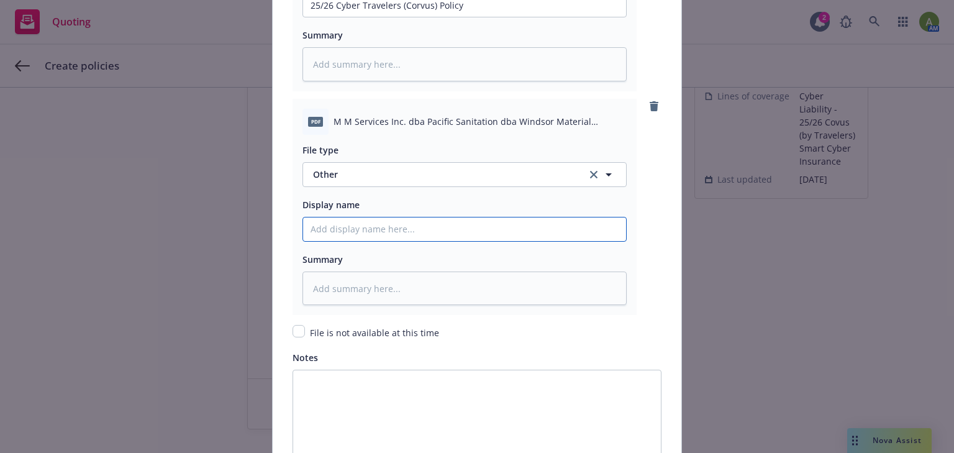
click at [348, 232] on input "Policy display name" at bounding box center [464, 229] width 323 height 24
type input "2"
type textarea "x"
type input "20"
type textarea "x"
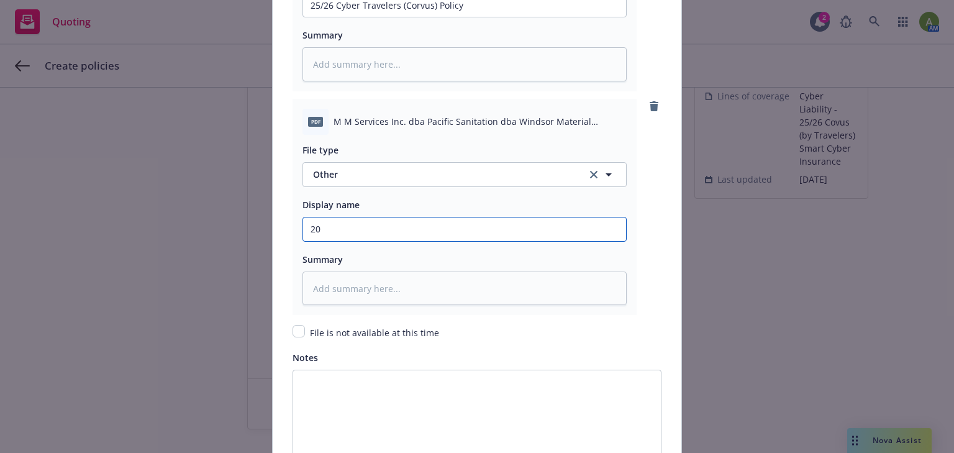
type input "205"
type textarea "x"
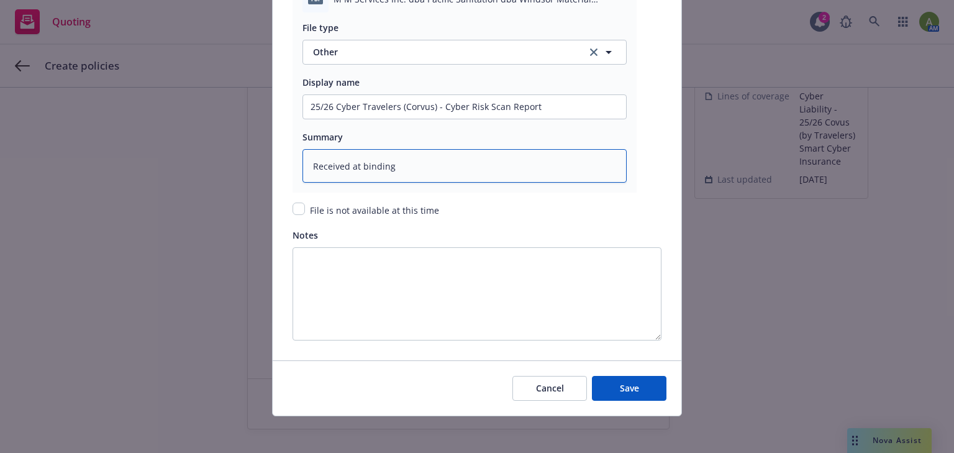
scroll to position [2062, 0]
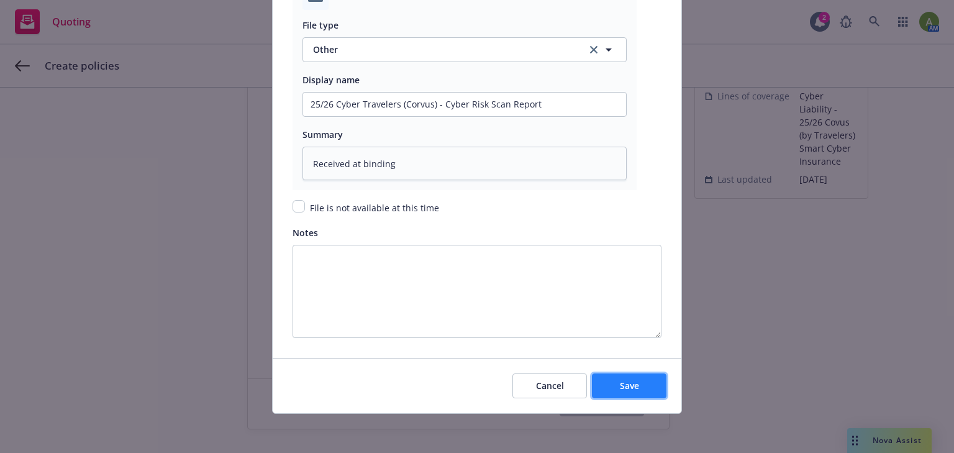
click at [652, 386] on button "Save" at bounding box center [629, 385] width 75 height 25
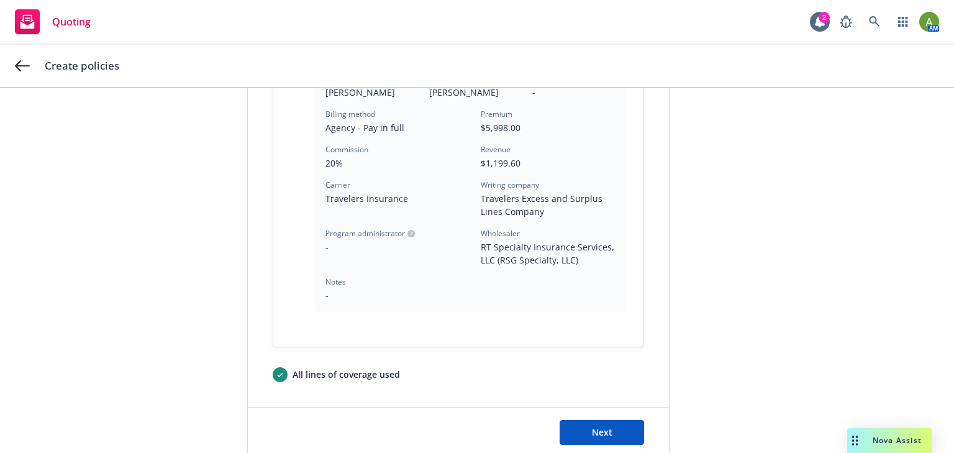
scroll to position [431, 0]
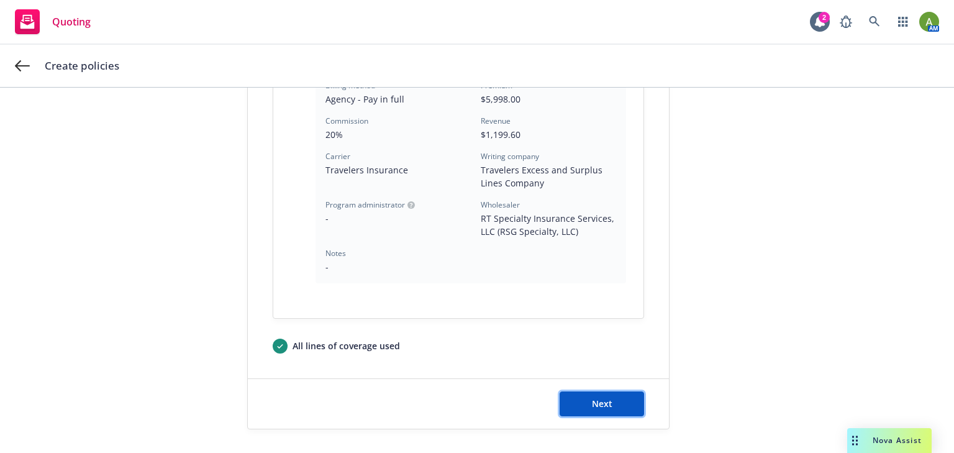
click at [615, 397] on button "Next" at bounding box center [601, 403] width 84 height 25
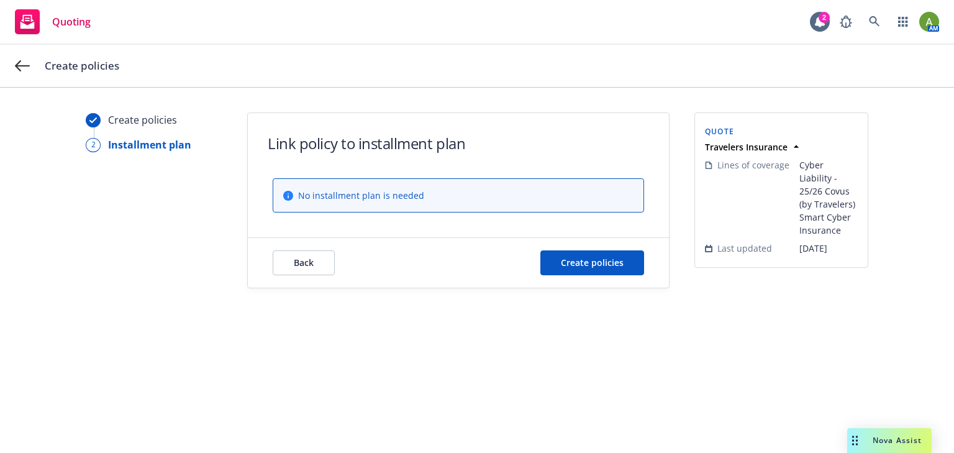
scroll to position [0, 0]
click at [611, 263] on span "Create policies" at bounding box center [592, 262] width 63 height 12
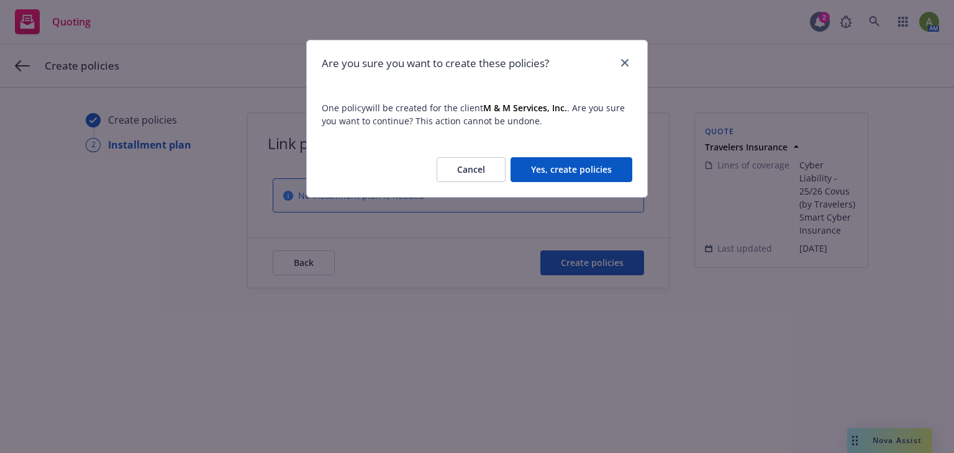
click at [566, 168] on button "Yes, create policies" at bounding box center [571, 169] width 122 height 25
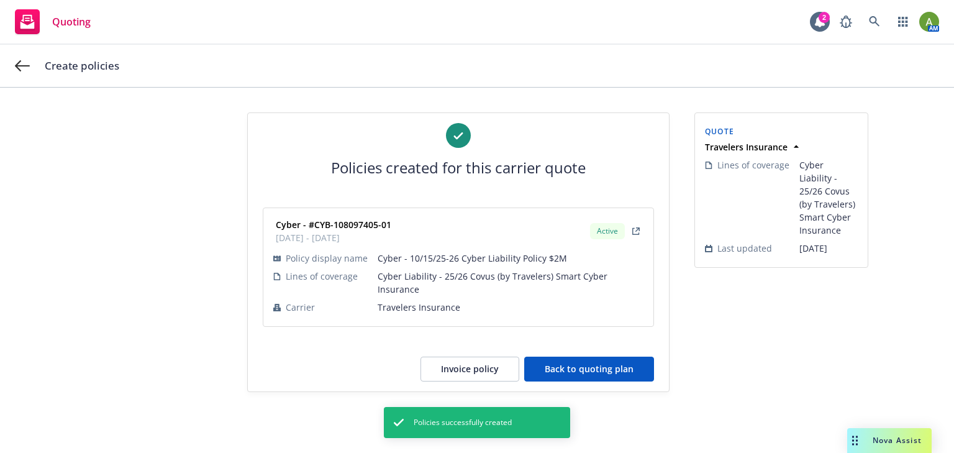
click at [604, 356] on button "Back to quoting plan" at bounding box center [589, 368] width 130 height 25
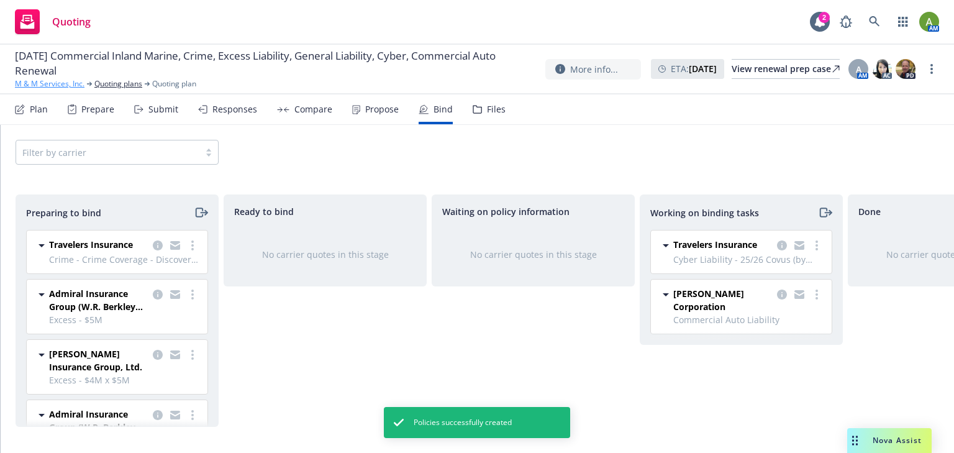
click at [55, 82] on link "M & M Services, Inc." at bounding box center [50, 83] width 70 height 11
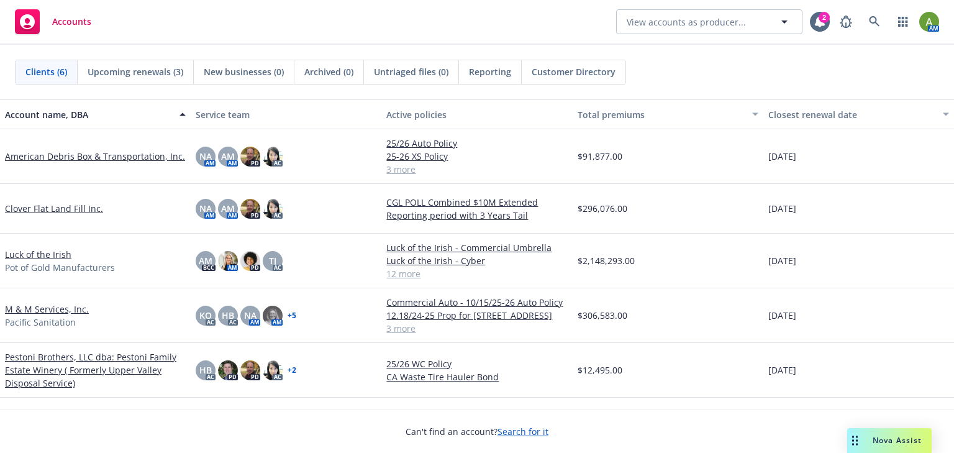
click at [42, 310] on link "M & M Services, Inc." at bounding box center [47, 308] width 84 height 13
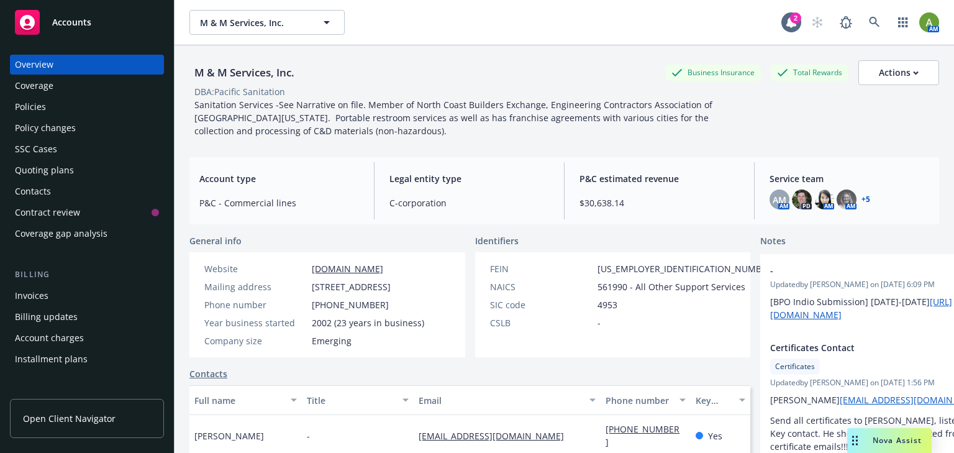
click at [35, 107] on div "Policies" at bounding box center [30, 107] width 31 height 20
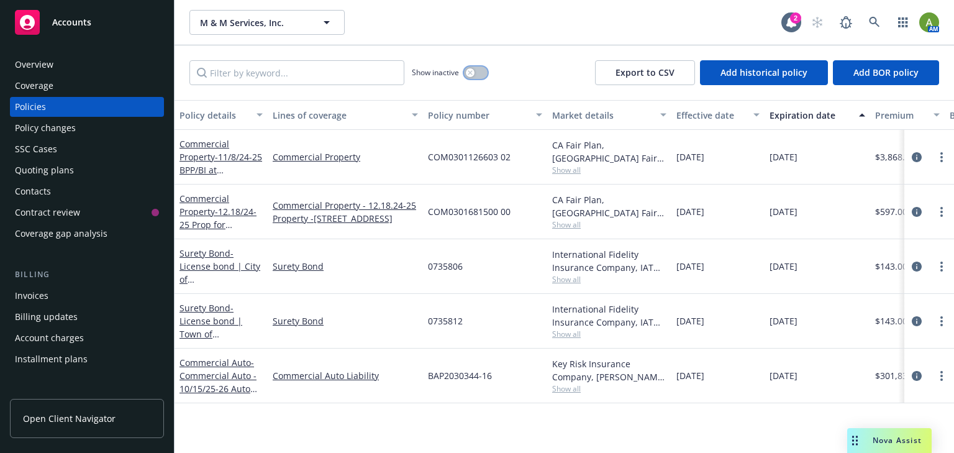
click at [477, 73] on button "button" at bounding box center [476, 72] width 24 height 12
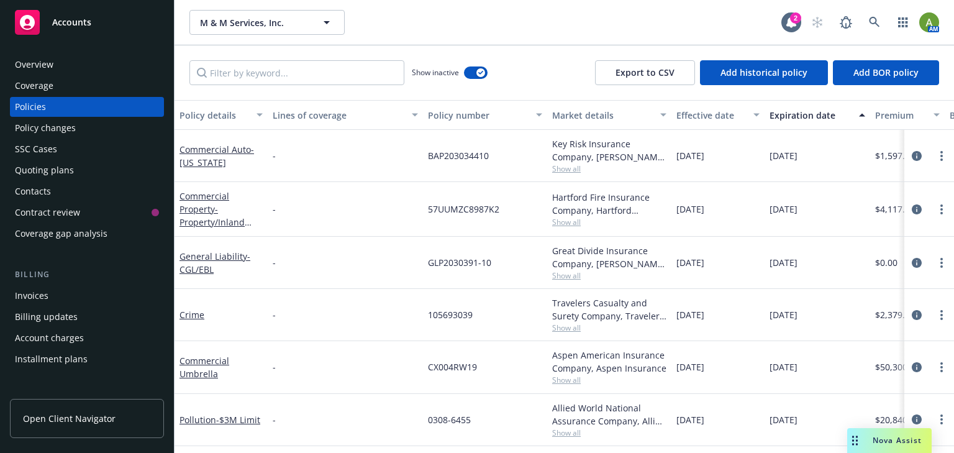
click at [701, 114] on div "Effective date" at bounding box center [711, 115] width 70 height 13
click at [757, 114] on div "button" at bounding box center [758, 115] width 6 height 29
click at [711, 119] on div "Effective date" at bounding box center [711, 115] width 71 height 13
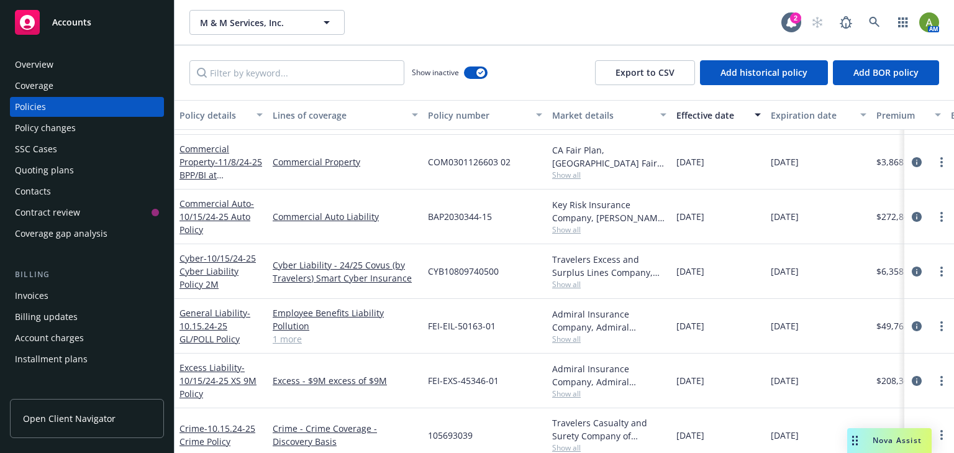
scroll to position [248, 0]
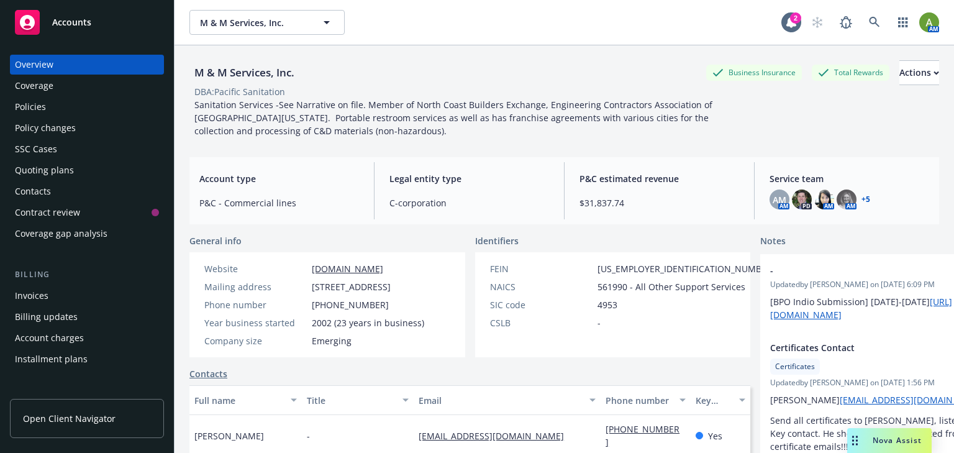
click at [31, 109] on div "Policies" at bounding box center [30, 107] width 31 height 20
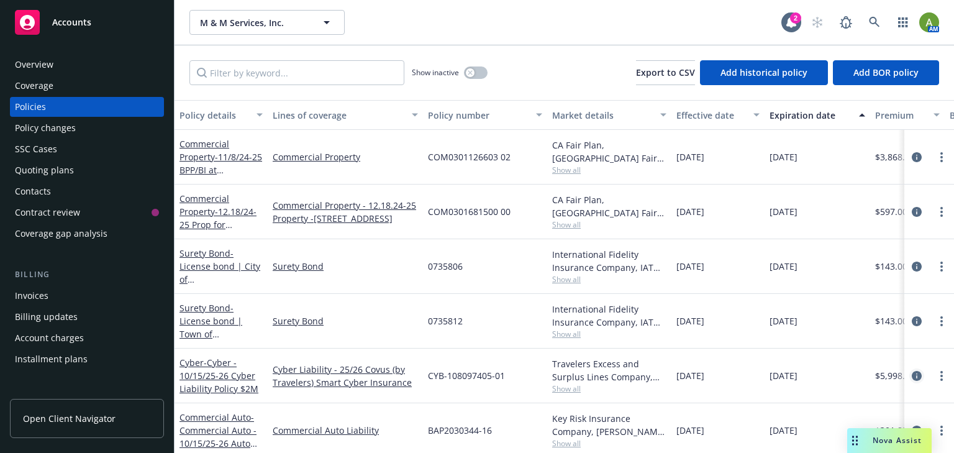
click at [911, 374] on icon "circleInformation" at bounding box center [916, 376] width 10 height 10
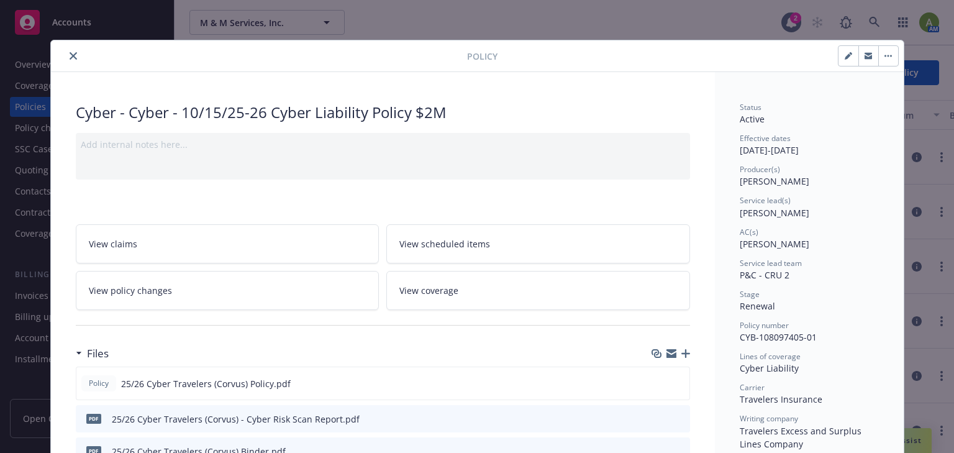
click at [844, 58] on icon "button" at bounding box center [847, 55] width 7 height 7
select select "RENEWAL"
select select "12"
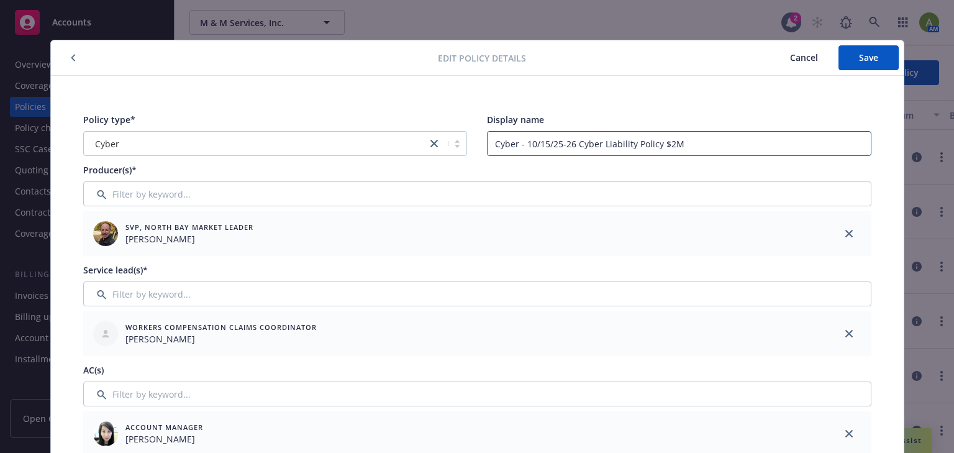
drag, startPoint x: 523, startPoint y: 143, endPoint x: 448, endPoint y: 140, distance: 75.2
click at [448, 140] on div "Policy type* Cyber Display name Cyber - 10/15/25-26 Cyber Liability Policy $2M" at bounding box center [477, 134] width 788 height 43
type input "10/15/25-26 Cyber Liability Policy $2M"
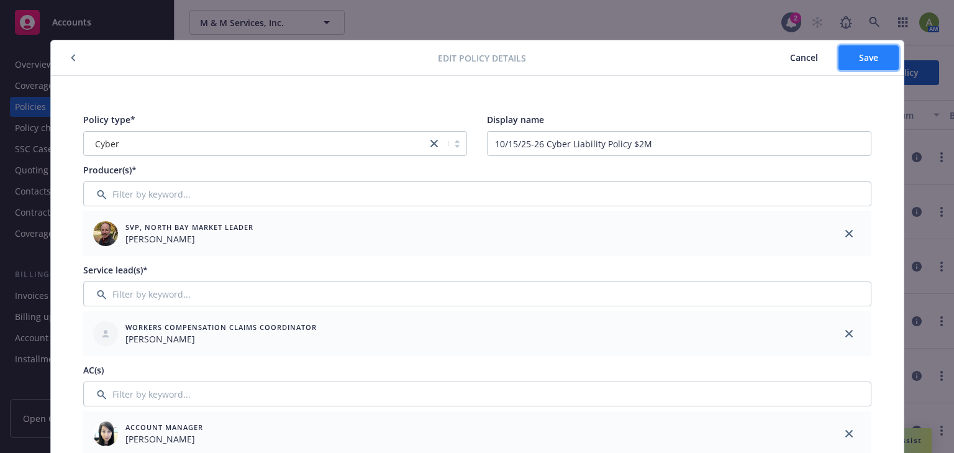
click at [849, 62] on button "Save" at bounding box center [868, 57] width 60 height 25
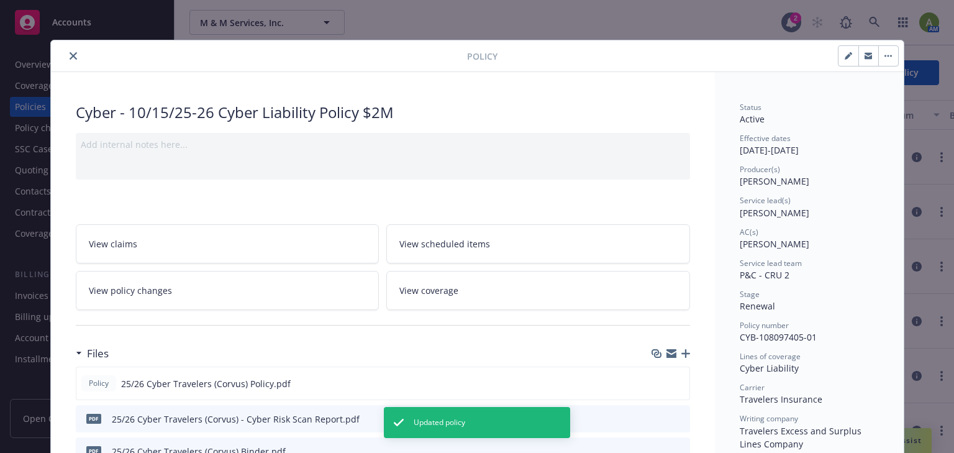
click at [72, 55] on icon "close" at bounding box center [73, 55] width 7 height 7
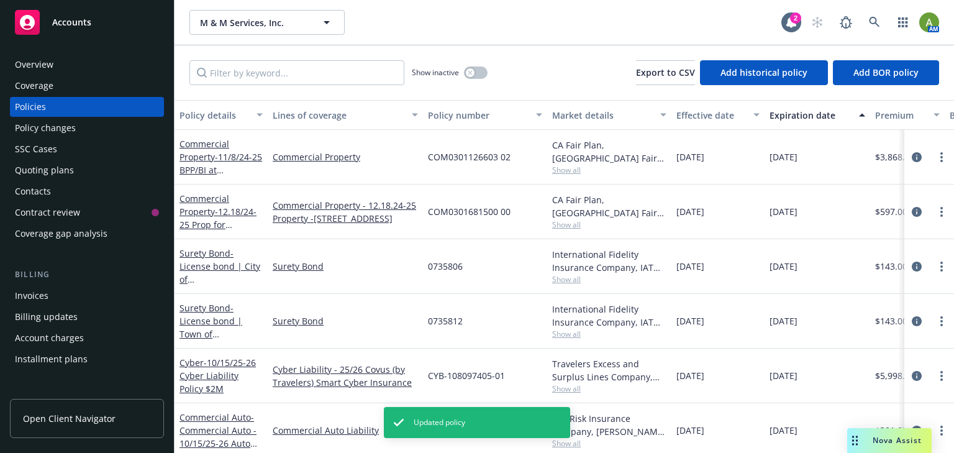
scroll to position [12, 0]
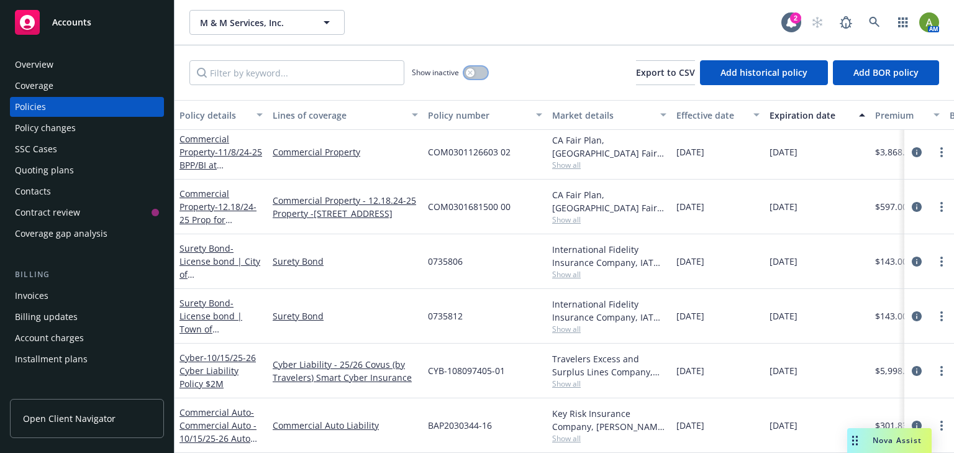
click at [480, 74] on button "button" at bounding box center [476, 72] width 24 height 12
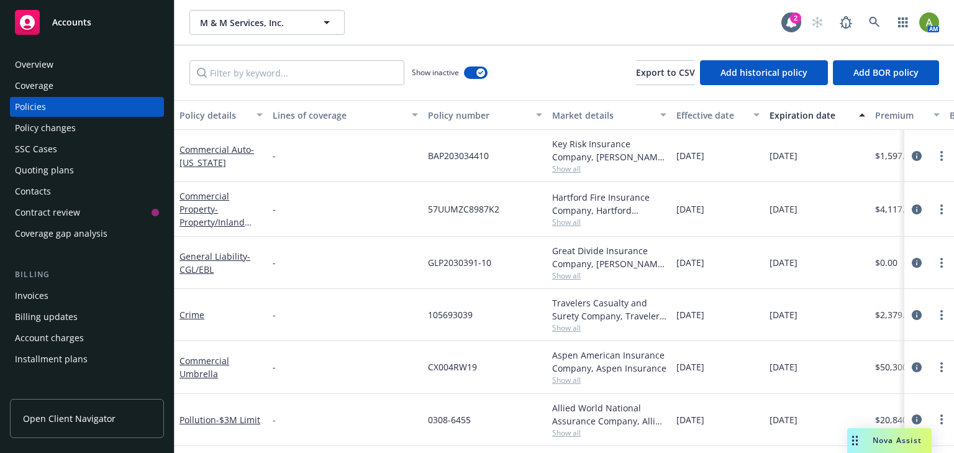
click at [702, 117] on div "Effective date" at bounding box center [711, 115] width 70 height 13
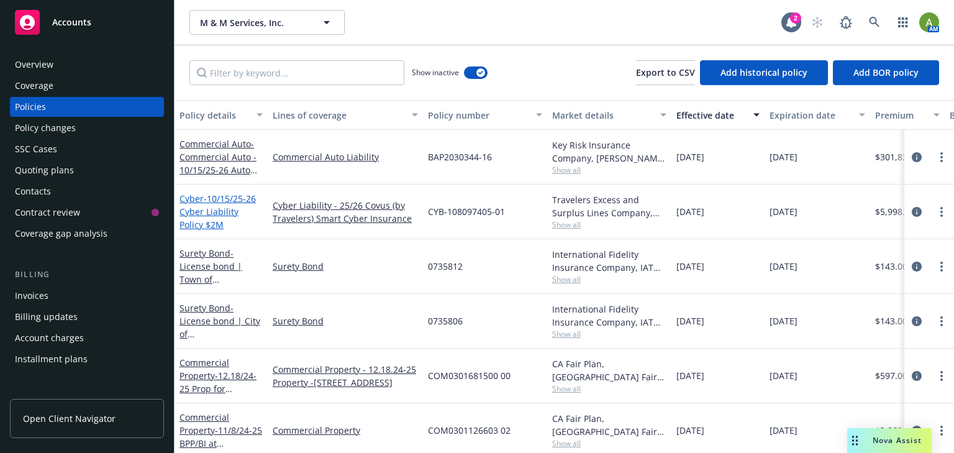
click at [221, 205] on span "- 10/15/25-26 Cyber Liability Policy $2M" at bounding box center [217, 211] width 76 height 38
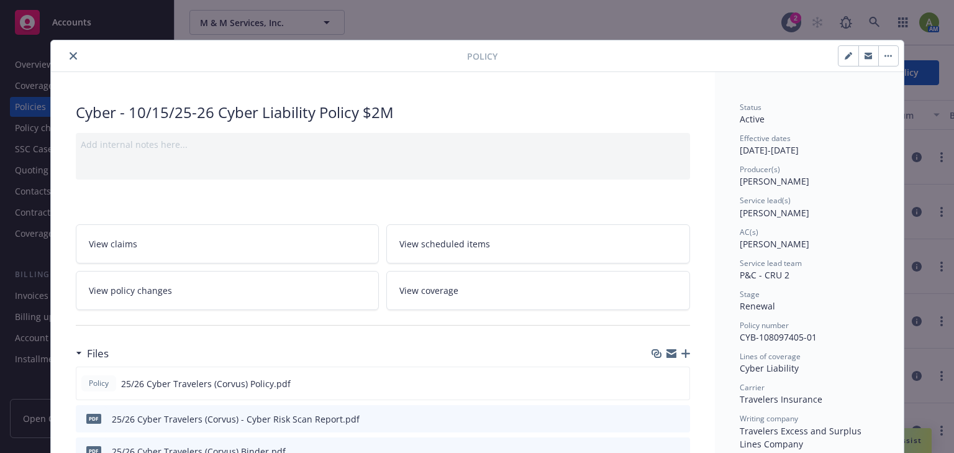
click at [456, 281] on link "View coverage" at bounding box center [538, 290] width 304 height 39
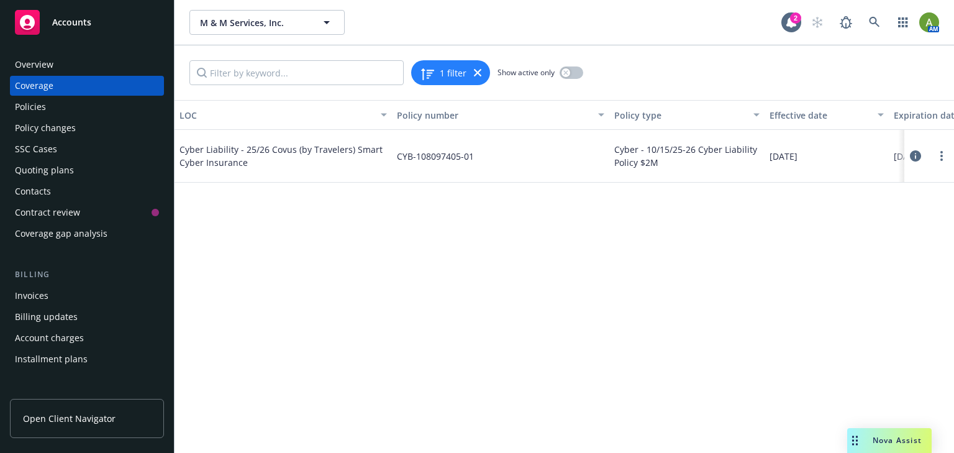
click at [916, 153] on icon at bounding box center [915, 155] width 11 height 11
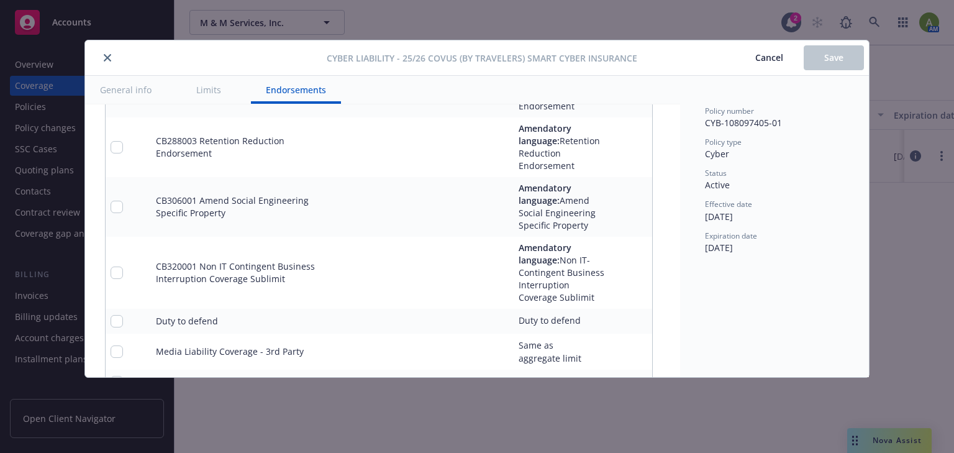
scroll to position [3512, 0]
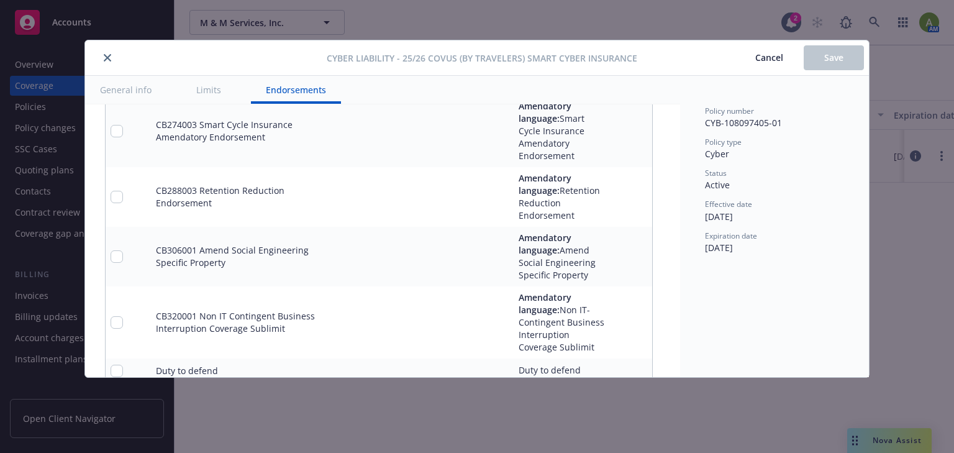
click at [615, 256] on icon "pencil" at bounding box center [616, 256] width 7 height 7
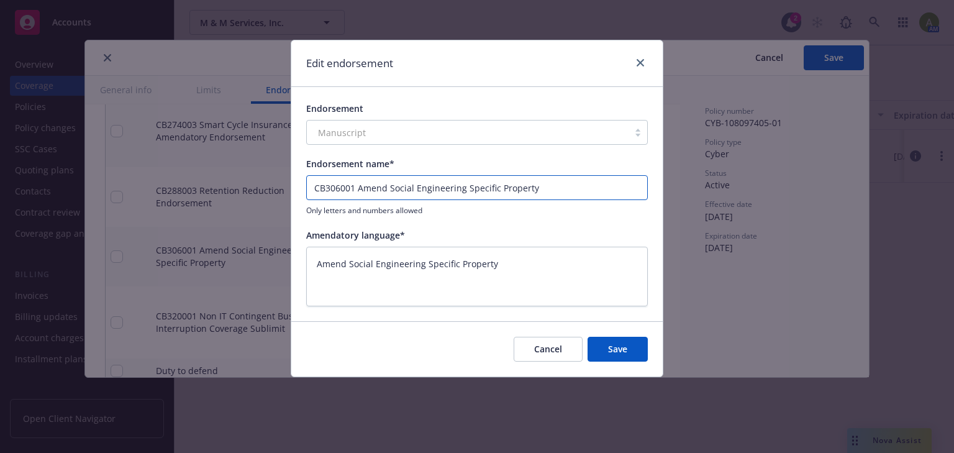
click at [550, 189] on input "CB306001 Amend Social Engineering Specific Property" at bounding box center [476, 187] width 341 height 25
type textarea "x"
type input "CB306001 Amend Social Engineering Specific Property"
click at [316, 261] on textarea "Amend Social Engineering Specific Property" at bounding box center [476, 276] width 341 height 60
click at [641, 64] on icon "close" at bounding box center [639, 62] width 7 height 7
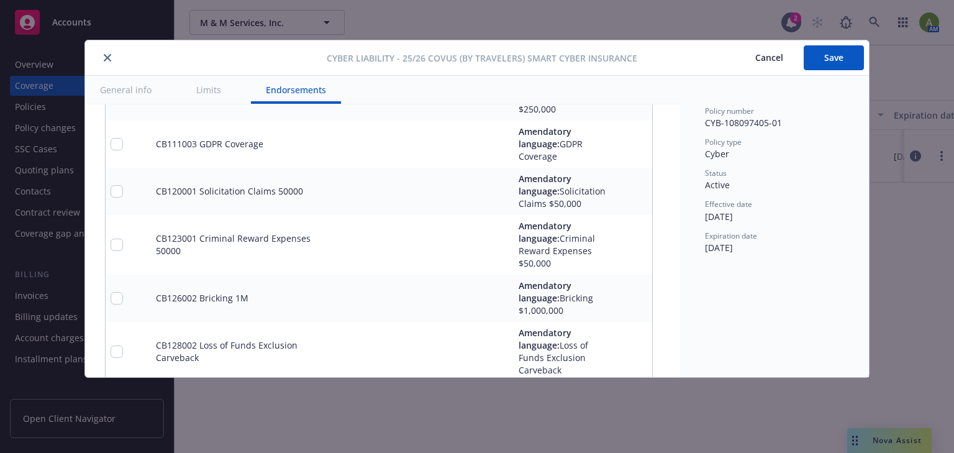
scroll to position [2867, 0]
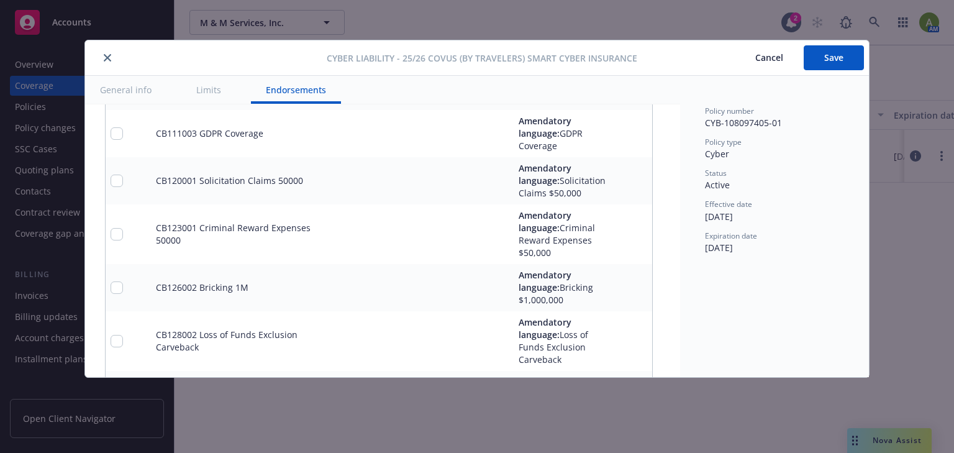
click at [618, 291] on icon "pencil" at bounding box center [616, 287] width 7 height 7
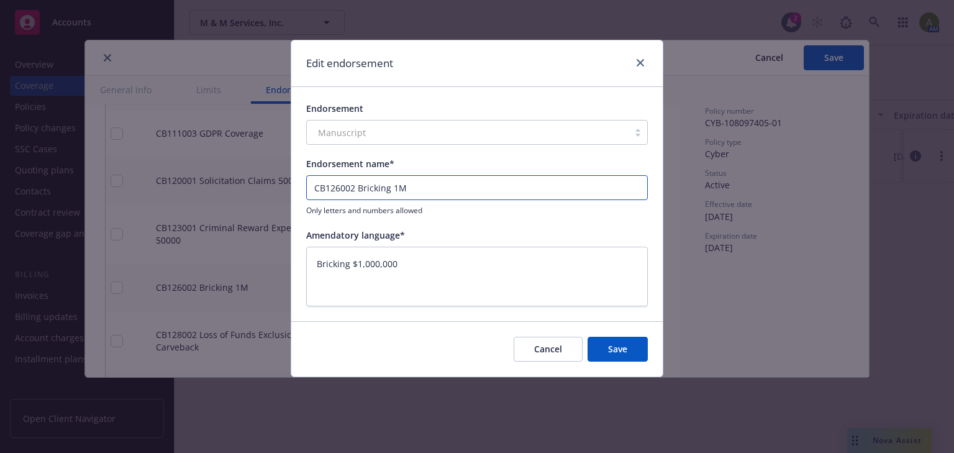
click at [396, 185] on input "CB126002 Bricking 1M" at bounding box center [476, 187] width 341 height 25
type textarea "x"
type input "CB126002 Bricking M"
type textarea "x"
type input "CB126002 Bricking 2M"
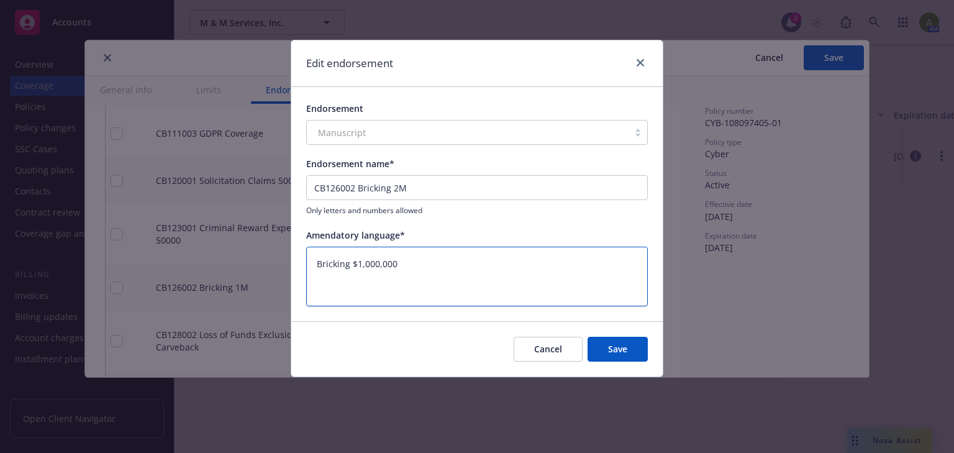
click at [359, 262] on textarea "Bricking $1,000,000" at bounding box center [476, 276] width 341 height 60
type textarea "x"
type textarea "Bricking $2,000,000"
click at [614, 346] on button "Save" at bounding box center [617, 349] width 60 height 25
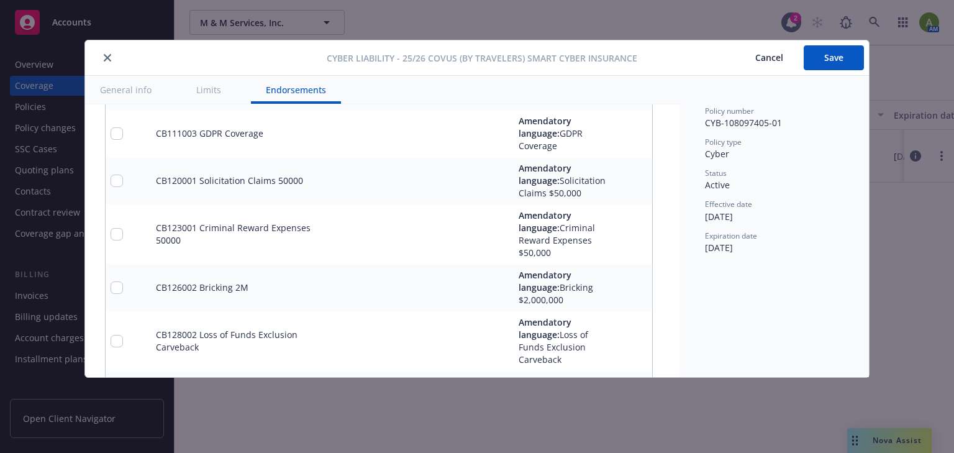
type textarea "x"
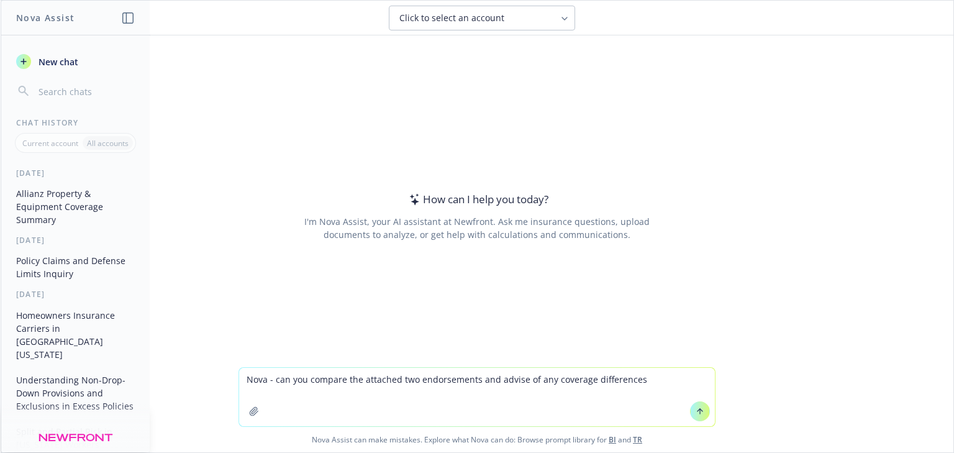
type textarea "Nova - can you compare the attached two endorsements and advise of any coverage…"
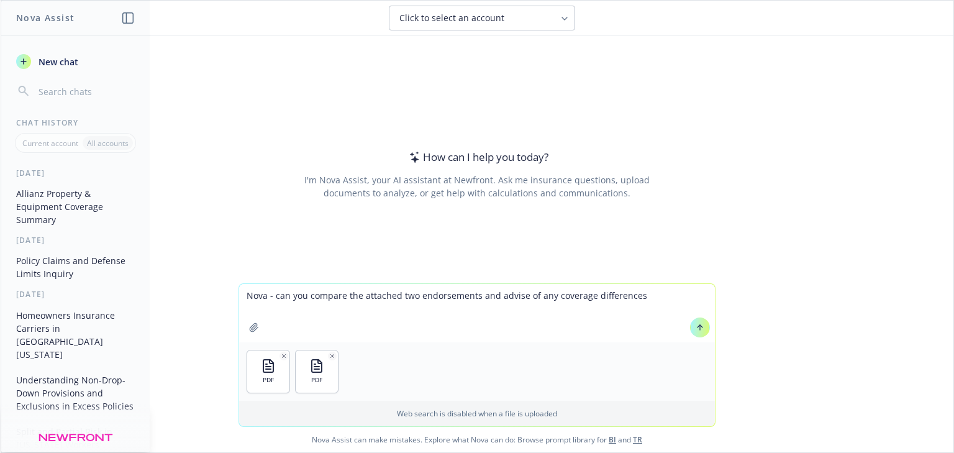
drag, startPoint x: 696, startPoint y: 331, endPoint x: 671, endPoint y: 330, distance: 25.5
click at [695, 331] on icon at bounding box center [699, 327] width 9 height 9
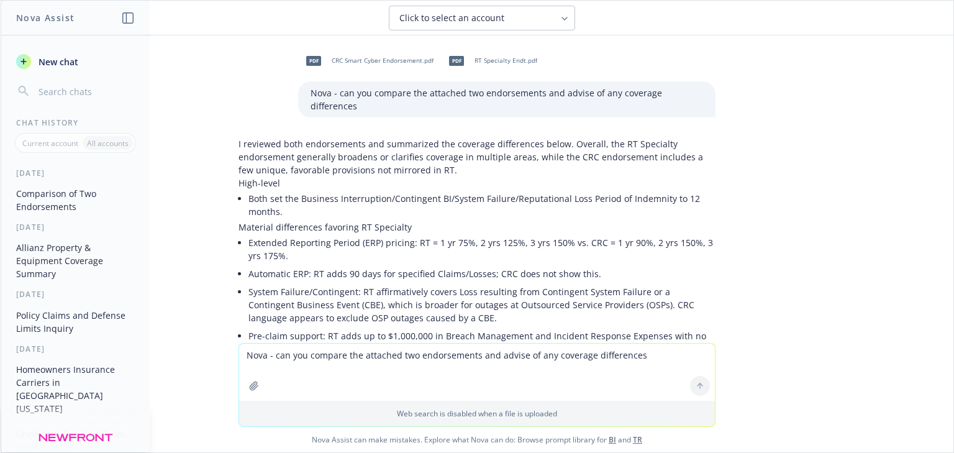
scroll to position [641, 0]
